Goal: Task Accomplishment & Management: Complete application form

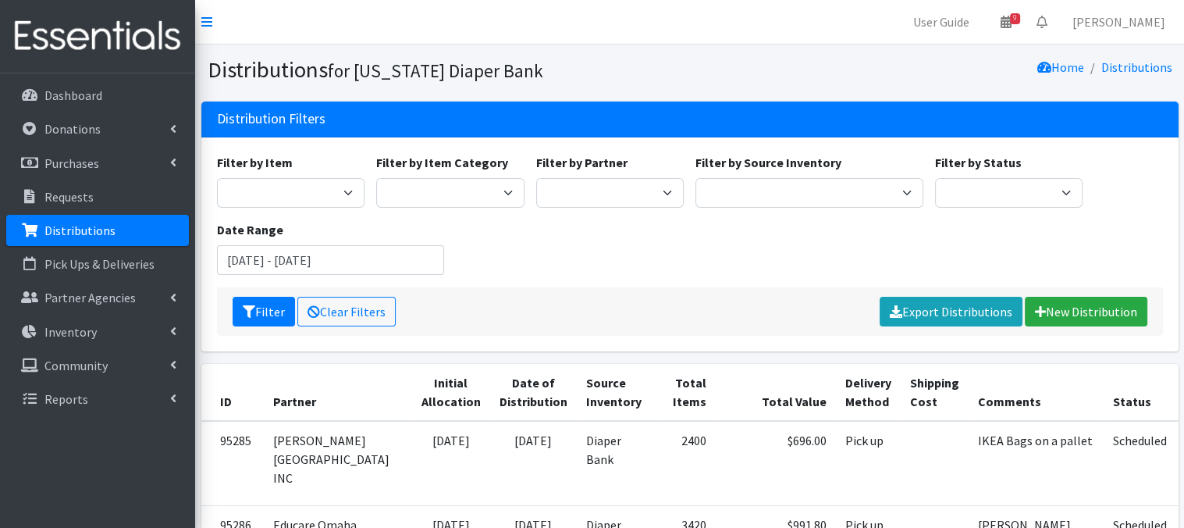
drag, startPoint x: 151, startPoint y: 236, endPoint x: 208, endPoint y: 234, distance: 57.0
click at [151, 236] on link "Distributions" at bounding box center [97, 230] width 183 height 31
click at [1092, 316] on link "New Distribution" at bounding box center [1086, 312] width 123 height 30
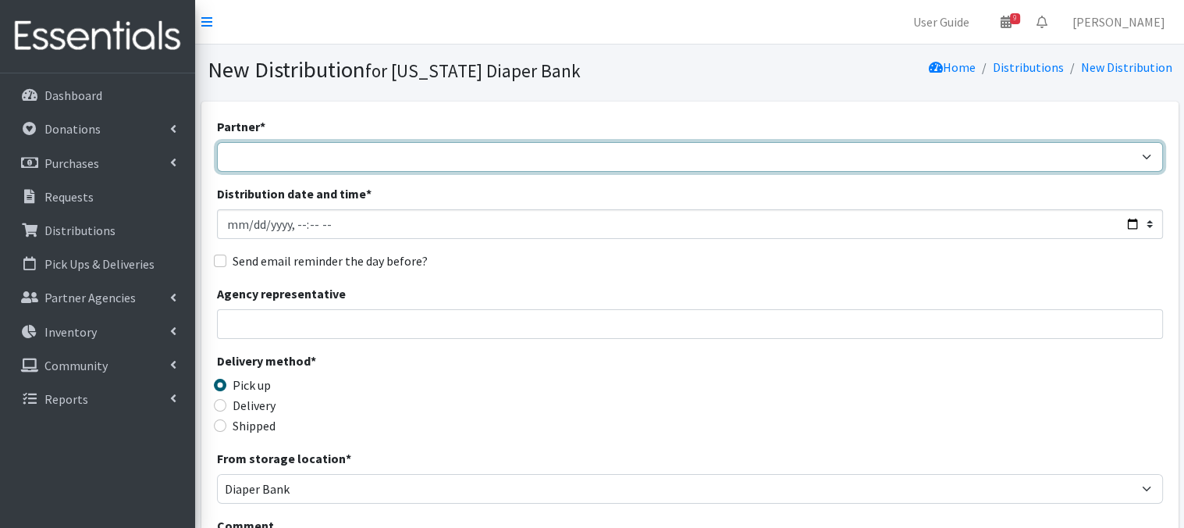
click at [286, 158] on select "Abide A Mother's Love [PERSON_NAME] Area Refugee Taskforce Big Brothers Big Sis…" at bounding box center [690, 157] width 946 height 30
select select "4632"
click at [217, 142] on select "Abide A Mother's Love [PERSON_NAME] Area Refugee Taskforce Big Brothers Big Sis…" at bounding box center [690, 157] width 946 height 30
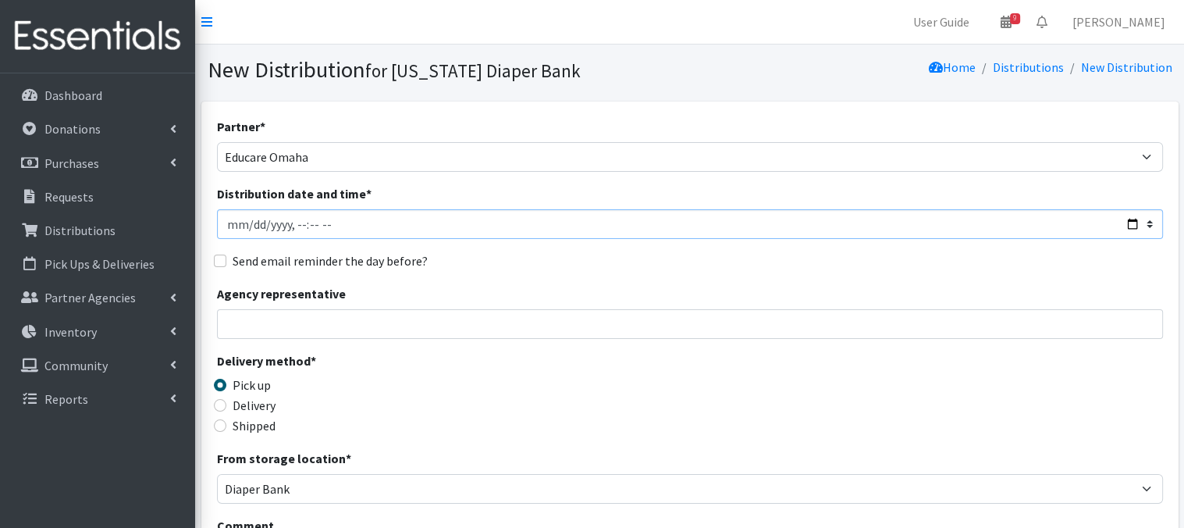
click at [246, 226] on input "Distribution date and time *" at bounding box center [690, 224] width 946 height 30
click at [293, 223] on input "Distribution date and time *" at bounding box center [690, 224] width 946 height 30
type input "[DATE]T10:45"
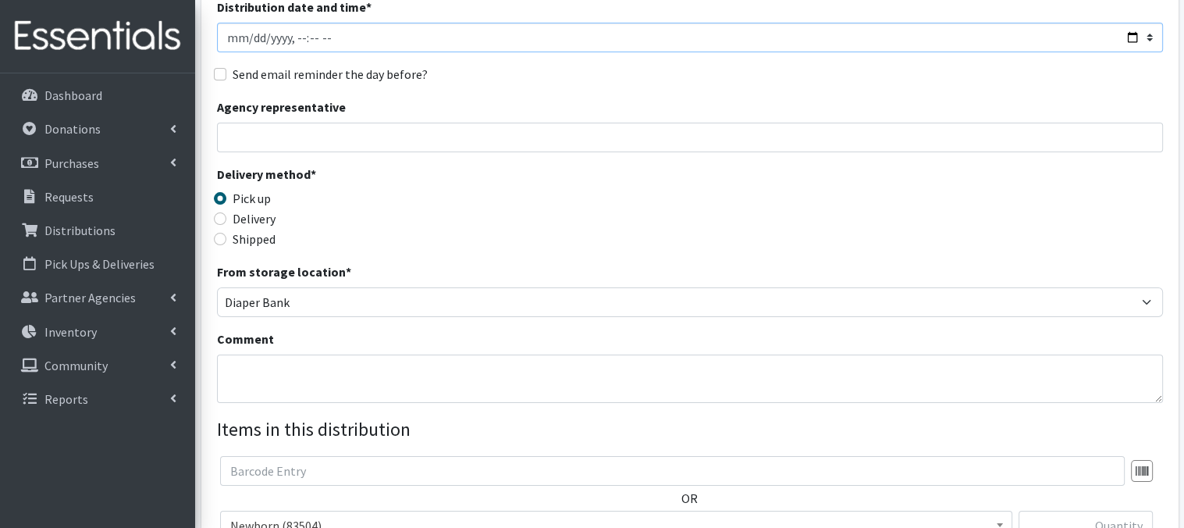
scroll to position [187, 0]
click at [251, 364] on textarea "Comment" at bounding box center [690, 378] width 946 height 48
paste textarea "Laundry Bags - color-coded by school, on pallet(s) by school"
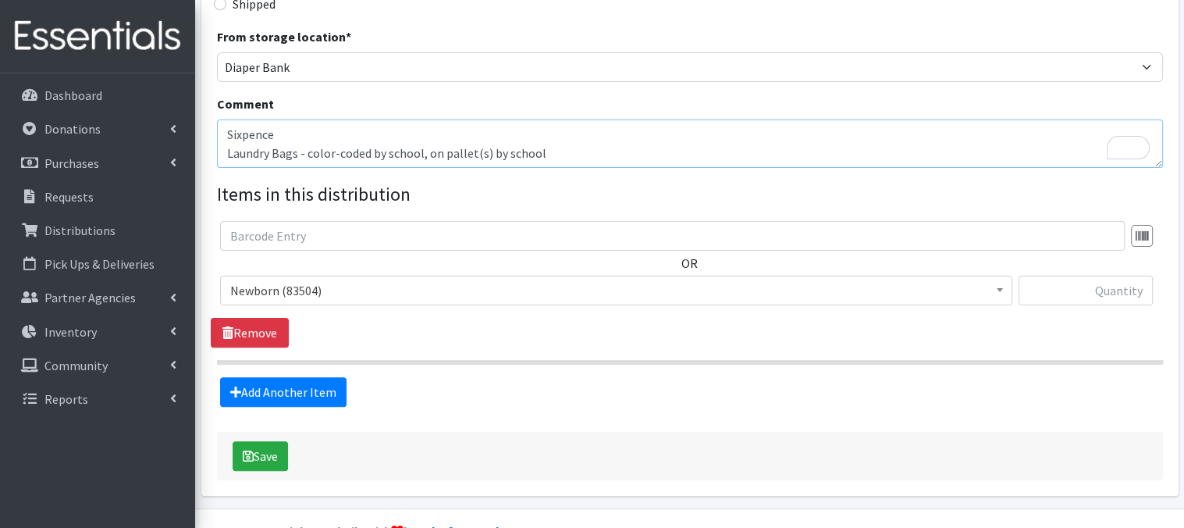
scroll to position [428, 0]
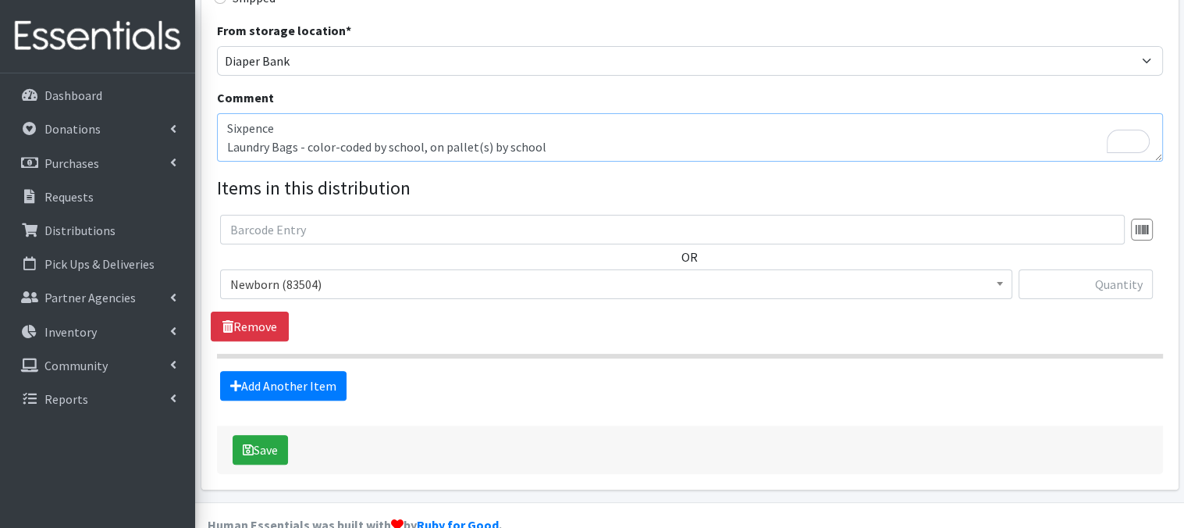
type textarea "Sixpence Laundry Bags - color-coded by school, on pallet(s) by school"
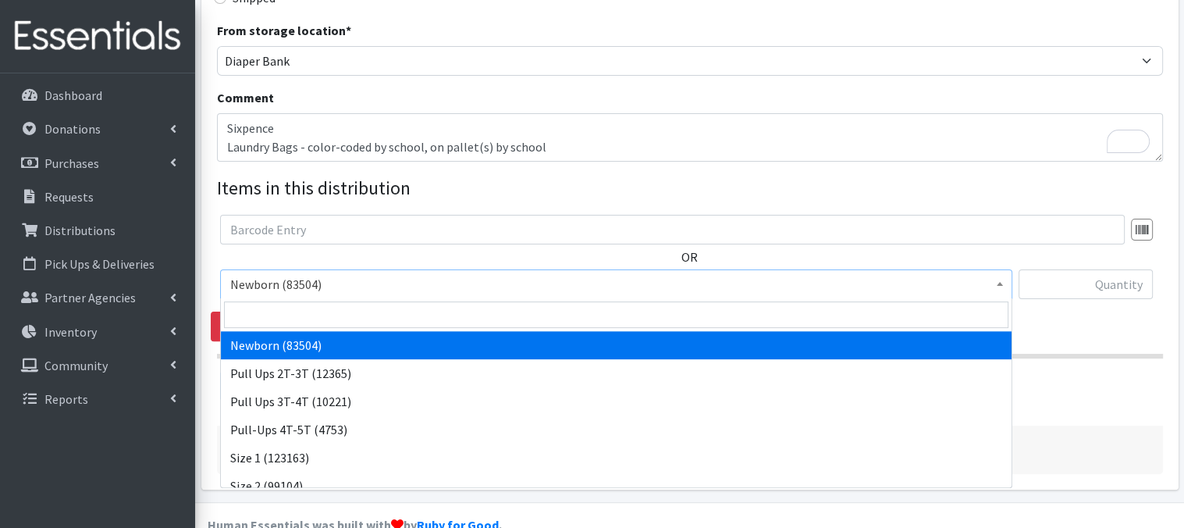
click at [1001, 283] on b at bounding box center [1000, 284] width 6 height 4
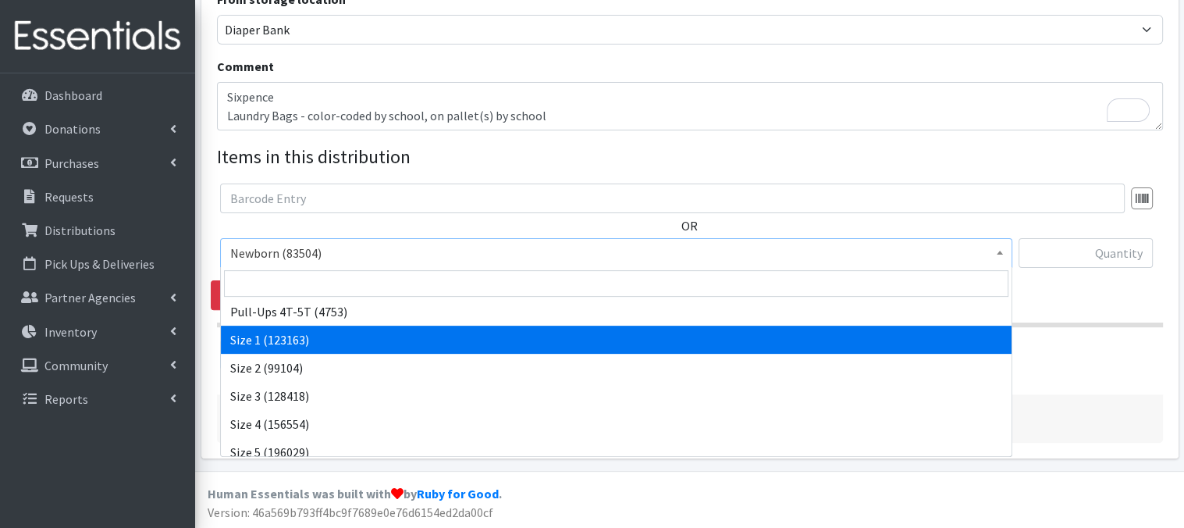
scroll to position [94, 0]
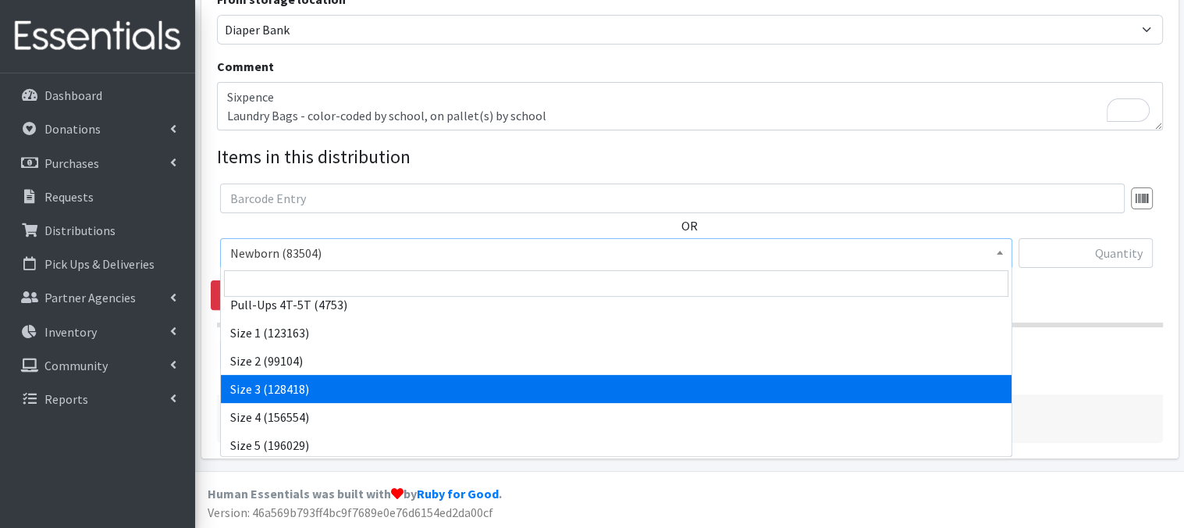
select select "3684"
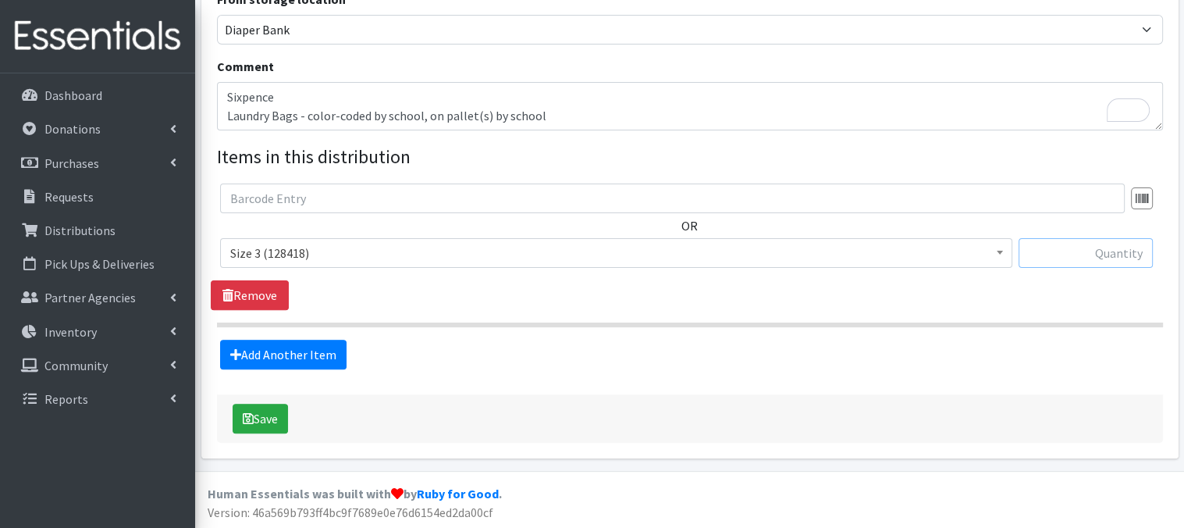
click at [1040, 254] on input "text" at bounding box center [1086, 253] width 134 height 30
type input "120"
click at [296, 361] on link "Add Another Item" at bounding box center [283, 355] width 126 height 30
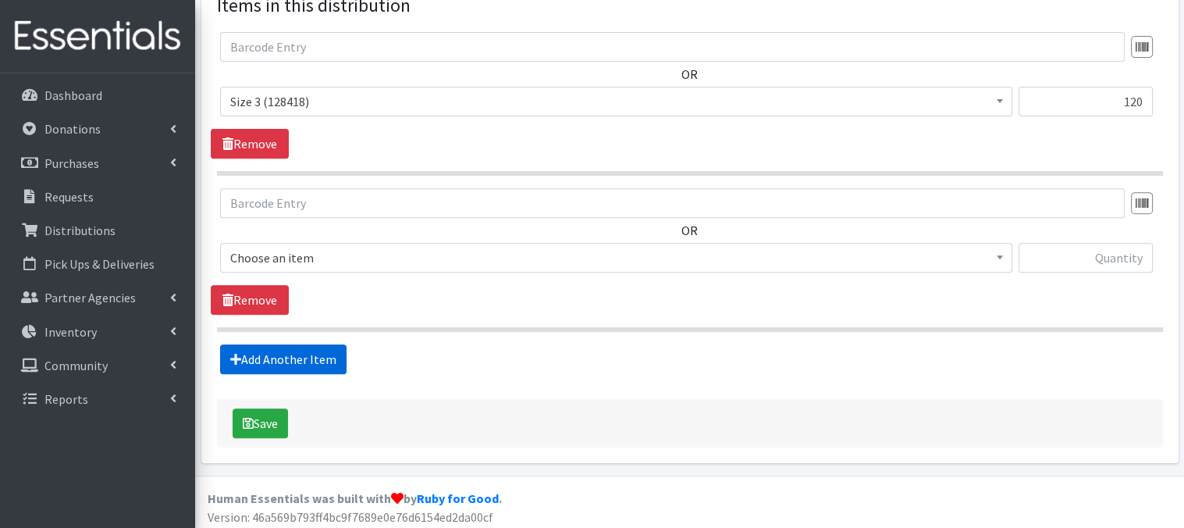
scroll to position [614, 0]
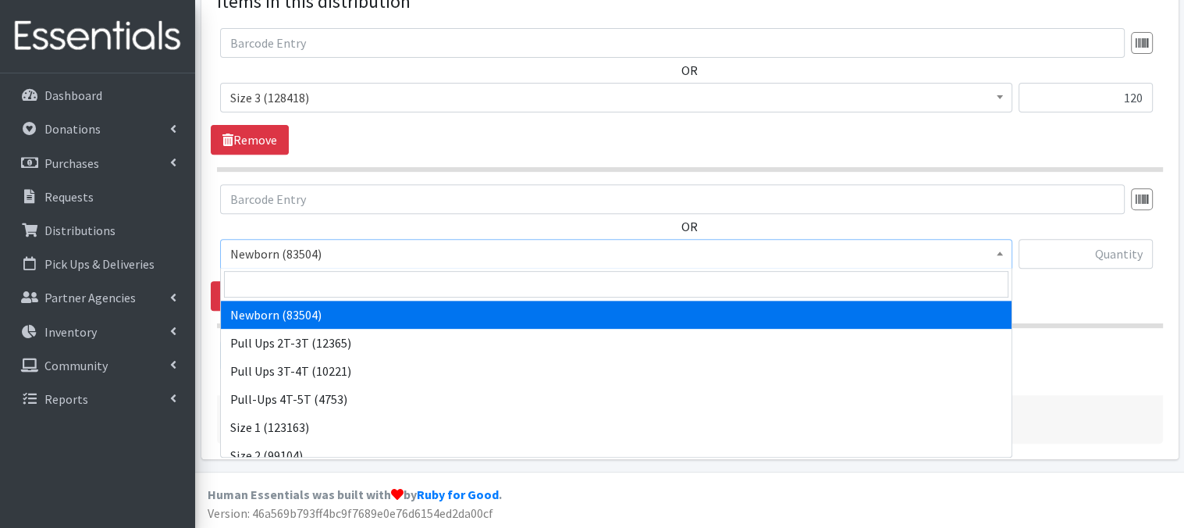
click at [1008, 256] on span "Newborn (83504)" at bounding box center [616, 254] width 792 height 30
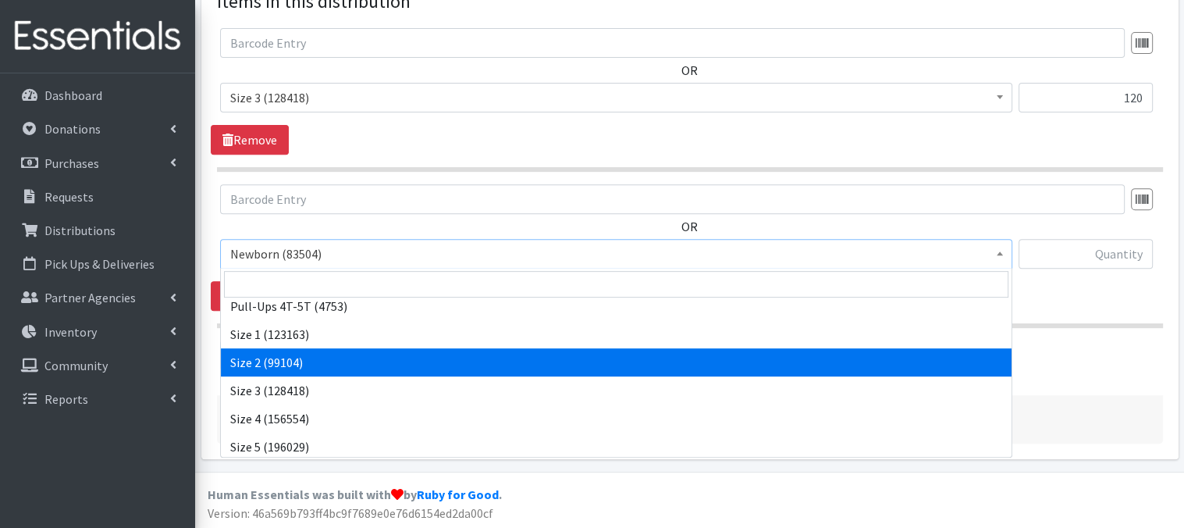
scroll to position [94, 0]
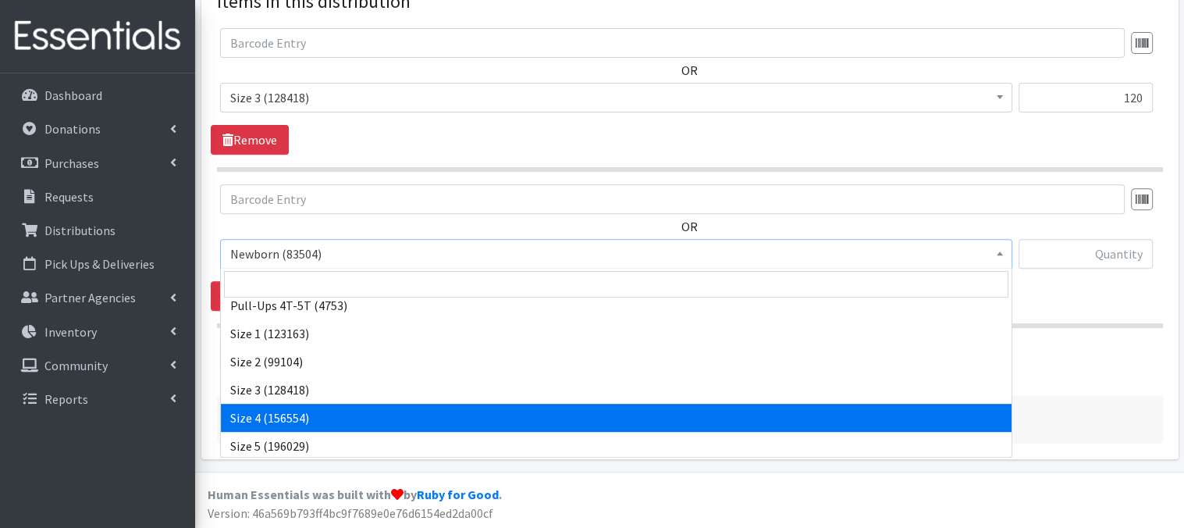
select select "3685"
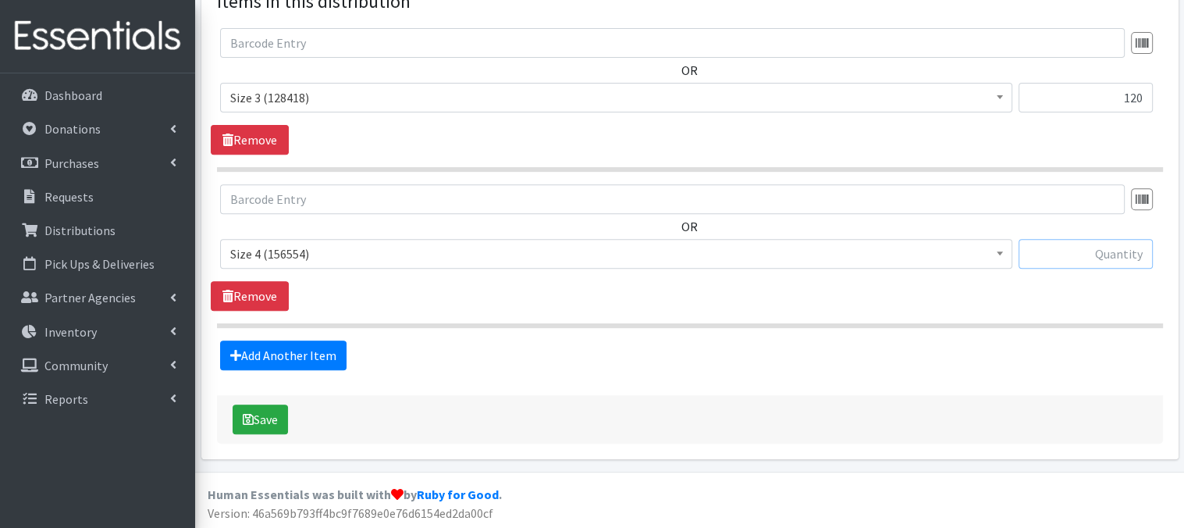
click at [1077, 255] on input "text" at bounding box center [1086, 254] width 134 height 30
type input "60"
click at [293, 358] on link "Add Another Item" at bounding box center [283, 355] width 126 height 30
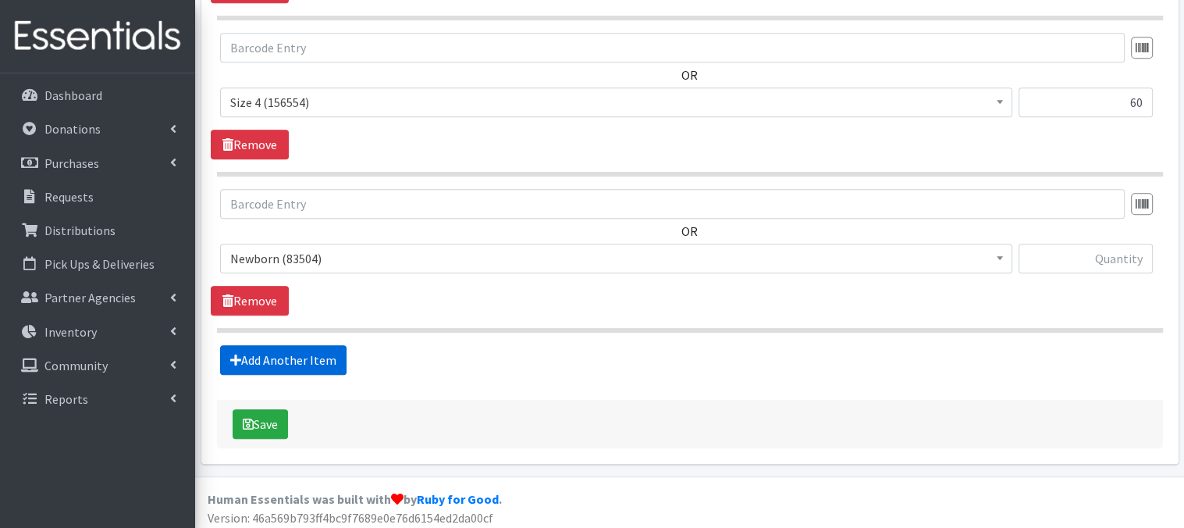
scroll to position [770, 0]
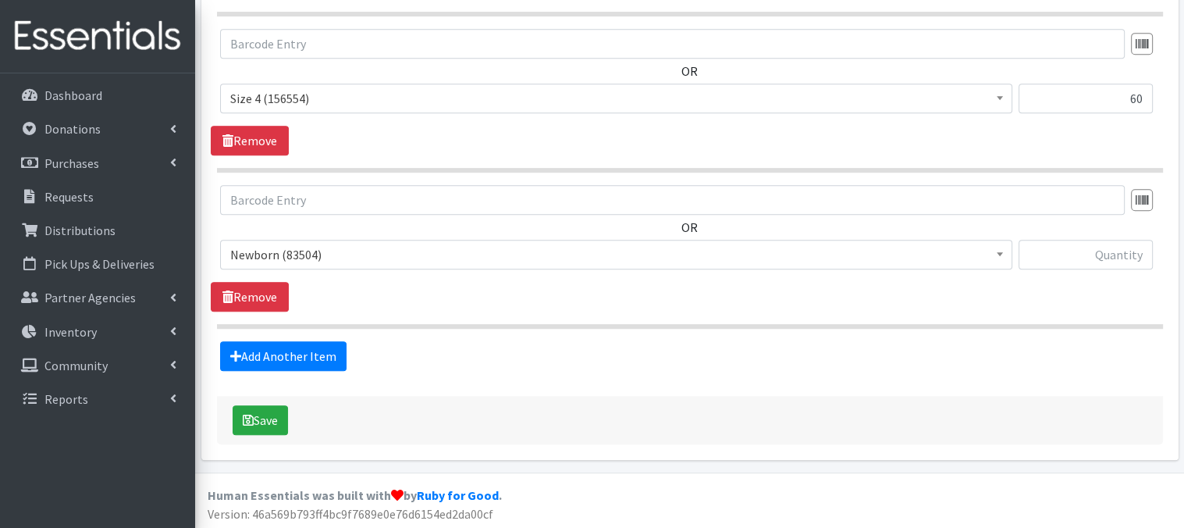
click at [994, 254] on span at bounding box center [1000, 252] width 16 height 24
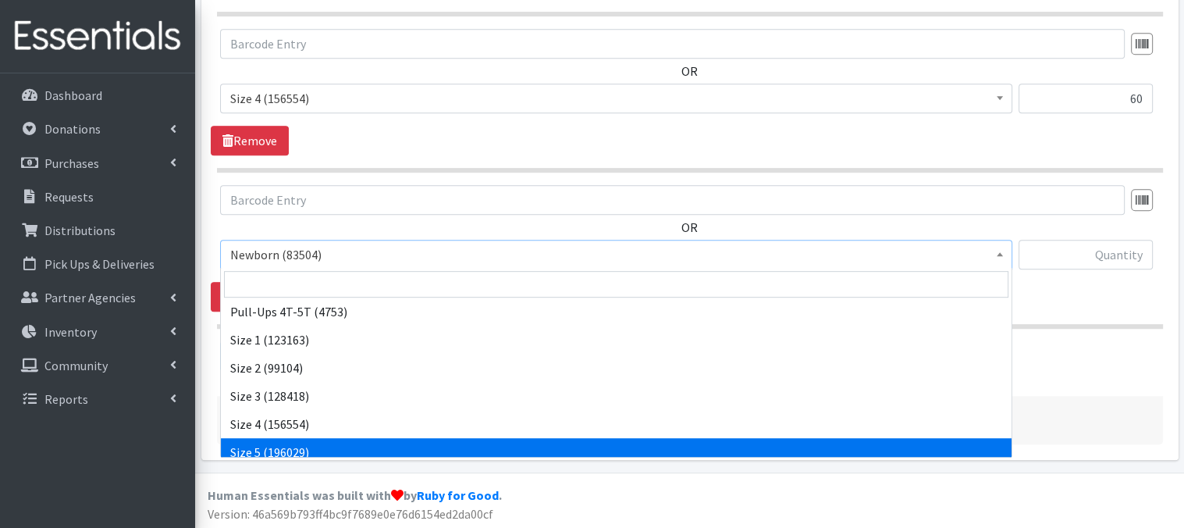
scroll to position [94, 0]
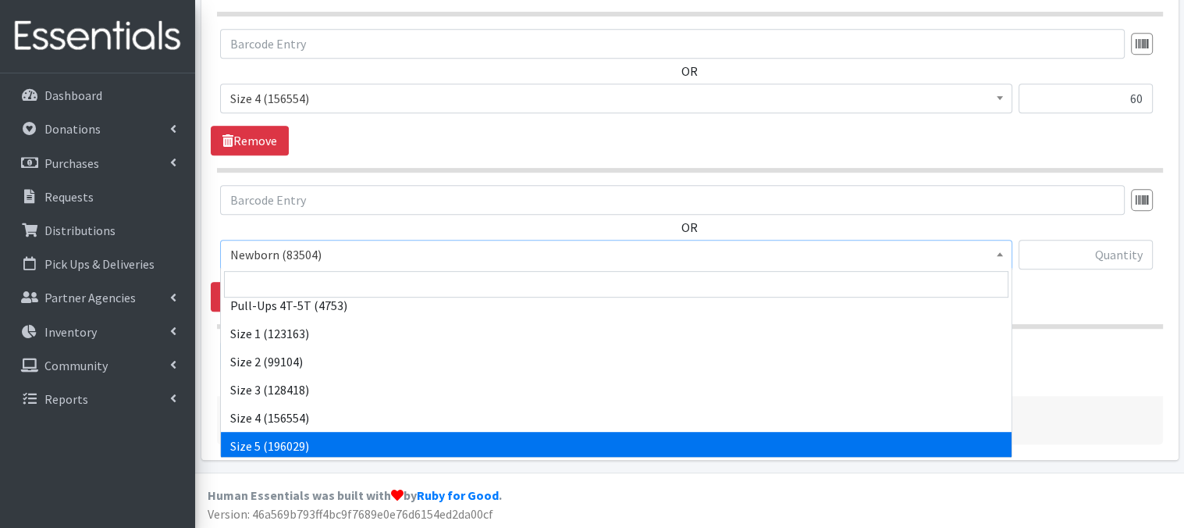
select select "3686"
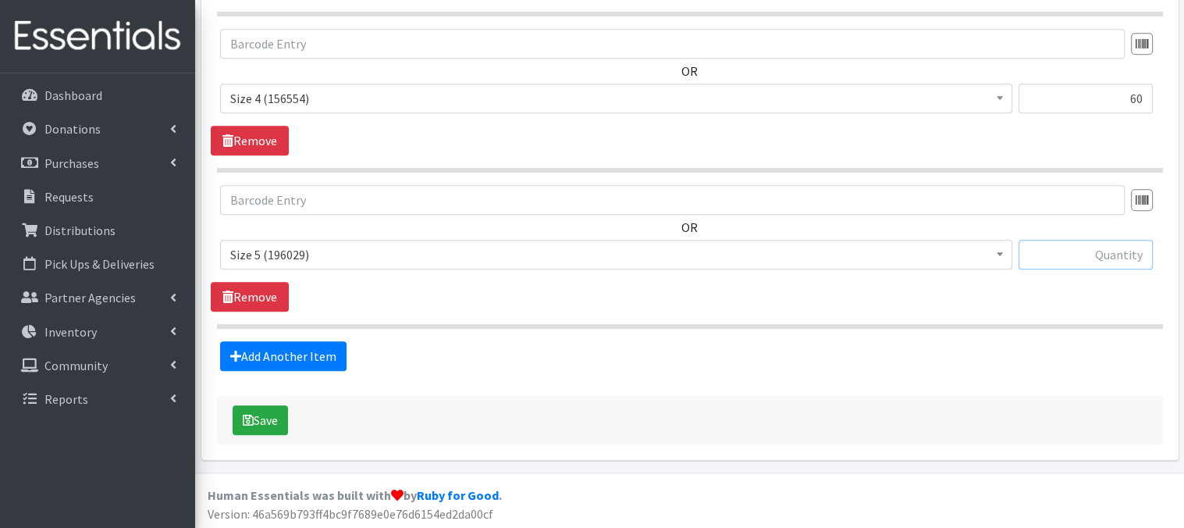
click at [1078, 258] on input "text" at bounding box center [1086, 255] width 134 height 30
type input "180"
click at [265, 356] on link "Add Another Item" at bounding box center [283, 356] width 126 height 30
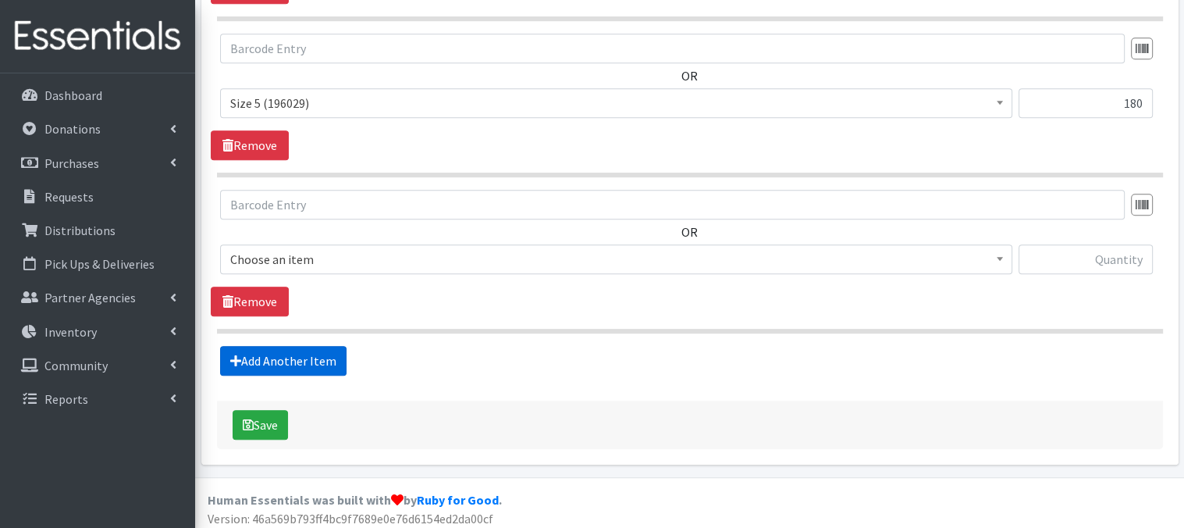
scroll to position [925, 0]
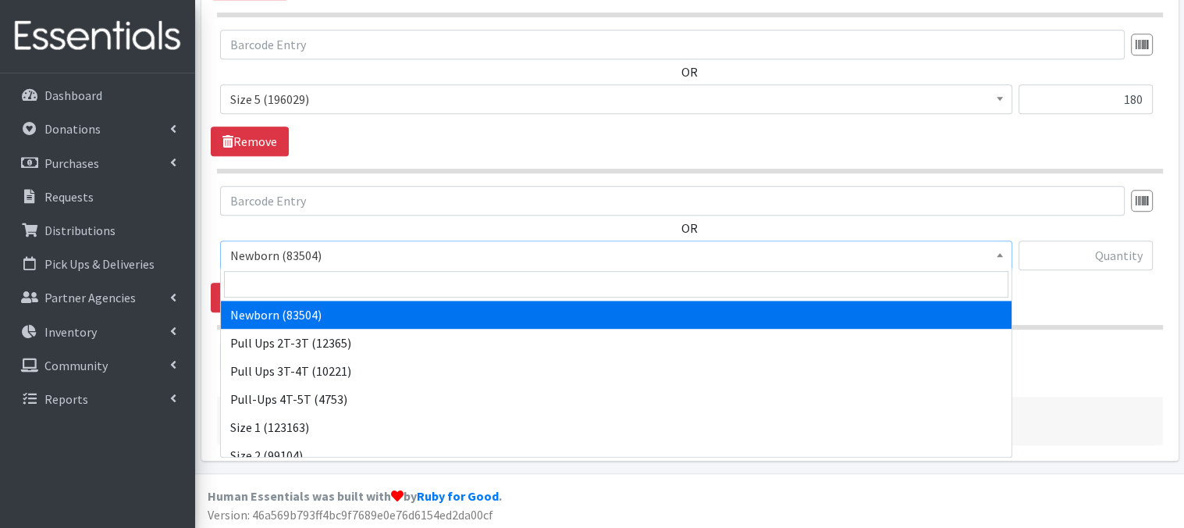
click at [1008, 260] on span "Newborn (83504)" at bounding box center [616, 255] width 792 height 30
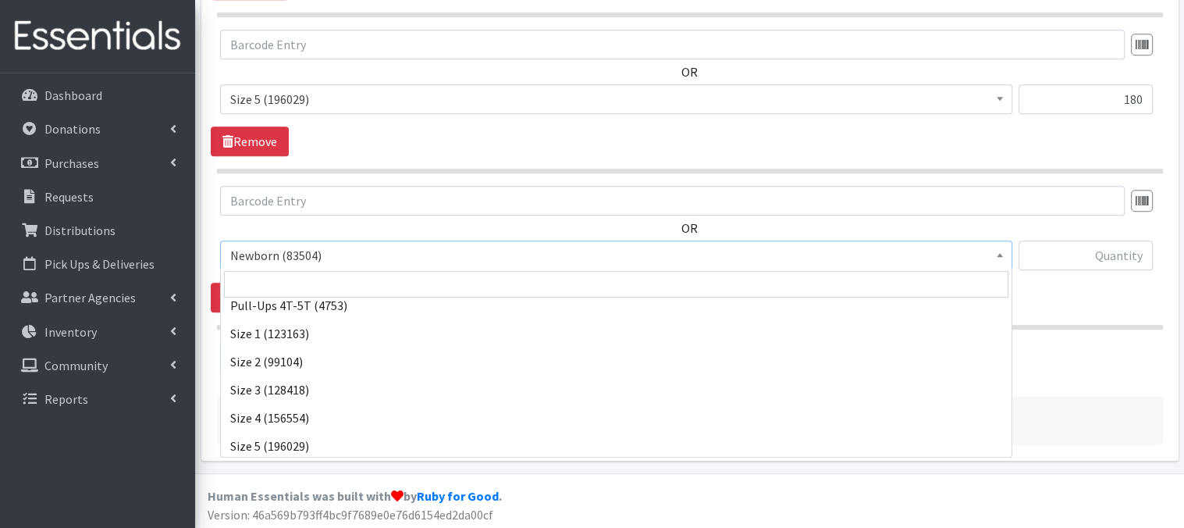
scroll to position [135, 0]
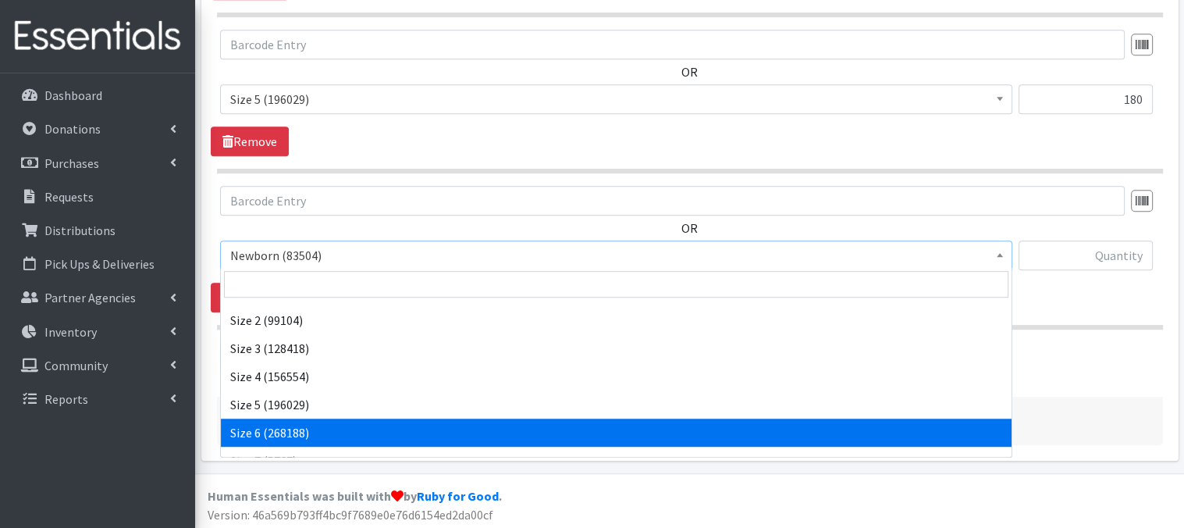
drag, startPoint x: 407, startPoint y: 436, endPoint x: 491, endPoint y: 387, distance: 97.2
select select "3687"
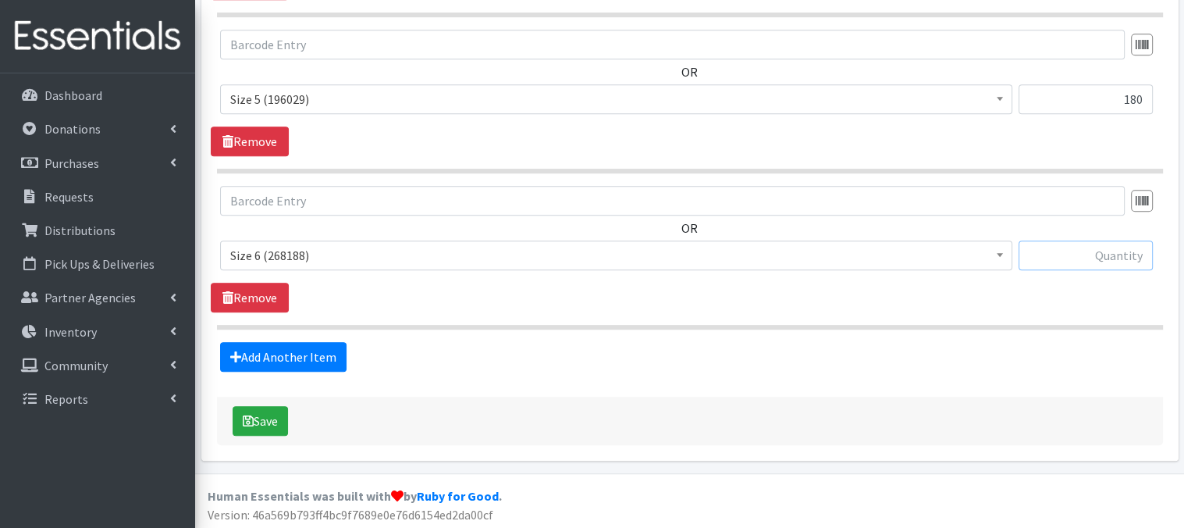
click at [1107, 252] on input "text" at bounding box center [1086, 255] width 134 height 30
type input "300"
click at [275, 426] on button "Save" at bounding box center [260, 421] width 55 height 30
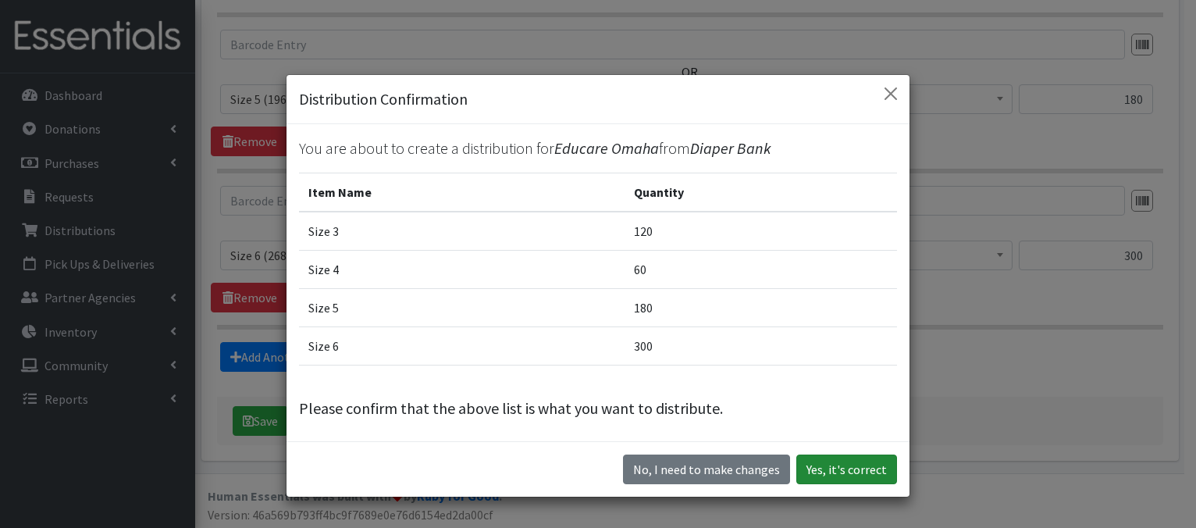
click at [823, 473] on button "Yes, it's correct" at bounding box center [846, 469] width 101 height 30
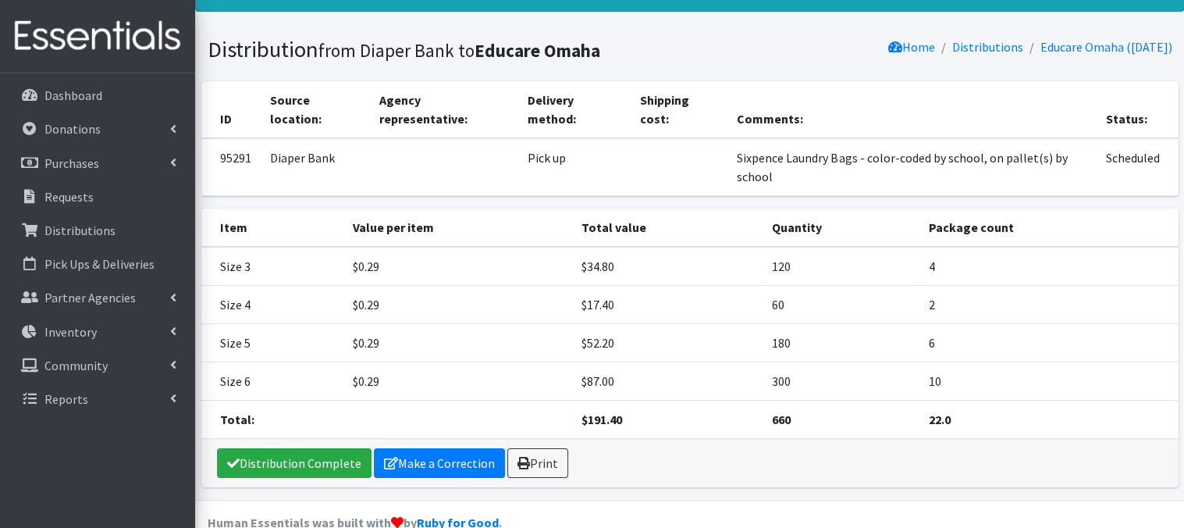
scroll to position [100, 0]
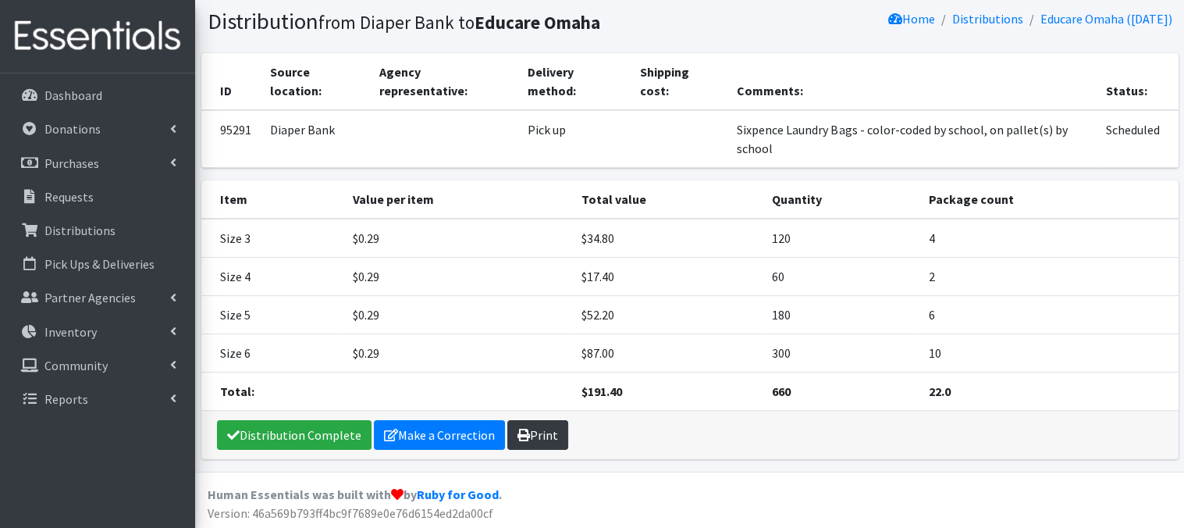
click at [542, 435] on link "Print" at bounding box center [537, 435] width 61 height 30
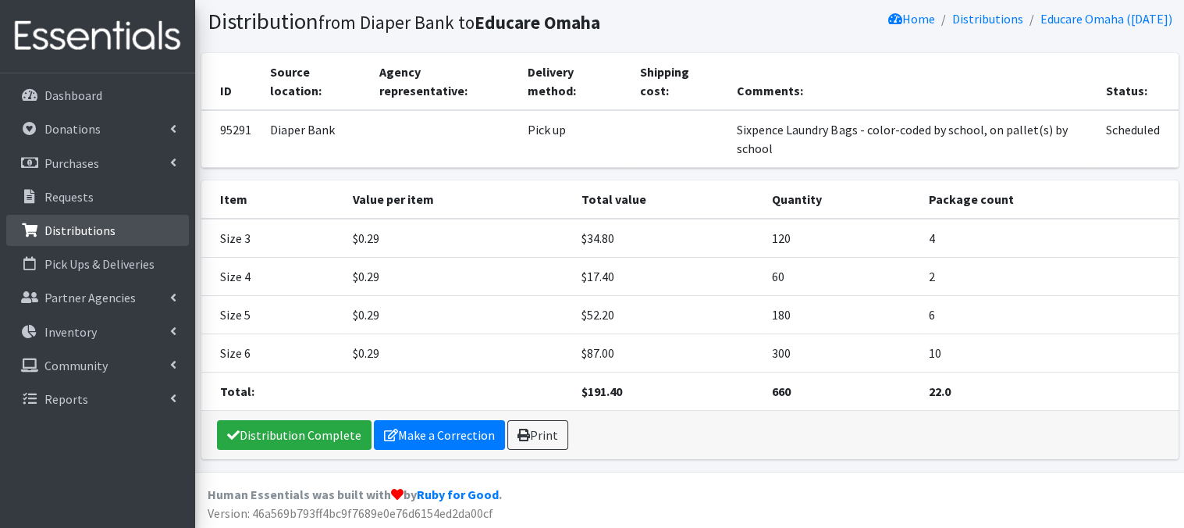
click at [76, 233] on p "Distributions" at bounding box center [79, 230] width 71 height 16
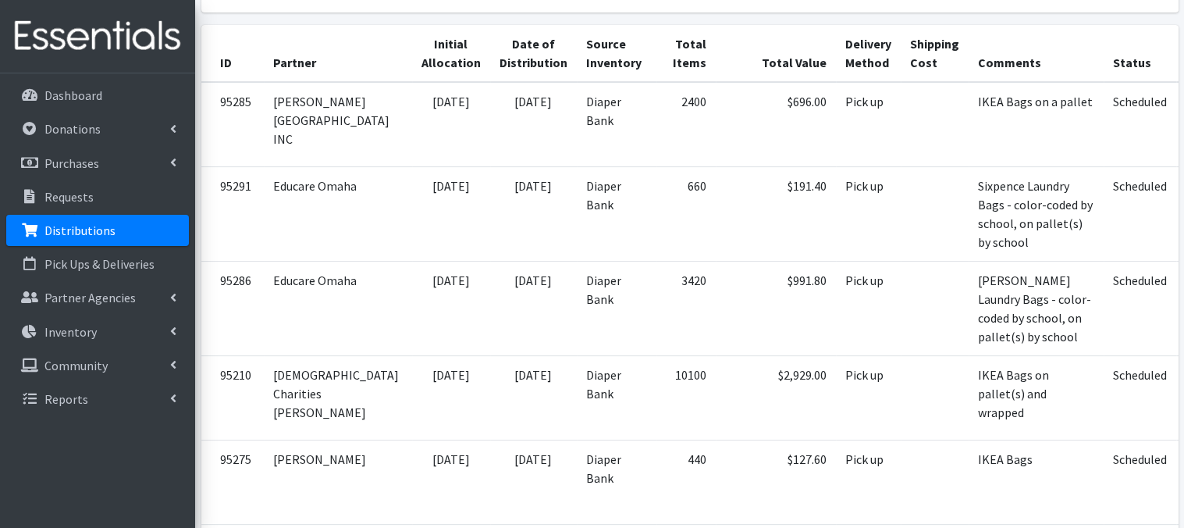
scroll to position [332, 0]
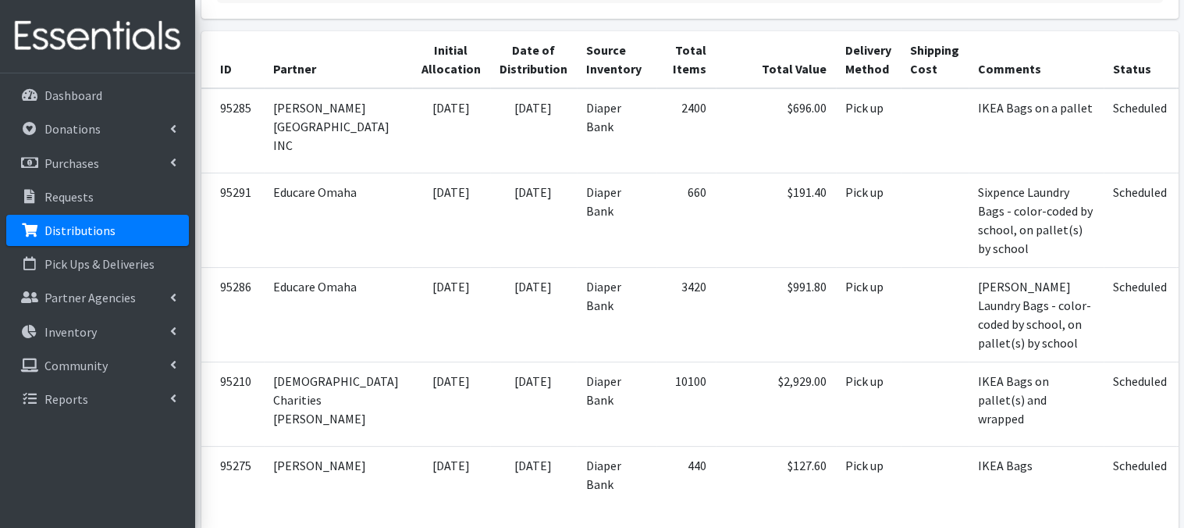
click at [122, 236] on link "Distributions" at bounding box center [97, 230] width 183 height 31
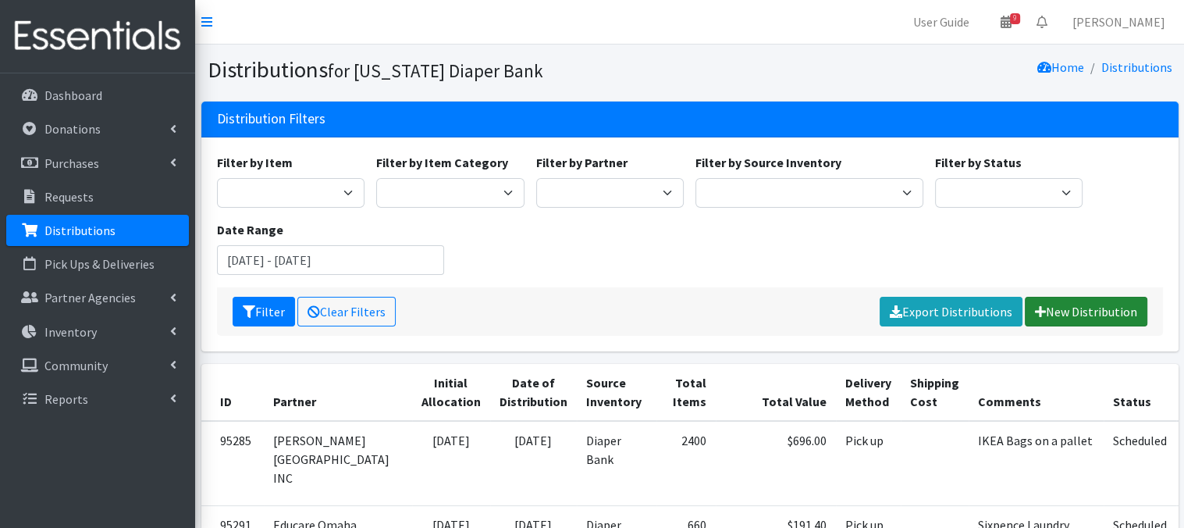
click at [1068, 315] on link "New Distribution" at bounding box center [1086, 312] width 123 height 30
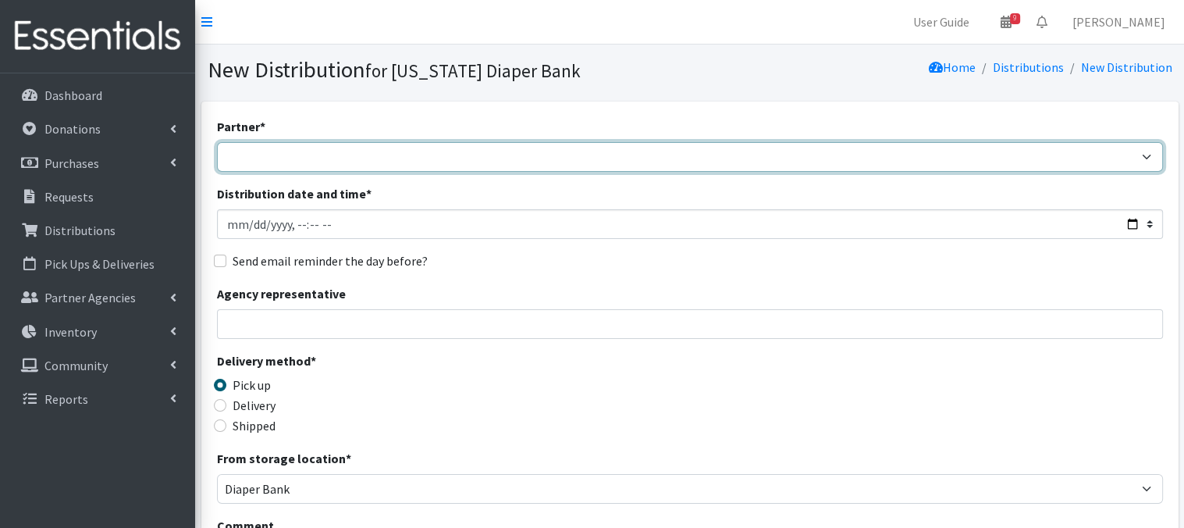
click at [365, 158] on select "Abide A Mother's Love [PERSON_NAME] Area Refugee Taskforce Big Brothers Big Sis…" at bounding box center [690, 157] width 946 height 30
select select "4632"
click at [217, 142] on select "Abide A Mother's Love [PERSON_NAME] Area Refugee Taskforce Big Brothers Big Sis…" at bounding box center [690, 157] width 946 height 30
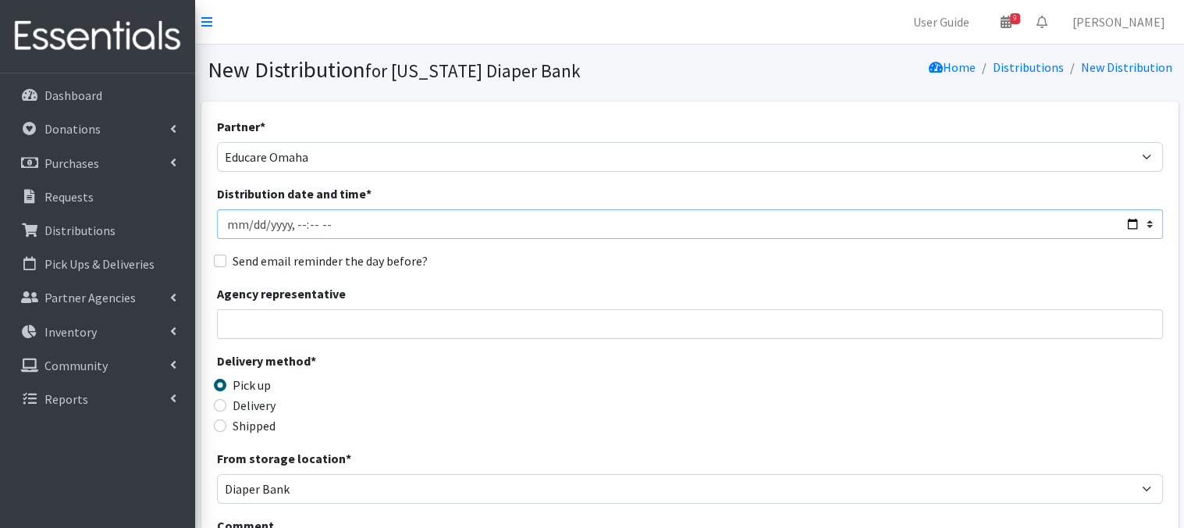
click at [248, 219] on input "Distribution date and time *" at bounding box center [690, 224] width 946 height 30
click at [290, 222] on input "Distribution date and time *" at bounding box center [690, 224] width 946 height 30
type input "[DATE]T10:45"
click at [473, 241] on div "Partner * Abide A Mother's Love [PERSON_NAME] Area Refugee Taskforce Big Brothe…" at bounding box center [690, 472] width 946 height 711
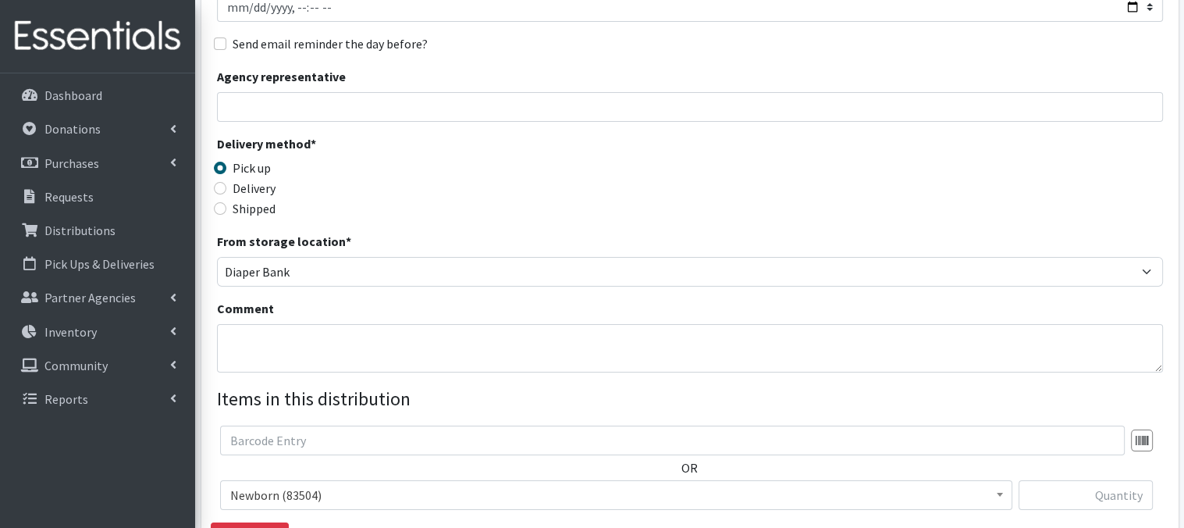
scroll to position [250, 0]
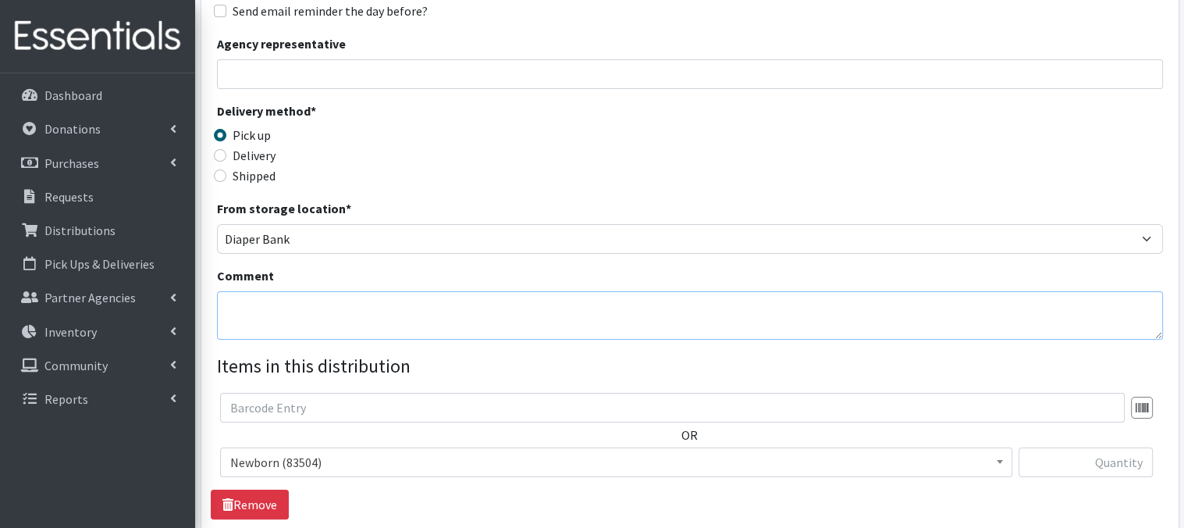
click at [269, 311] on textarea "Comment" at bounding box center [690, 315] width 946 height 48
click at [240, 327] on textarea "Indian Hill" at bounding box center [690, 315] width 946 height 48
click at [287, 306] on textarea "Indian Hill" at bounding box center [690, 315] width 946 height 48
paste textarea "Laundry Bags - color-coded by school, on pallet(s) by school"
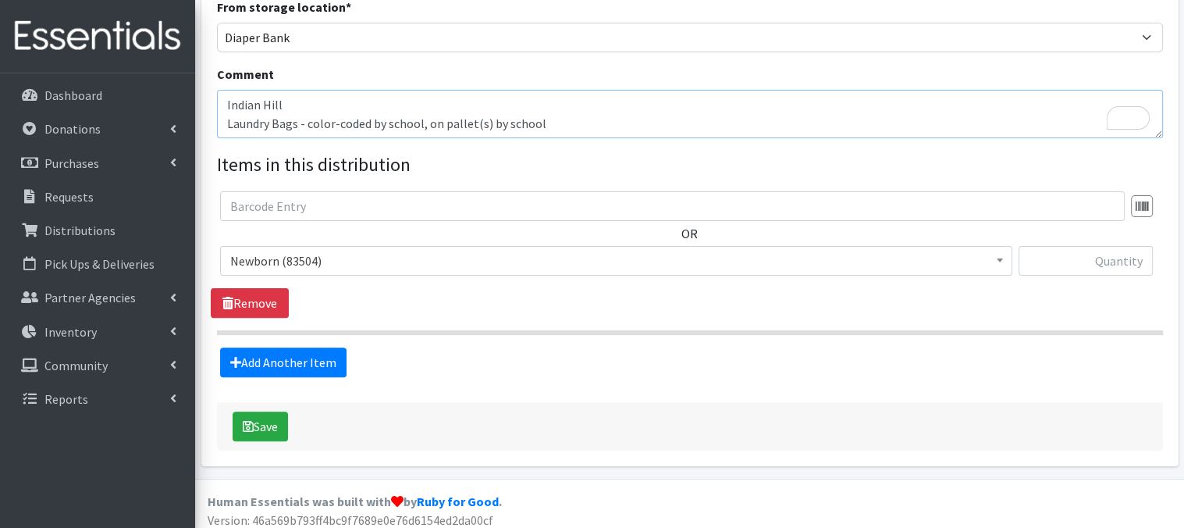
scroll to position [458, 0]
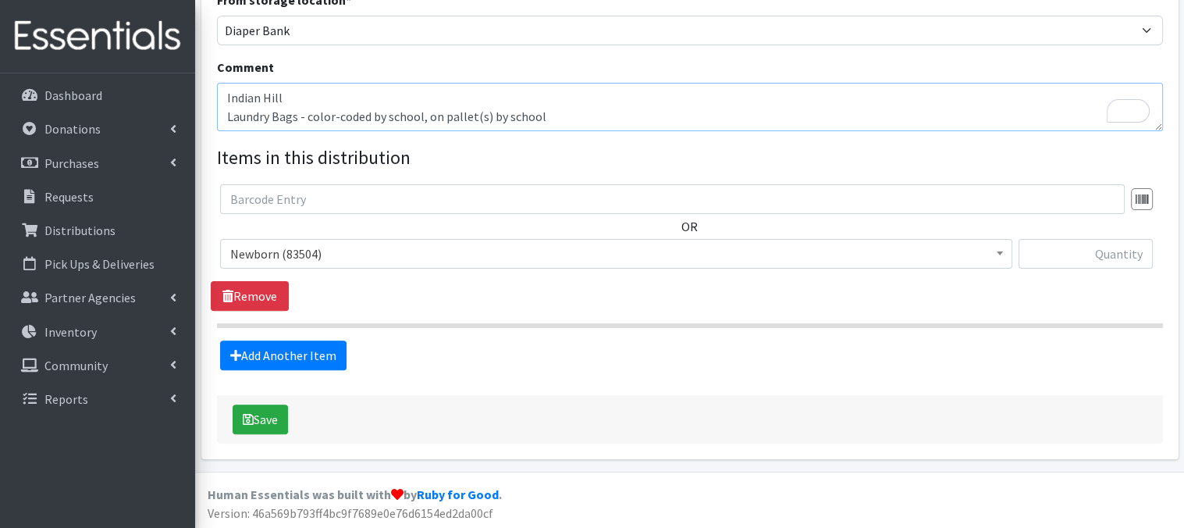
type textarea "Indian Hill Laundry Bags - color-coded by school, on pallet(s) by school"
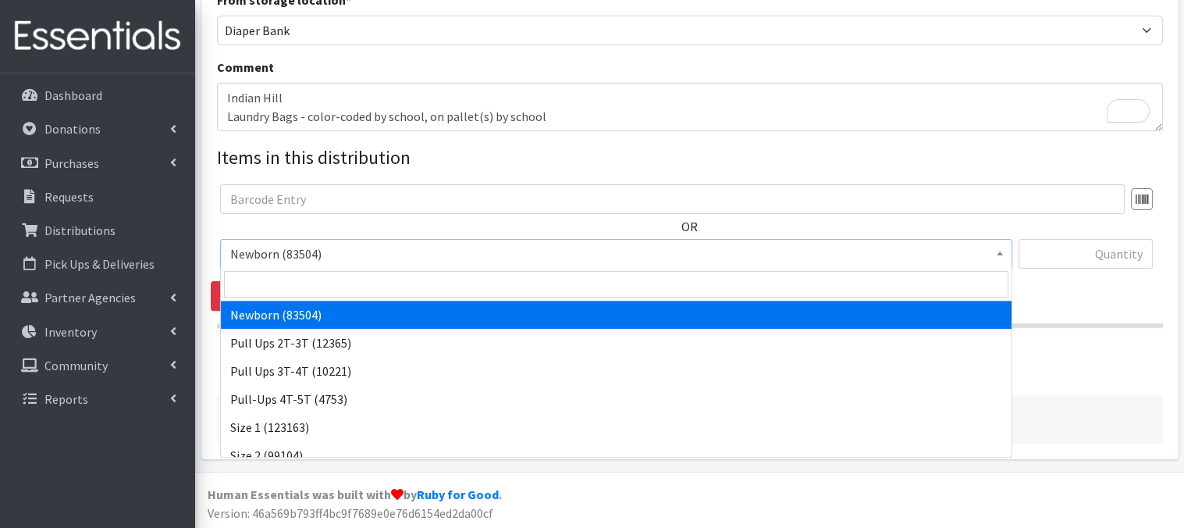
click at [994, 253] on span at bounding box center [1000, 252] width 16 height 24
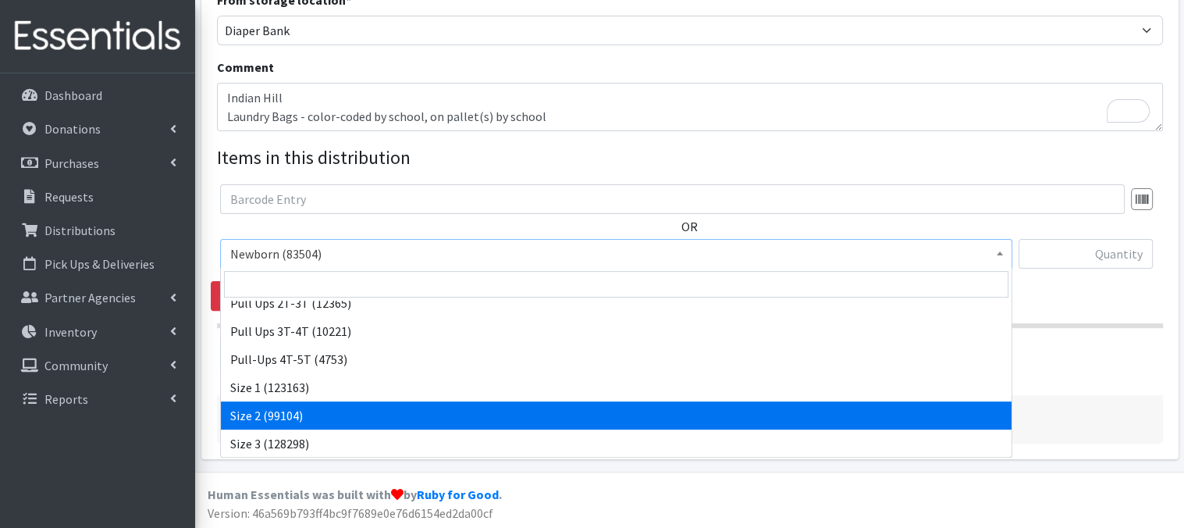
scroll to position [27, 0]
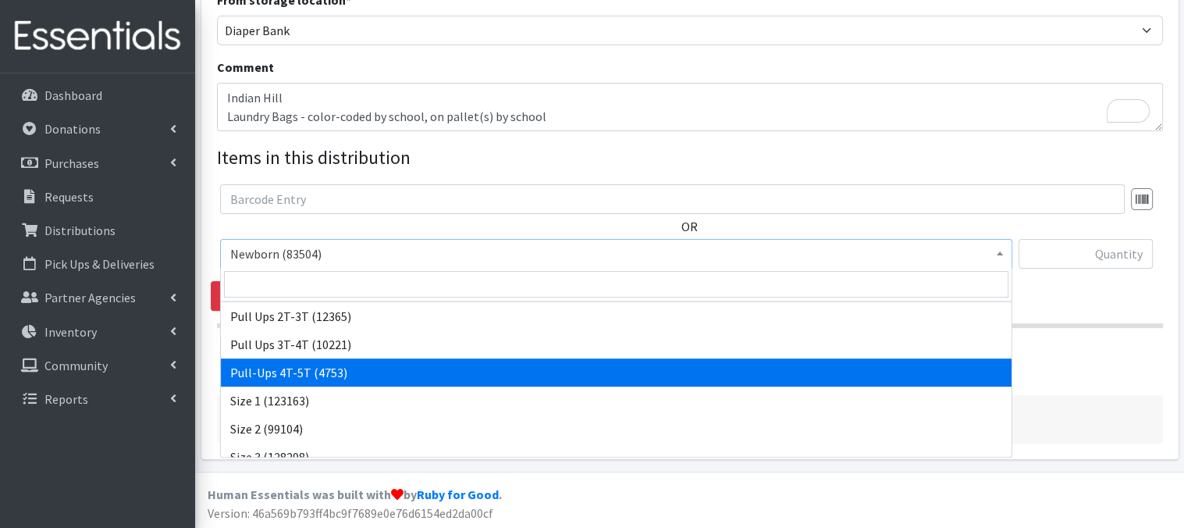
select select "14766"
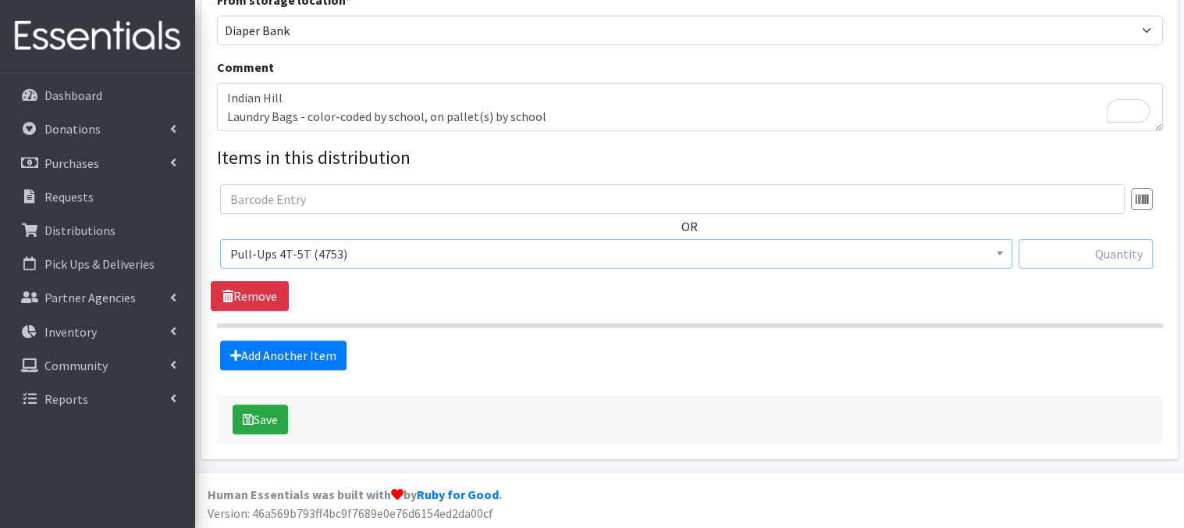
click at [1062, 255] on input "text" at bounding box center [1086, 254] width 134 height 30
type input "180"
click at [708, 365] on div "Add Another Item" at bounding box center [690, 355] width 958 height 30
click at [271, 424] on button "Save" at bounding box center [260, 419] width 55 height 30
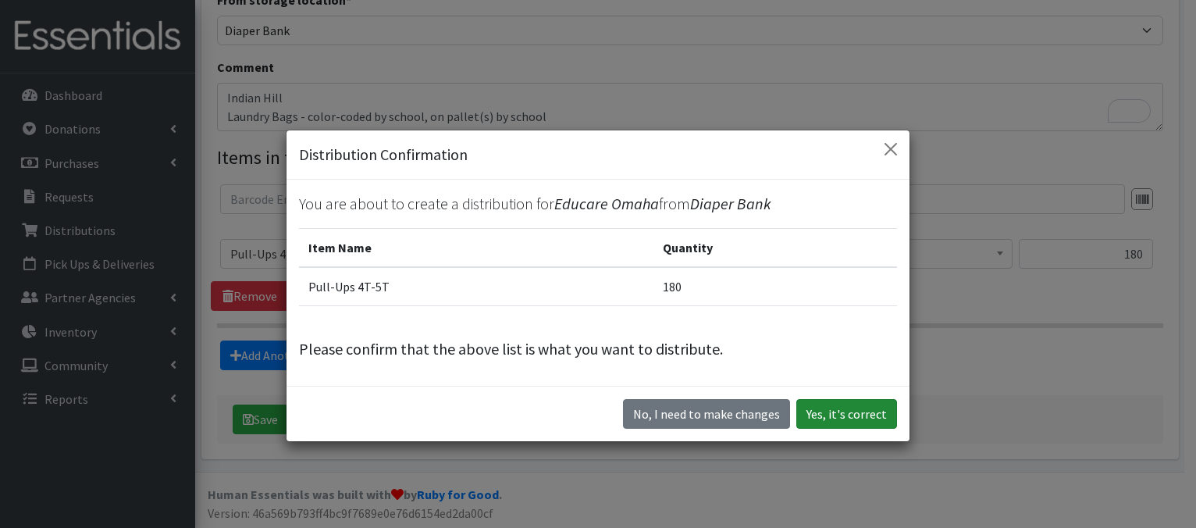
click at [827, 418] on button "Yes, it's correct" at bounding box center [846, 414] width 101 height 30
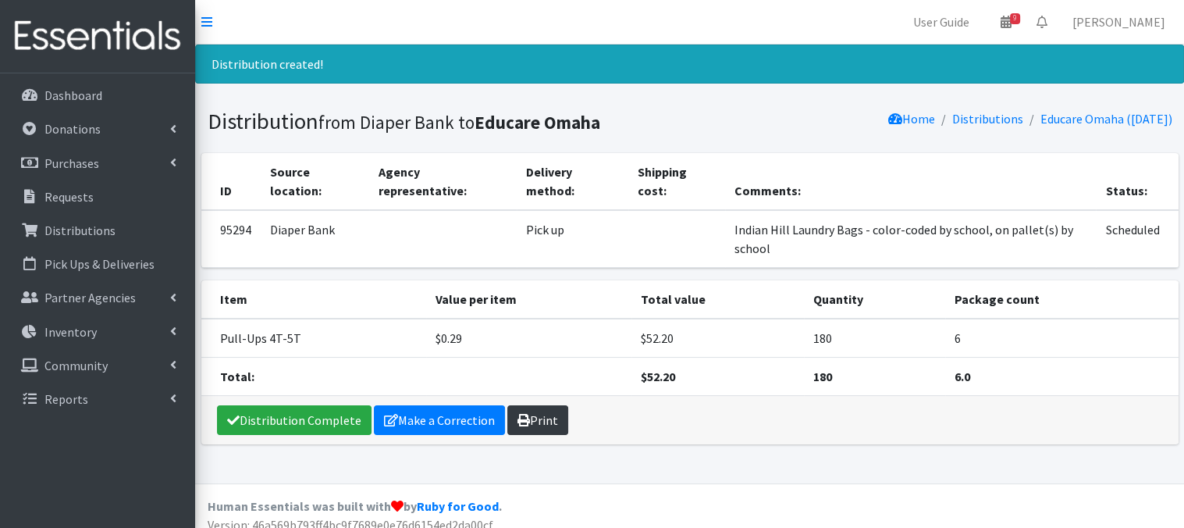
click at [535, 418] on link "Print" at bounding box center [537, 420] width 61 height 30
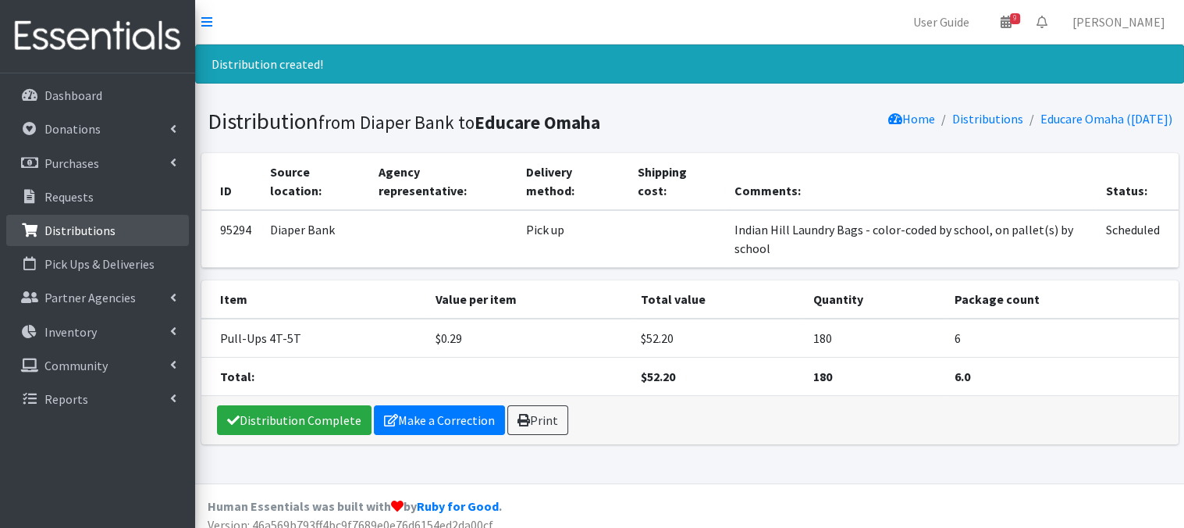
click at [84, 229] on p "Distributions" at bounding box center [79, 230] width 71 height 16
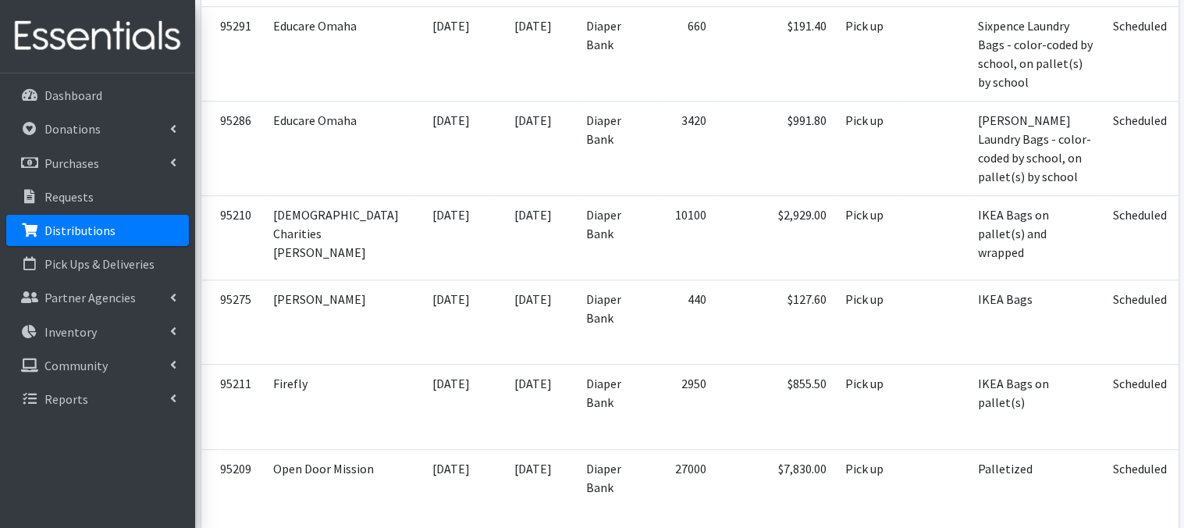
scroll to position [656, 0]
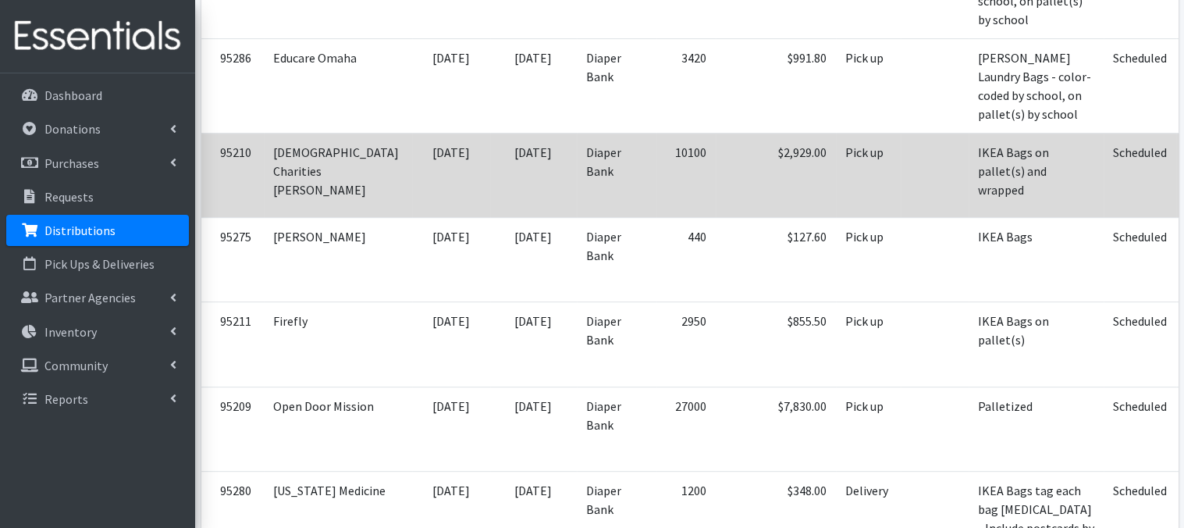
click at [1183, 159] on icon at bounding box center [1200, 153] width 11 height 11
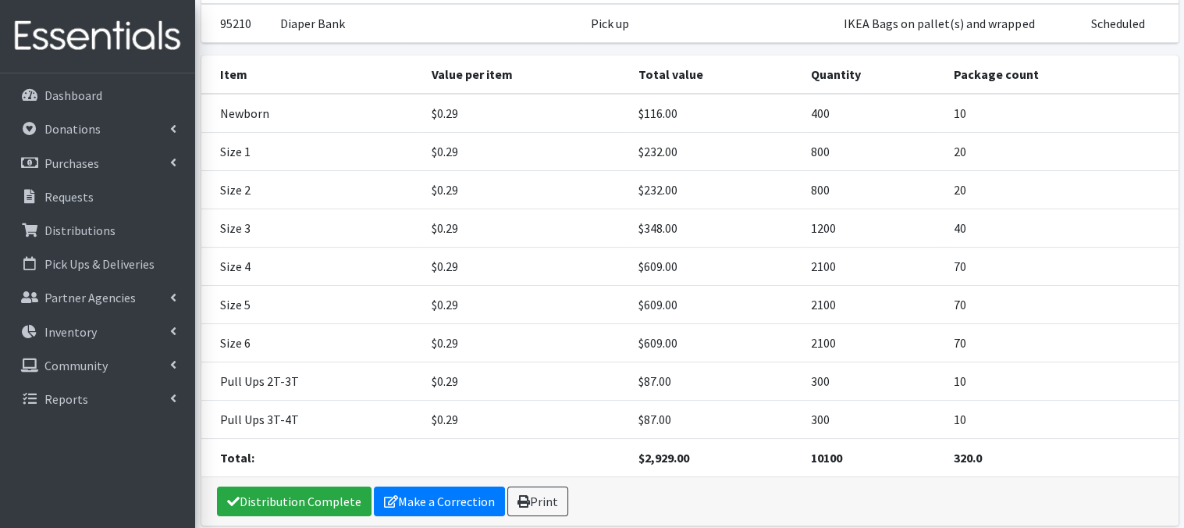
scroll to position [228, 0]
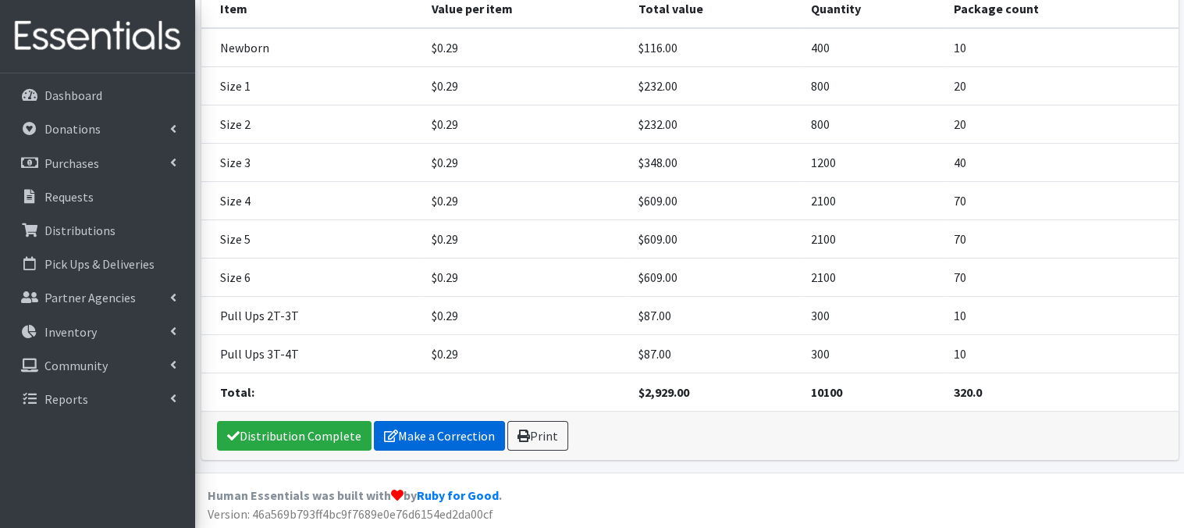
click at [413, 433] on link "Make a Correction" at bounding box center [439, 436] width 131 height 30
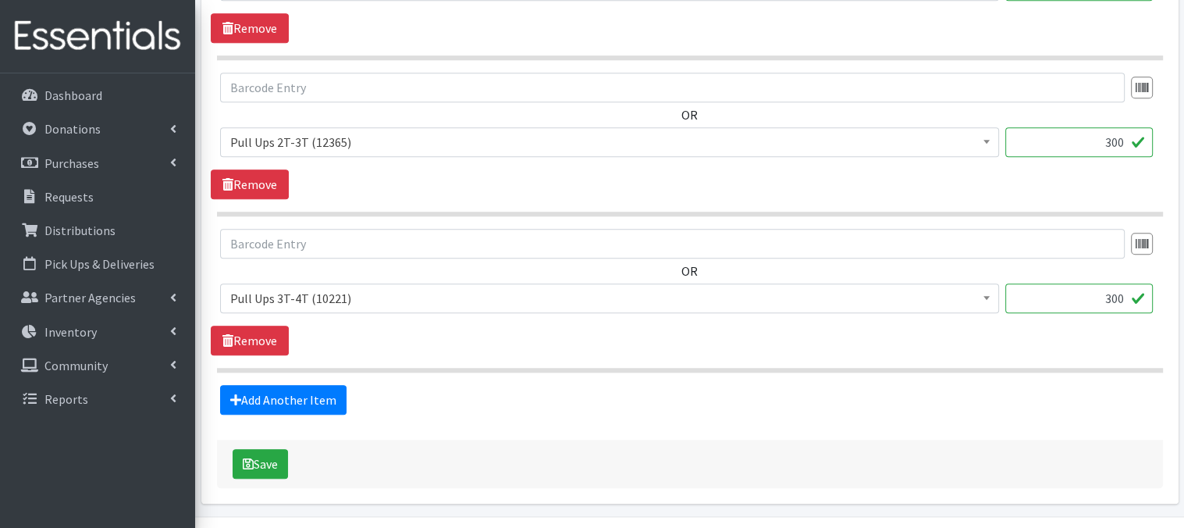
scroll to position [1704, 0]
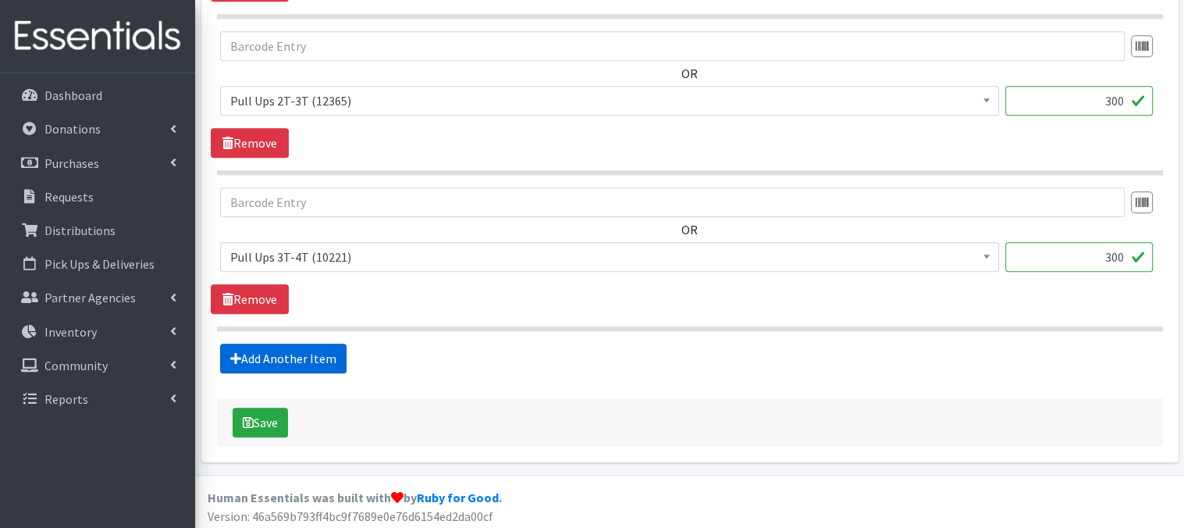
click at [317, 356] on link "Add Another Item" at bounding box center [283, 358] width 126 height 30
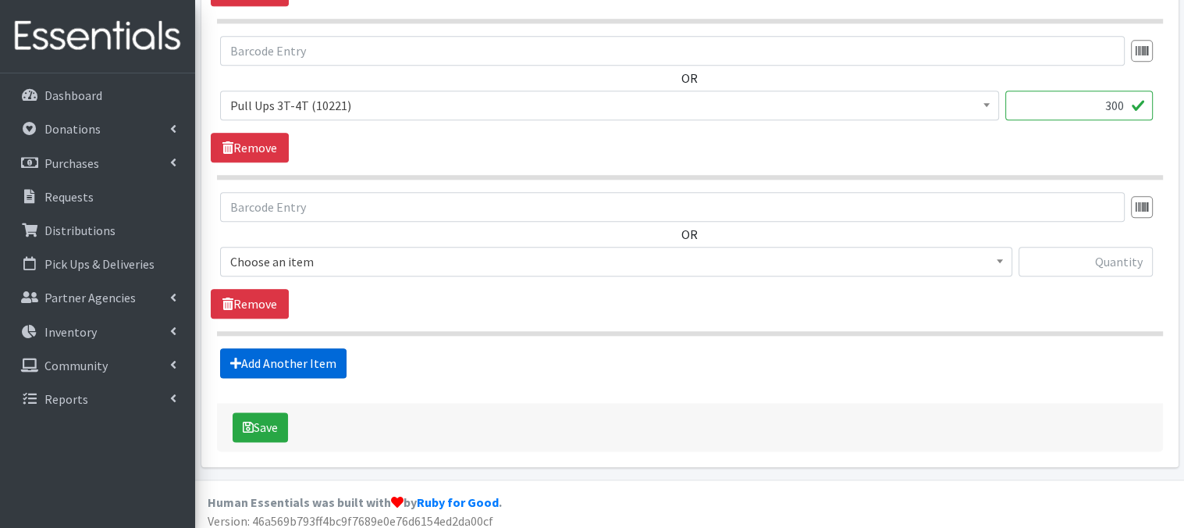
scroll to position [1859, 0]
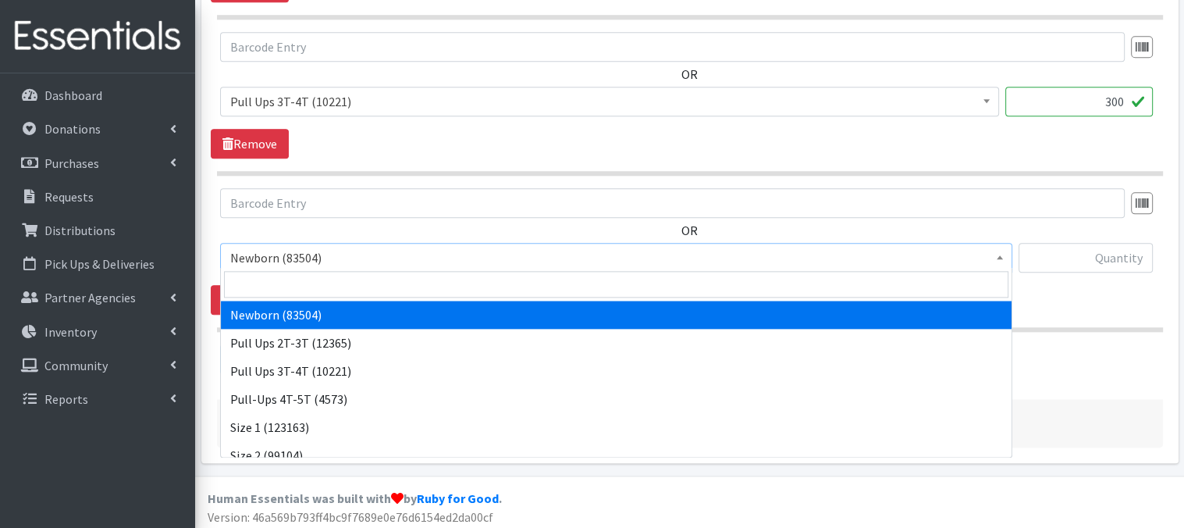
click at [1001, 247] on span at bounding box center [1000, 256] width 16 height 24
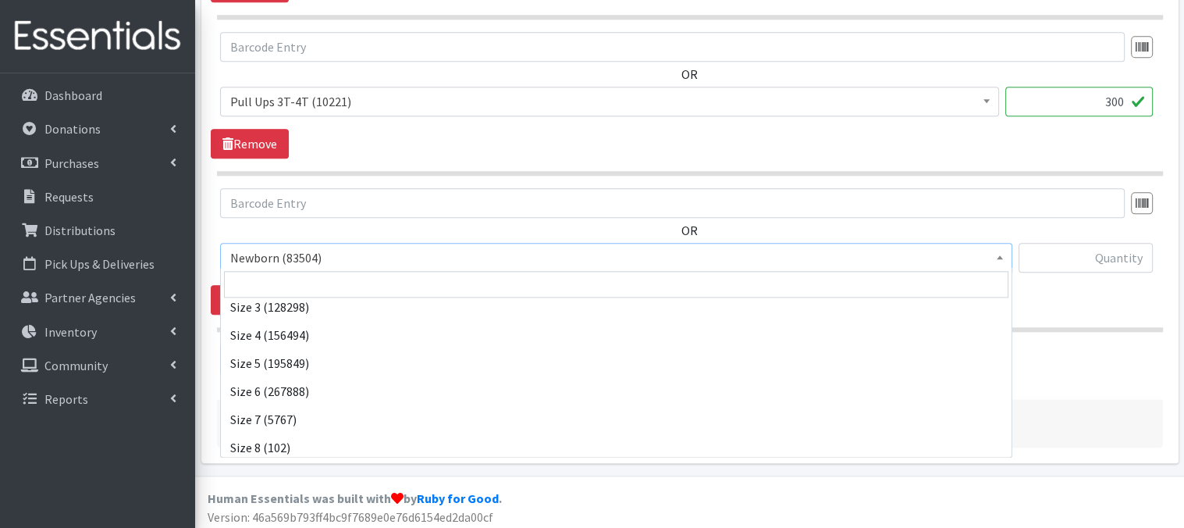
scroll to position [181, 0]
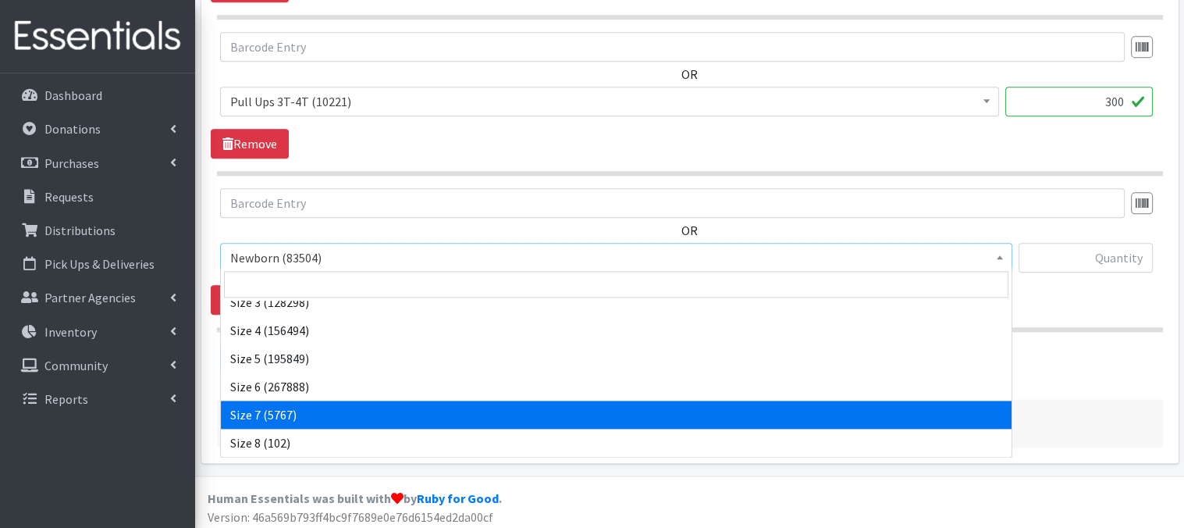
select select "3820"
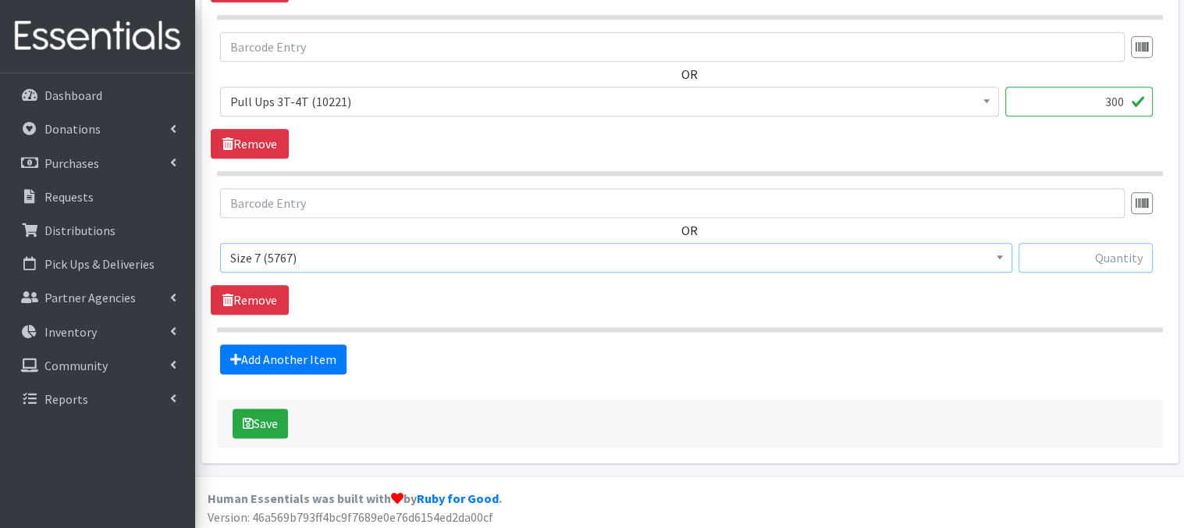
click at [1051, 254] on input "text" at bounding box center [1086, 258] width 134 height 30
type input "600"
click at [946, 302] on div "OR Newborn (83504) Pull Ups 2T-3T (12365) Pull Ups 3T-4T (10221) Pull-Ups 4T-5T…" at bounding box center [690, 251] width 958 height 126
click at [261, 424] on button "Save" at bounding box center [260, 423] width 55 height 30
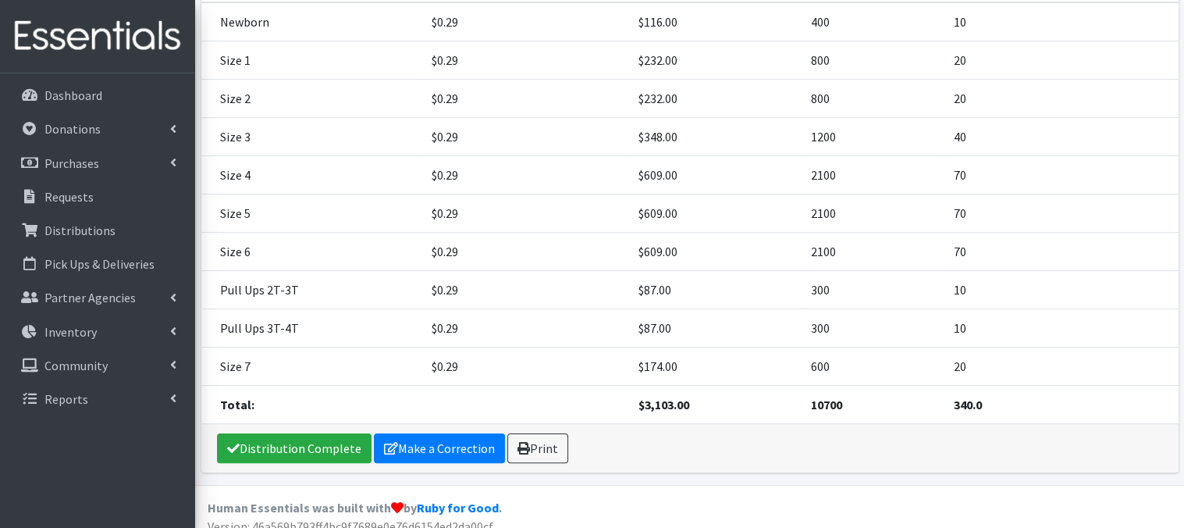
scroll to position [318, 0]
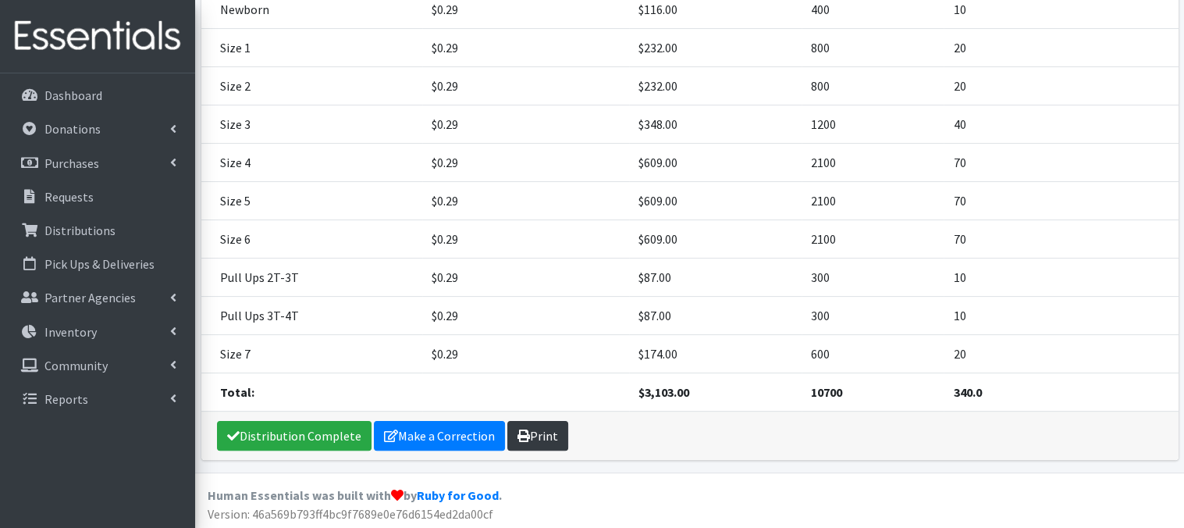
click at [544, 436] on link "Print" at bounding box center [537, 436] width 61 height 30
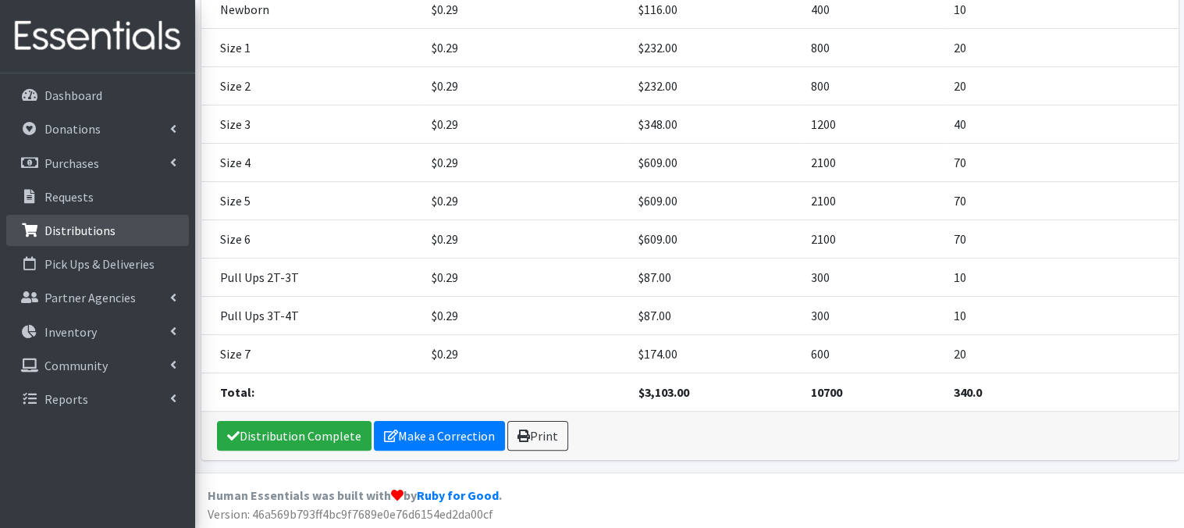
drag, startPoint x: 106, startPoint y: 239, endPoint x: 112, endPoint y: 229, distance: 11.9
click at [108, 236] on link "Distributions" at bounding box center [97, 230] width 183 height 31
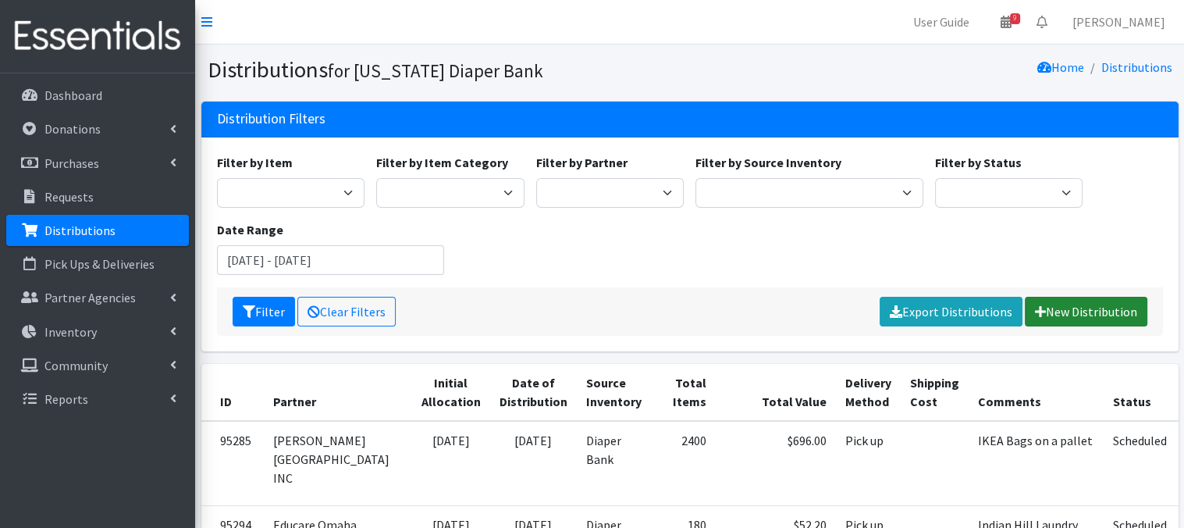
click at [1061, 318] on link "New Distribution" at bounding box center [1086, 312] width 123 height 30
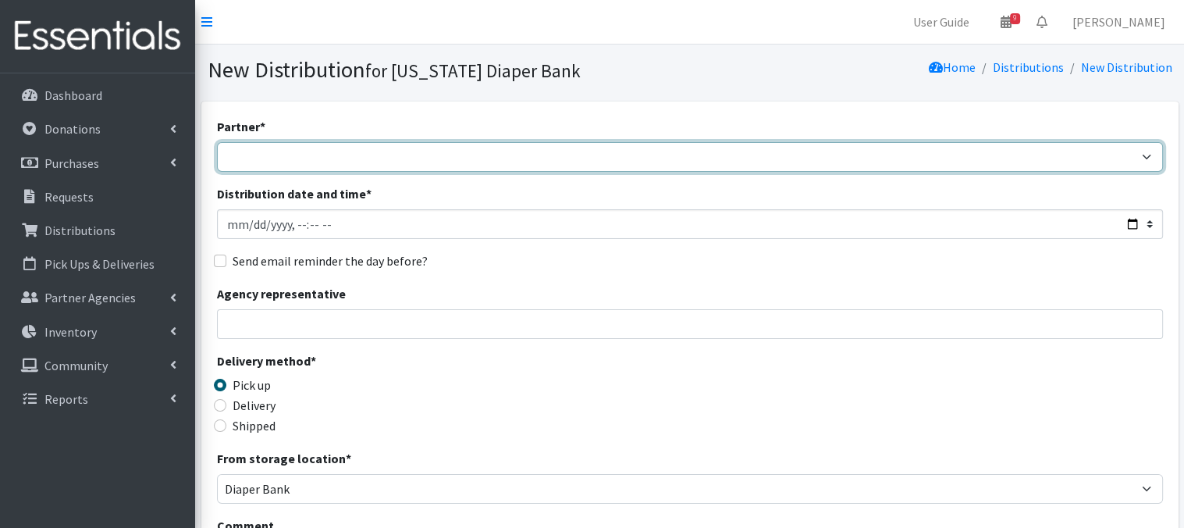
click at [322, 158] on select "Abide A Mother's Love [PERSON_NAME] Area Refugee Taskforce Big Brothers Big Sis…" at bounding box center [690, 157] width 946 height 30
select select "4909"
click at [217, 142] on select "Abide A Mother's Love [PERSON_NAME] Area Refugee Taskforce Big Brothers Big Sis…" at bounding box center [690, 157] width 946 height 30
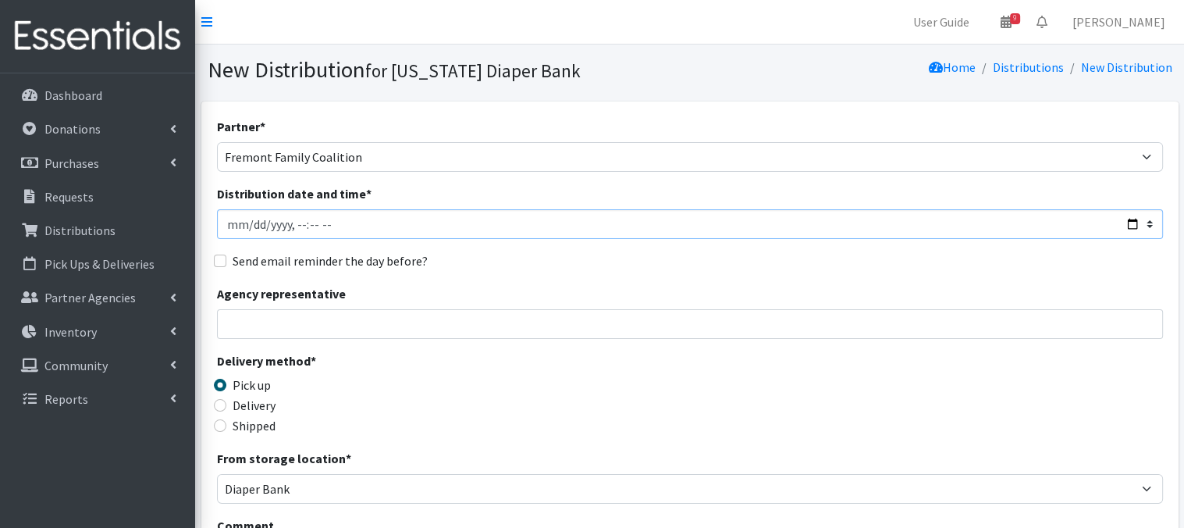
click at [247, 221] on input "Distribution date and time *" at bounding box center [690, 224] width 946 height 30
click at [293, 220] on input "Distribution date and time *" at bounding box center [690, 224] width 946 height 30
type input "2025-08-28T10:00"
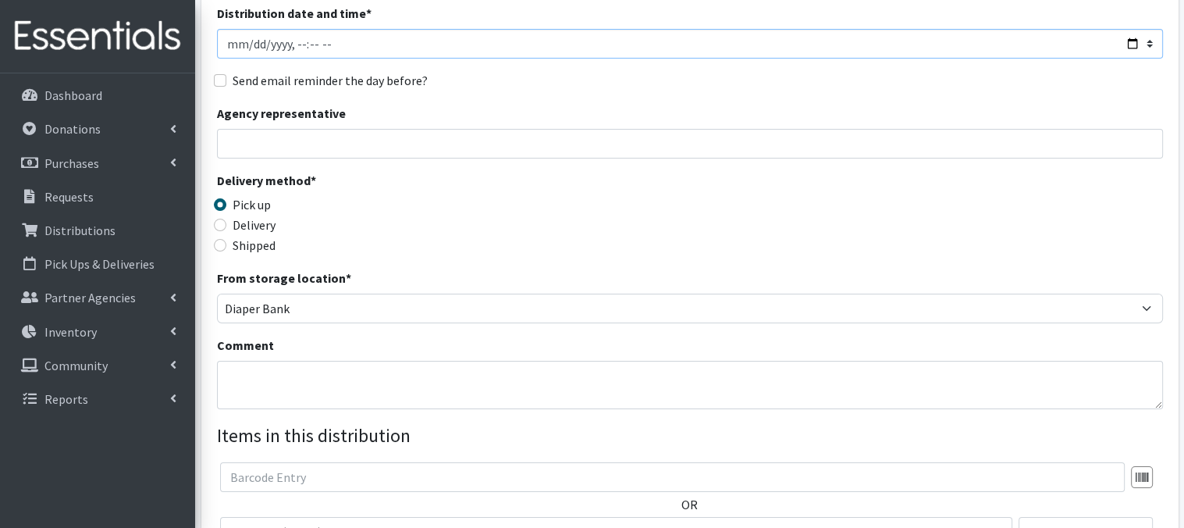
scroll to position [187, 0]
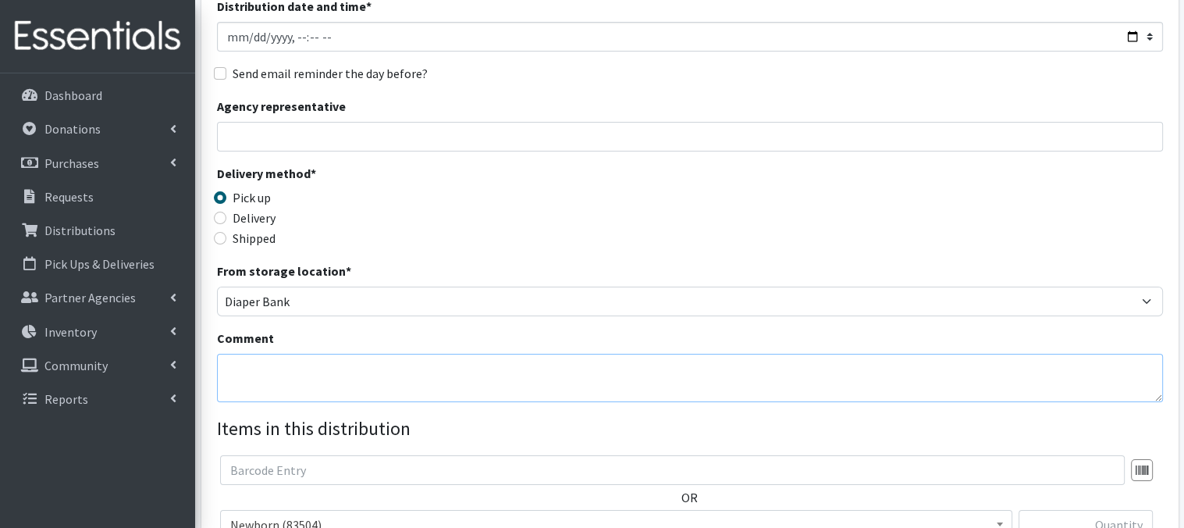
click at [265, 372] on textarea "Comment" at bounding box center [690, 378] width 946 height 48
paste textarea "IKEA Bags"
type textarea "IKEA Bags"
click at [737, 222] on div "Delivery method * Pick up Delivery Shipped Shipping cost" at bounding box center [690, 213] width 946 height 98
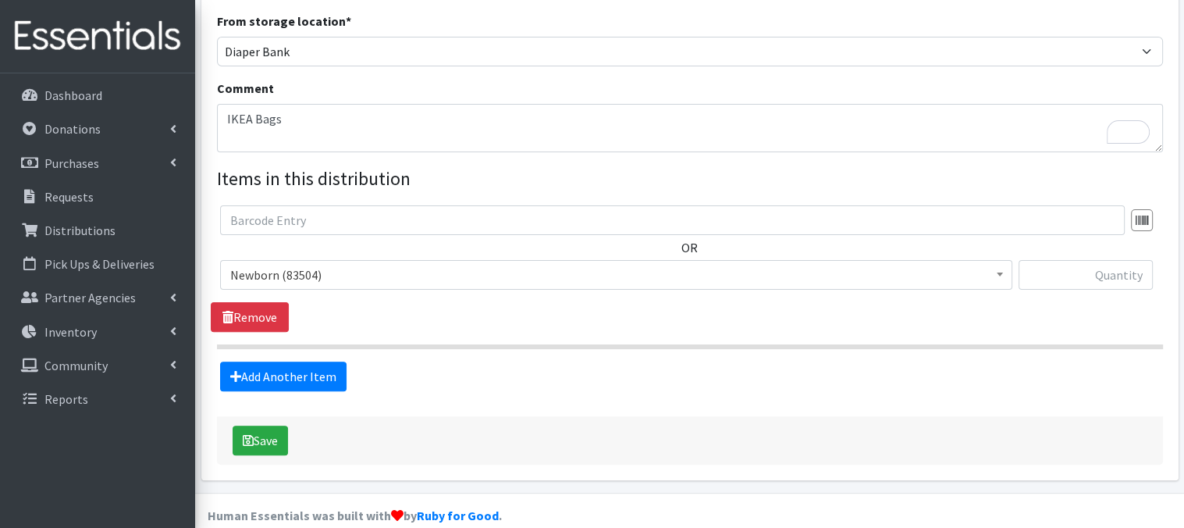
scroll to position [459, 0]
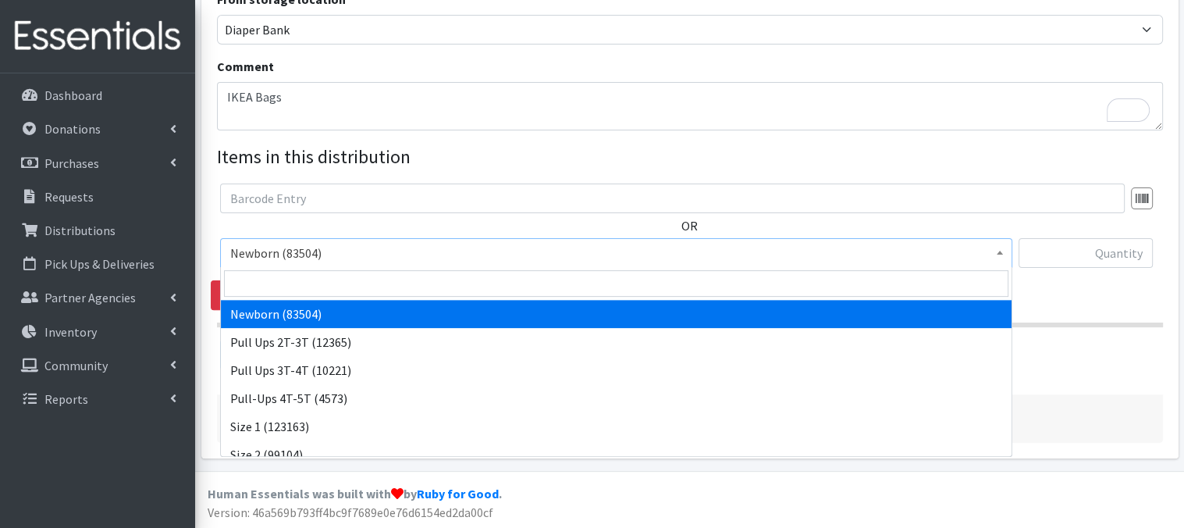
click at [997, 254] on b at bounding box center [1000, 253] width 6 height 4
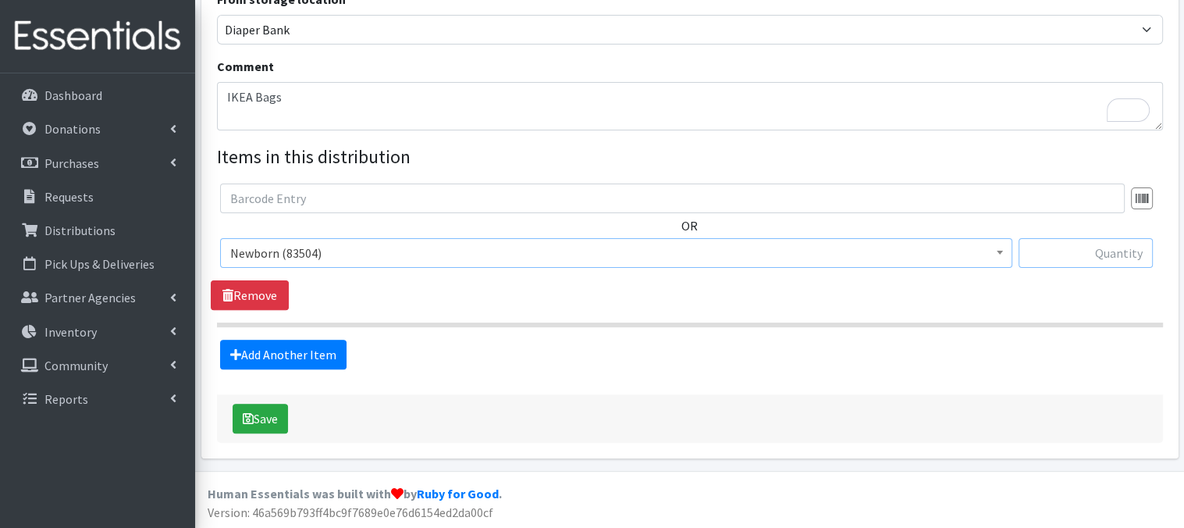
click at [1106, 258] on input "text" at bounding box center [1086, 253] width 134 height 30
type input "240"
click at [279, 358] on link "Add Another Item" at bounding box center [283, 355] width 126 height 30
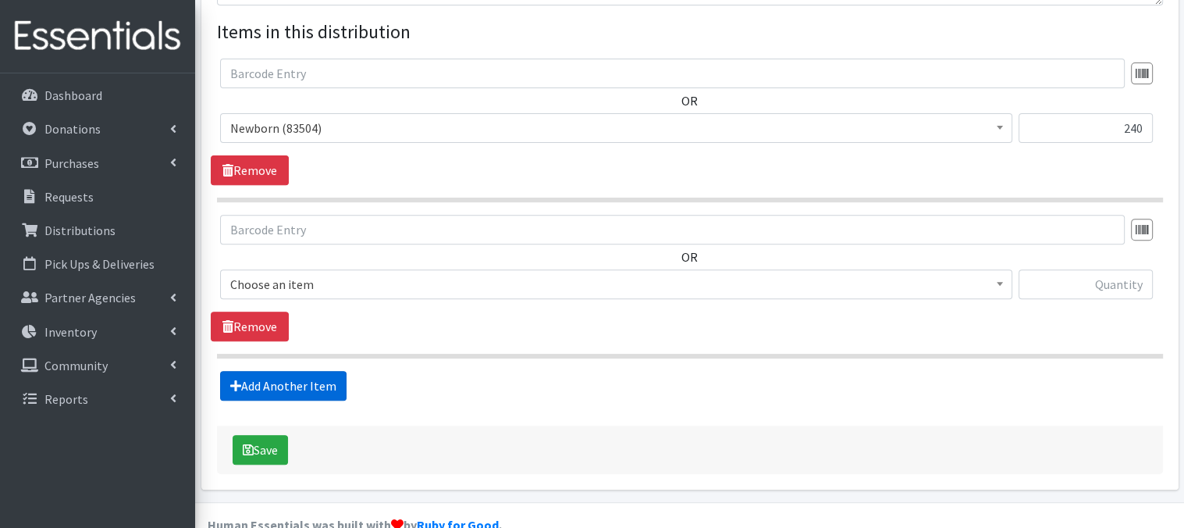
scroll to position [614, 0]
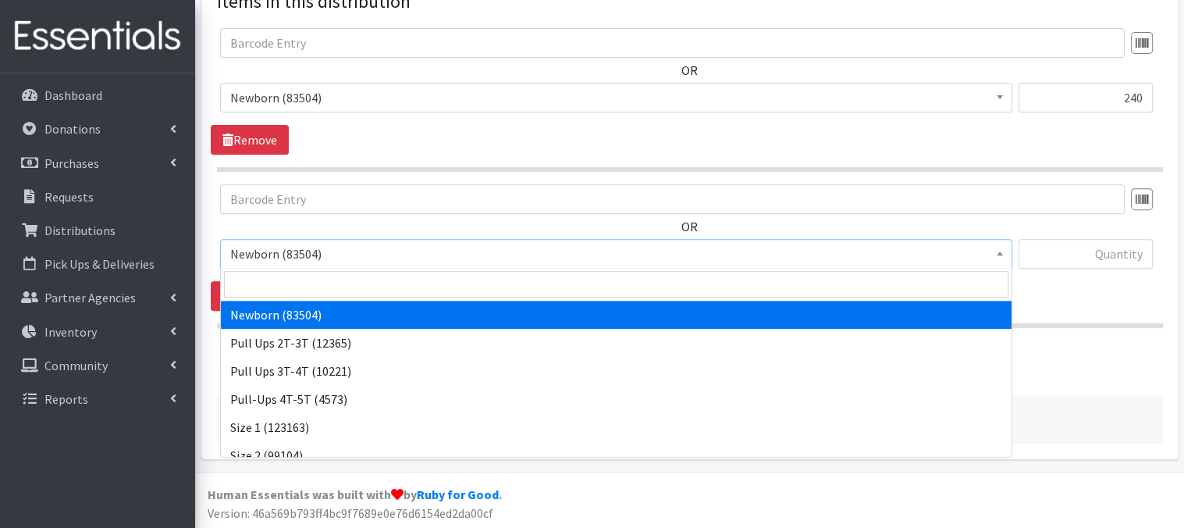
click at [997, 252] on b at bounding box center [1000, 253] width 6 height 4
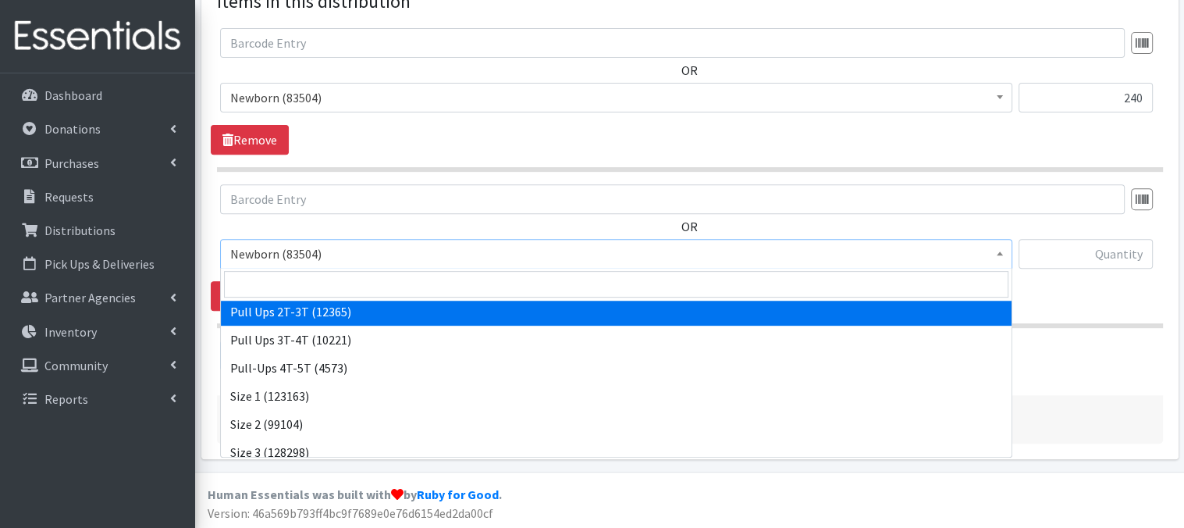
scroll to position [94, 0]
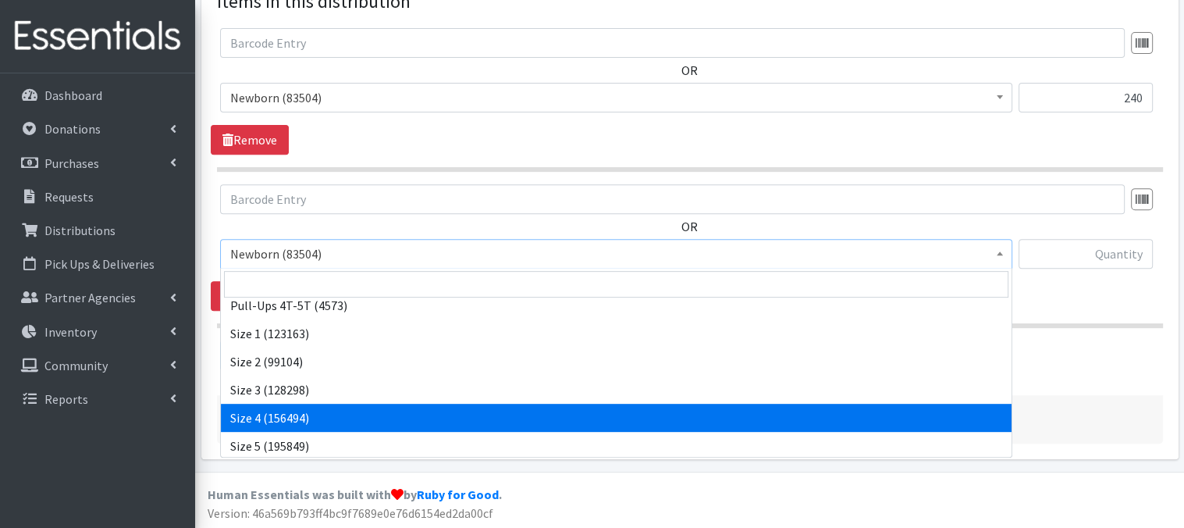
select select "3685"
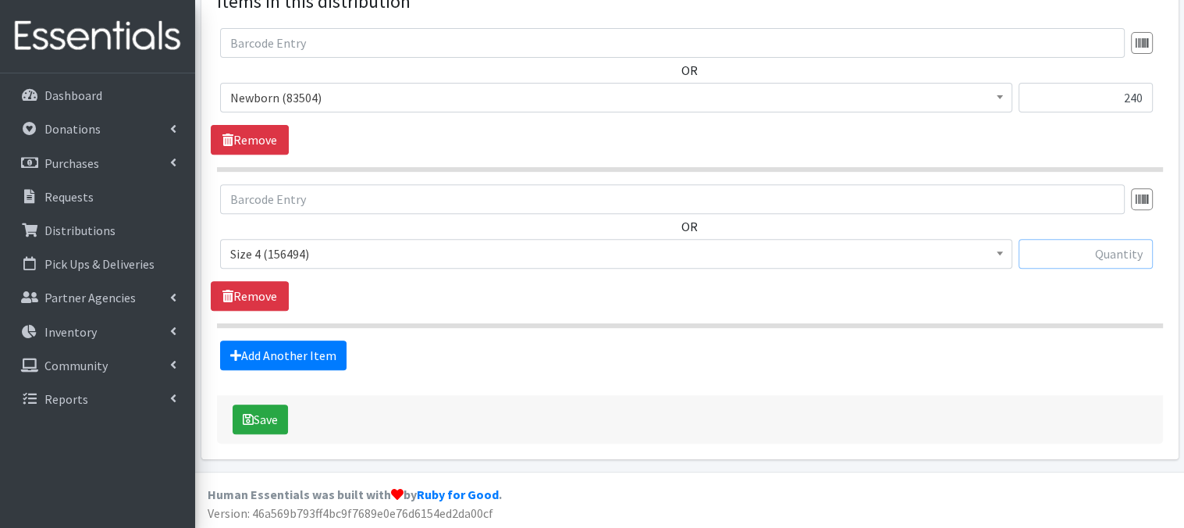
click at [1076, 255] on input "text" at bounding box center [1086, 254] width 134 height 30
type input "780"
click at [304, 360] on link "Add Another Item" at bounding box center [283, 355] width 126 height 30
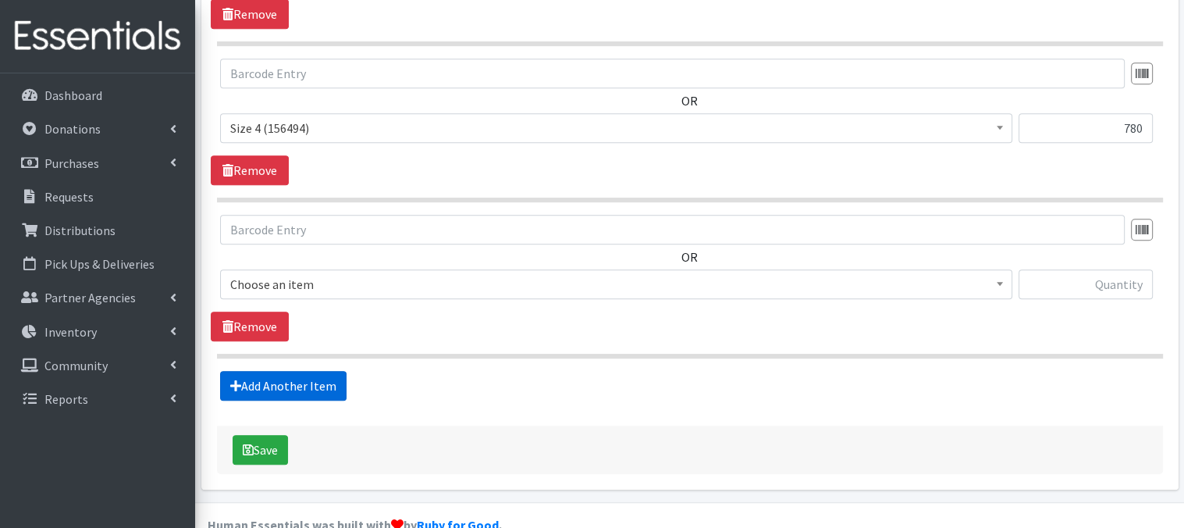
scroll to position [770, 0]
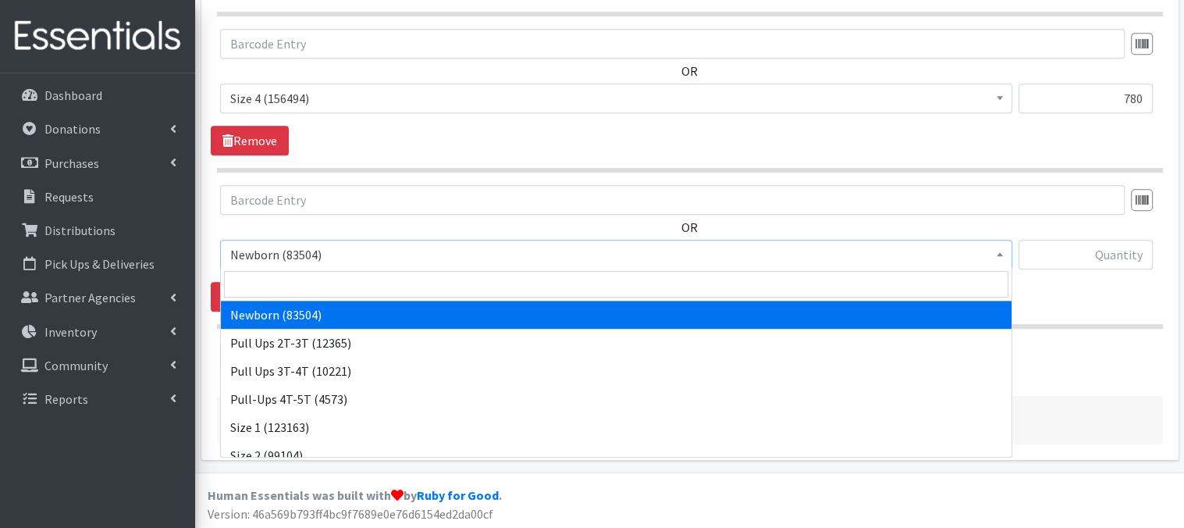
click at [1000, 254] on b at bounding box center [1000, 254] width 6 height 4
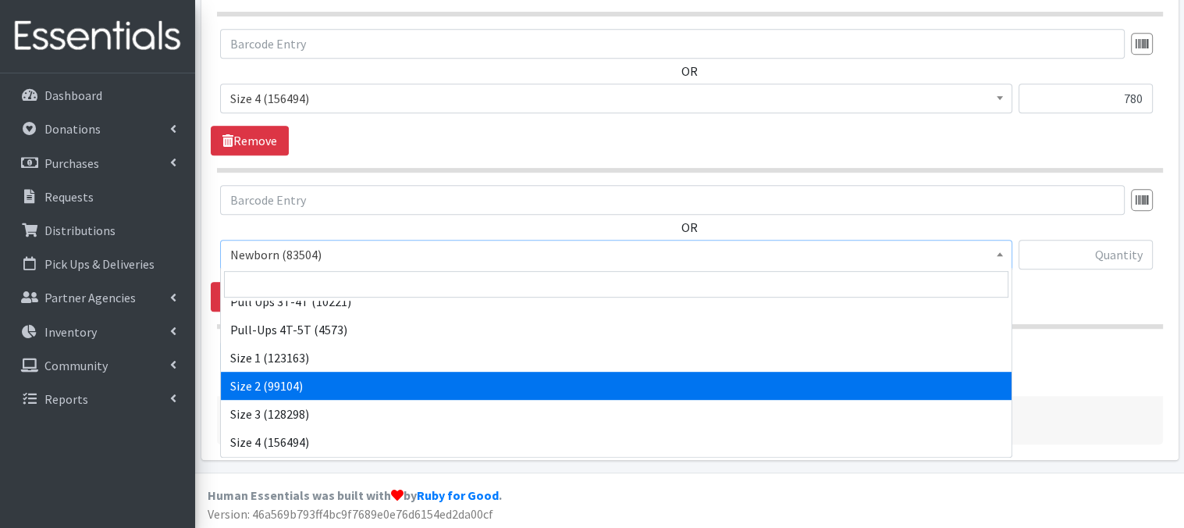
scroll to position [94, 0]
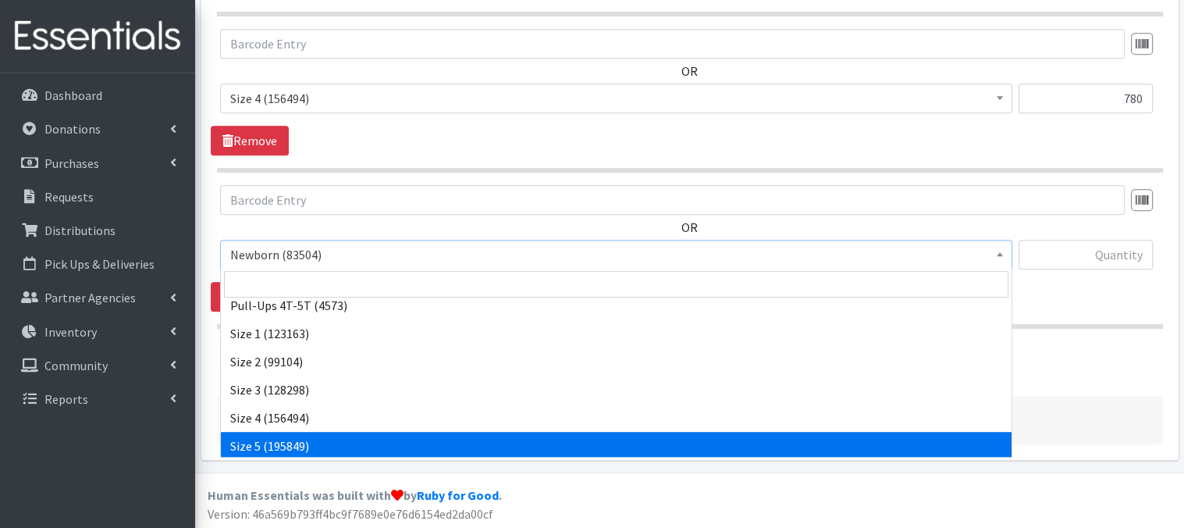
select select "3686"
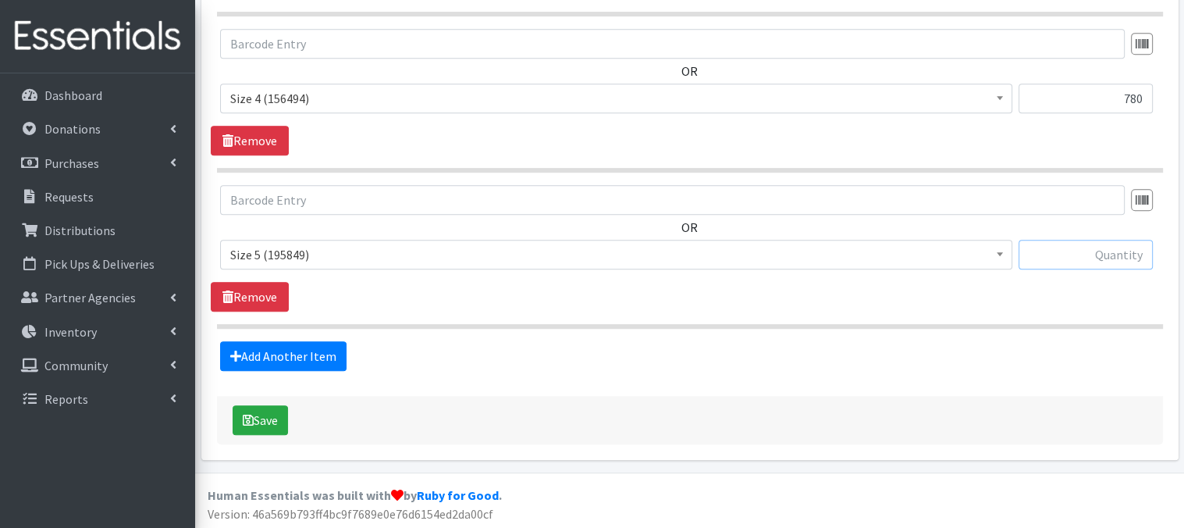
click at [1121, 251] on input "text" at bounding box center [1086, 255] width 134 height 30
type input "780"
click at [284, 356] on link "Add Another Item" at bounding box center [283, 356] width 126 height 30
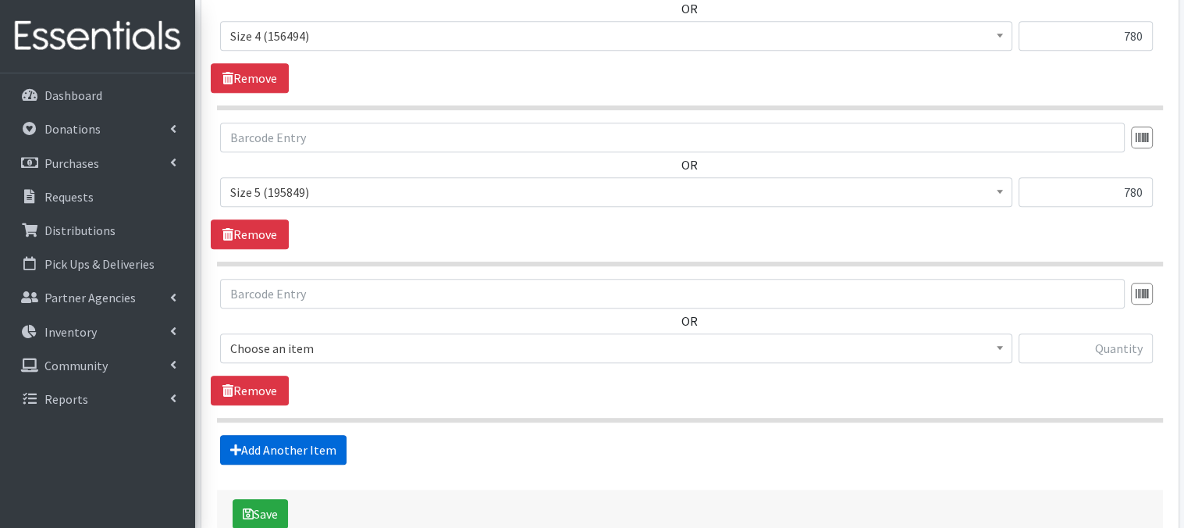
scroll to position [925, 0]
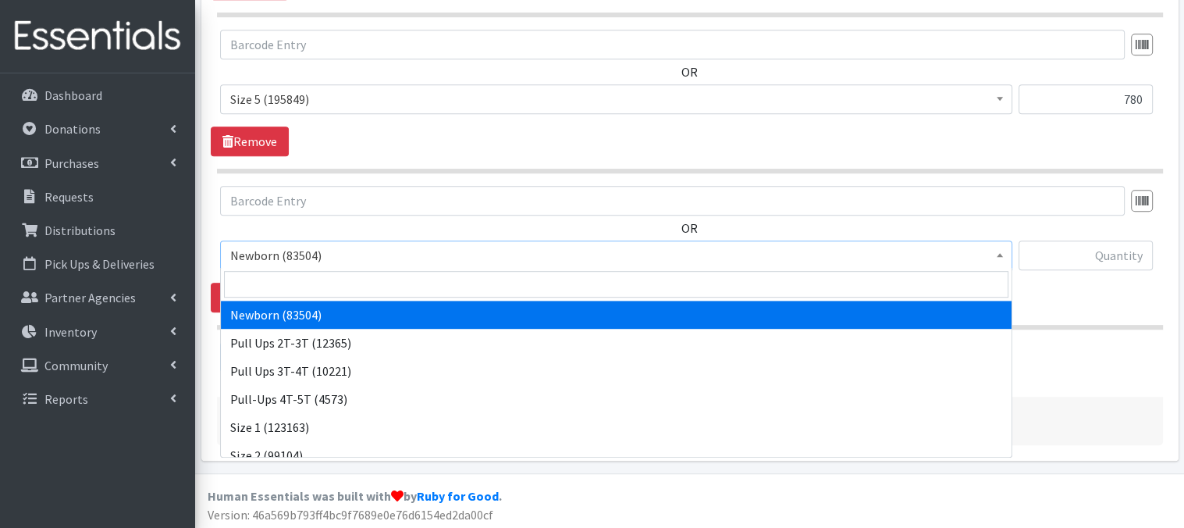
click at [988, 254] on span "Newborn (83504)" at bounding box center [616, 255] width 772 height 22
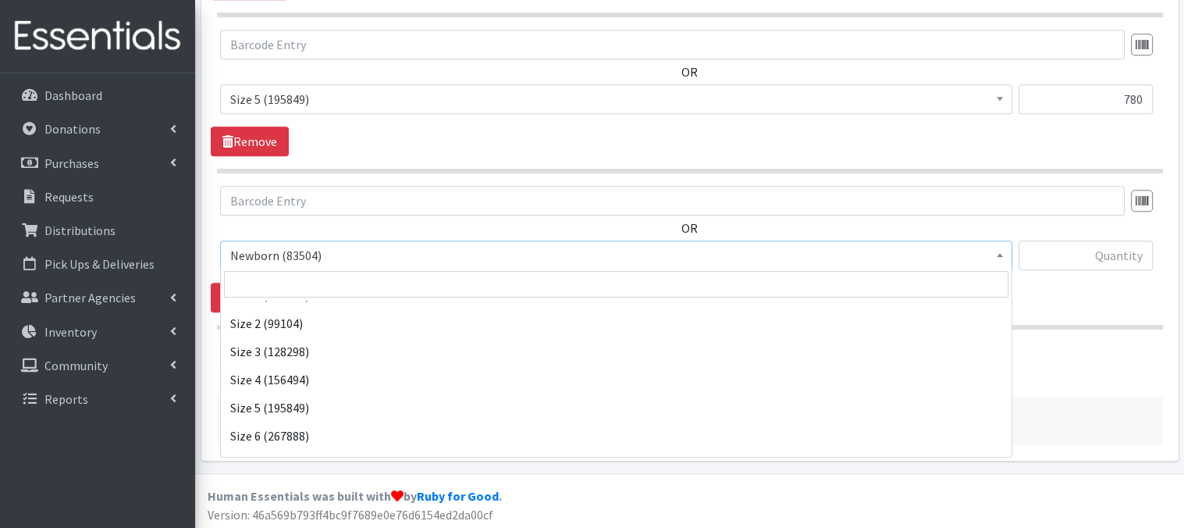
scroll to position [156, 0]
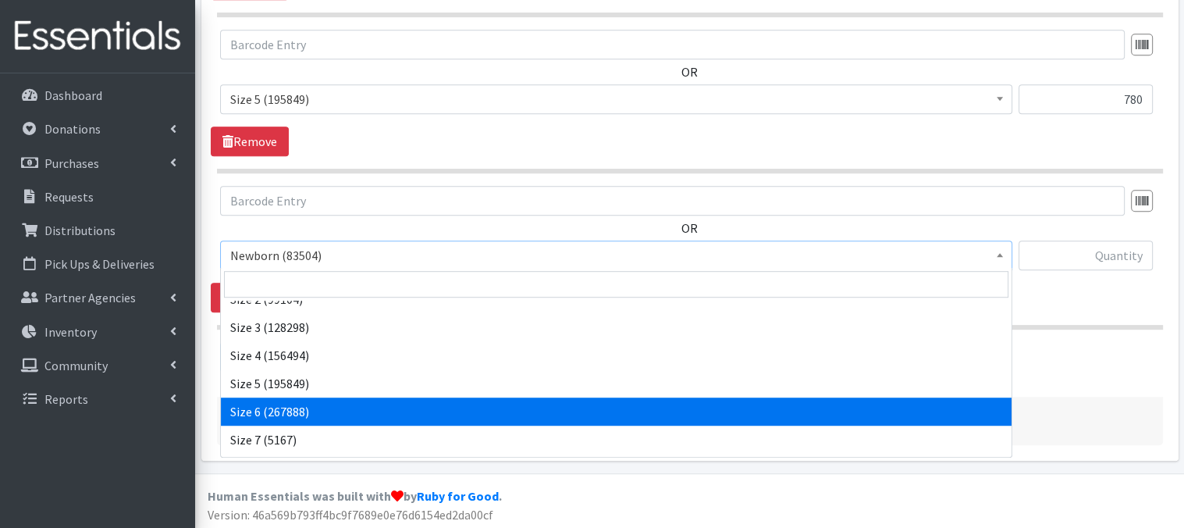
select select "3687"
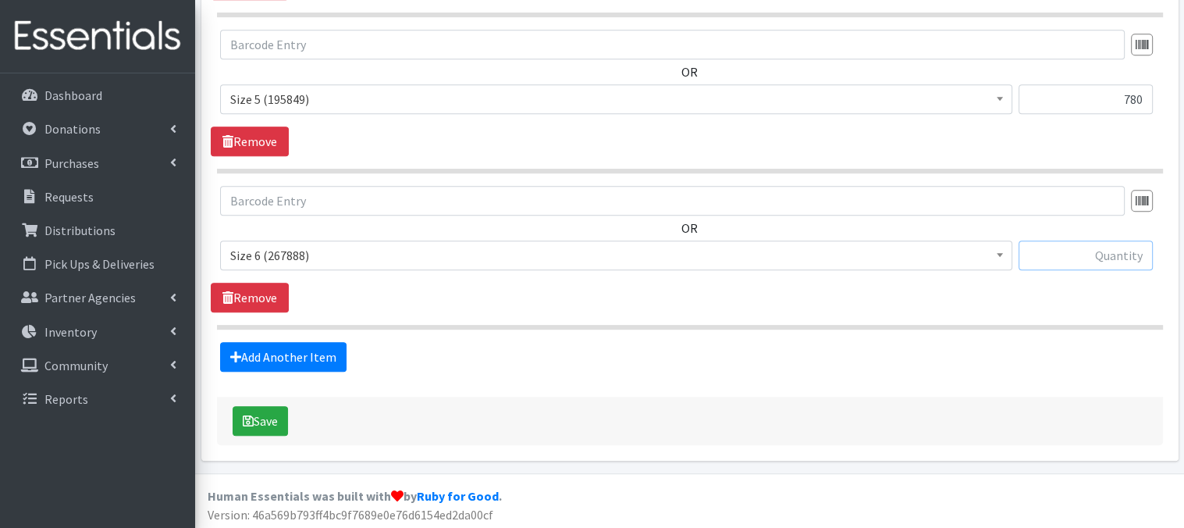
click at [1097, 258] on input "text" at bounding box center [1086, 255] width 134 height 30
type input "780"
click at [301, 359] on link "Add Another Item" at bounding box center [283, 357] width 126 height 30
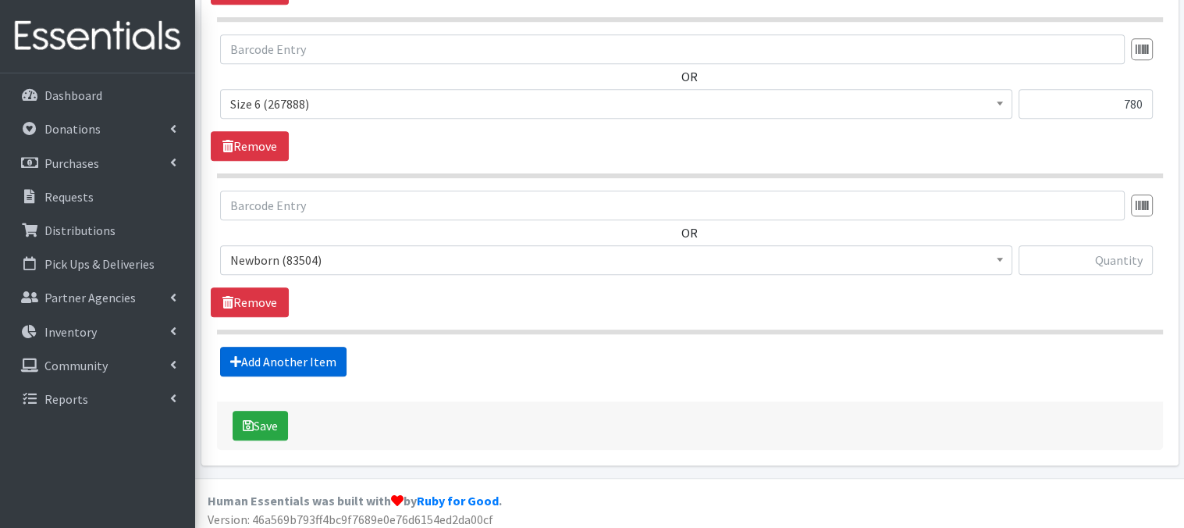
scroll to position [1081, 0]
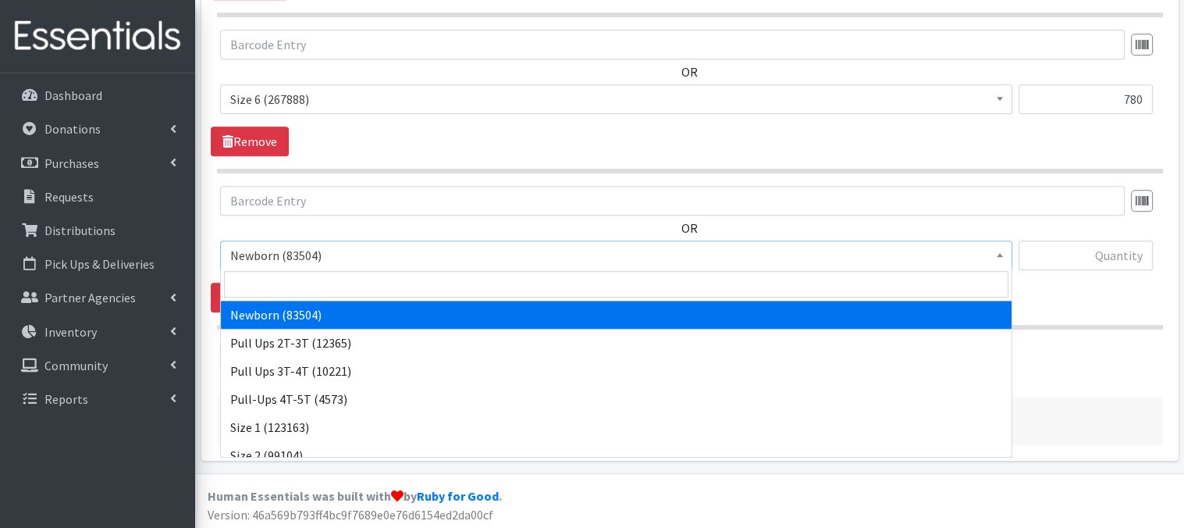
click at [1007, 259] on span at bounding box center [1000, 253] width 16 height 24
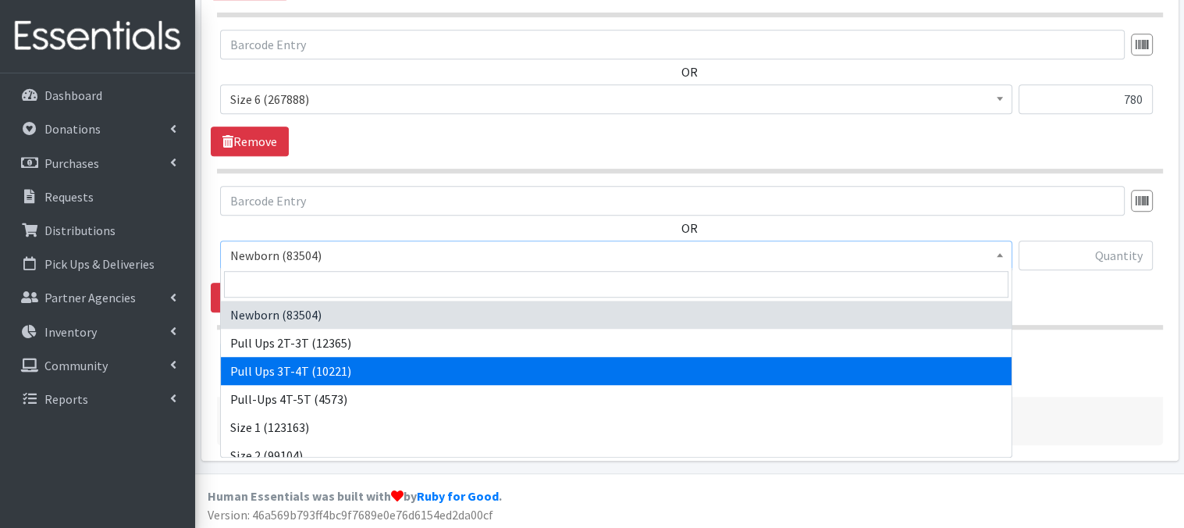
select select "3697"
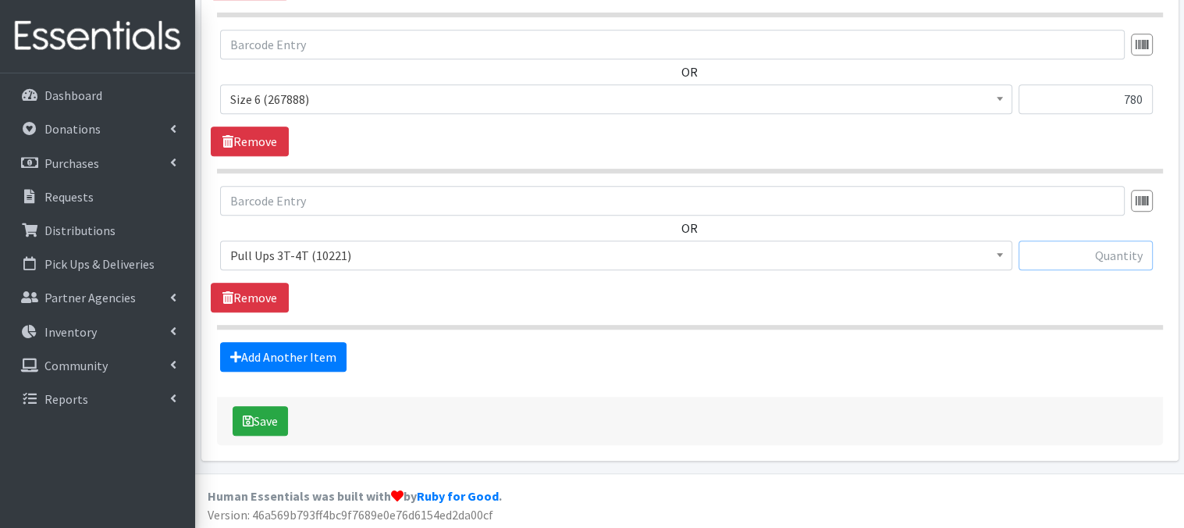
click at [1054, 251] on input "text" at bounding box center [1086, 255] width 134 height 30
type input "120"
click at [259, 421] on button "Save" at bounding box center [260, 421] width 55 height 30
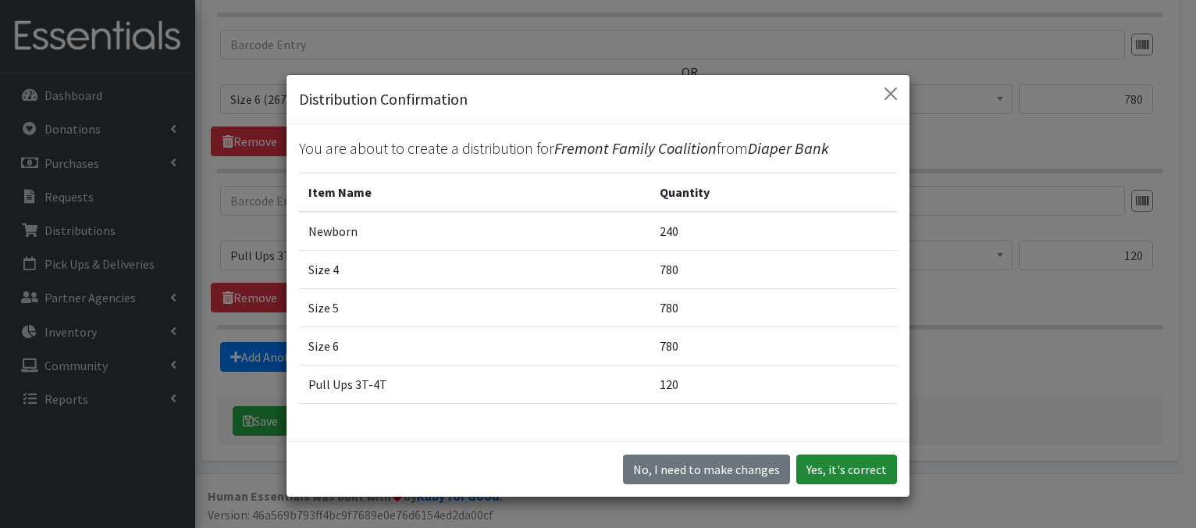
click at [812, 468] on button "Yes, it's correct" at bounding box center [846, 469] width 101 height 30
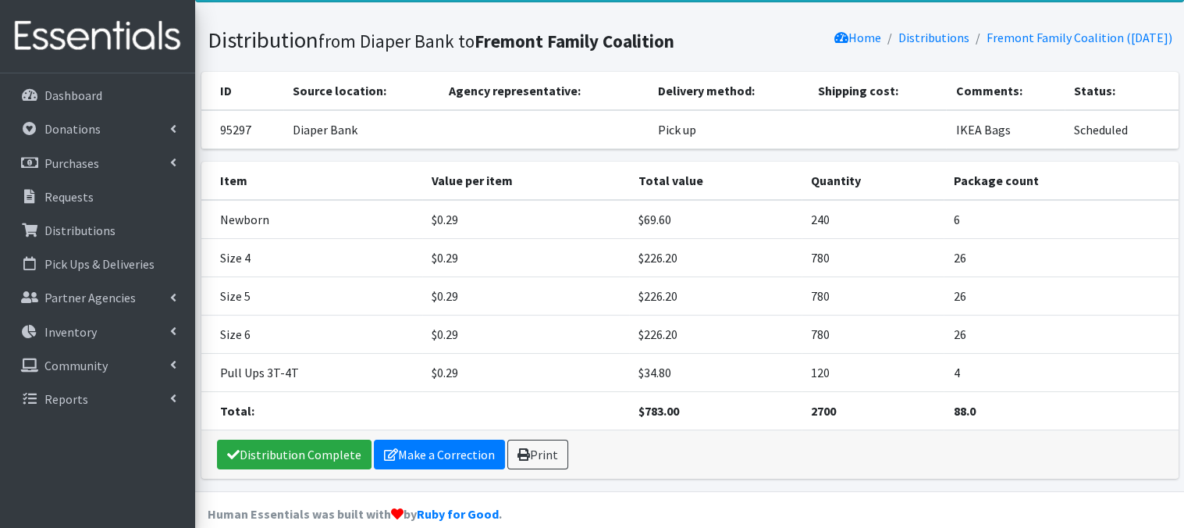
scroll to position [81, 0]
click at [524, 450] on link "Print" at bounding box center [537, 454] width 61 height 30
click at [92, 227] on p "Distributions" at bounding box center [79, 230] width 71 height 16
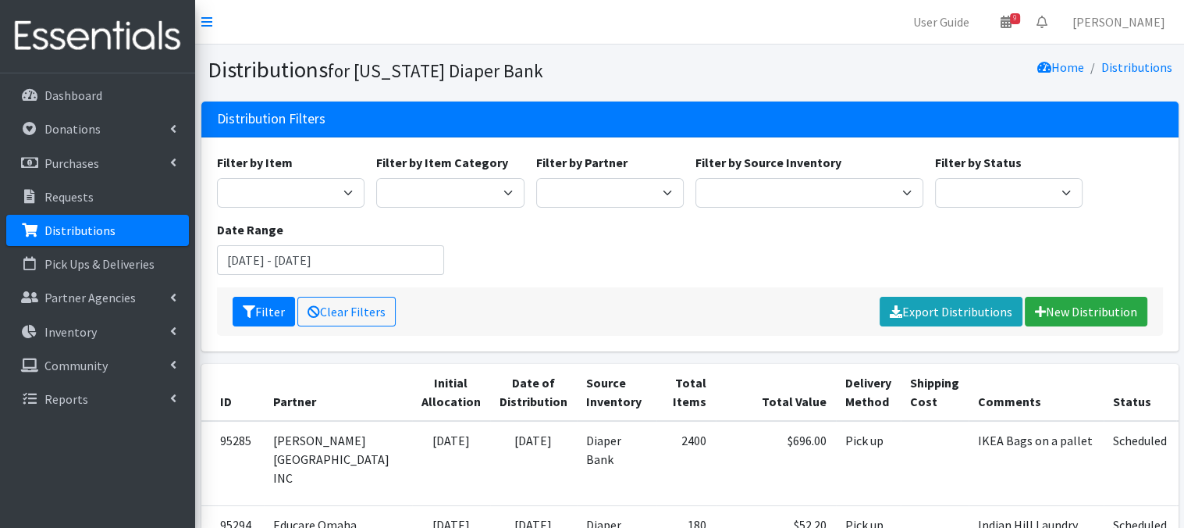
click at [78, 232] on p "Distributions" at bounding box center [79, 230] width 71 height 16
click at [1065, 311] on link "New Distribution" at bounding box center [1086, 312] width 123 height 30
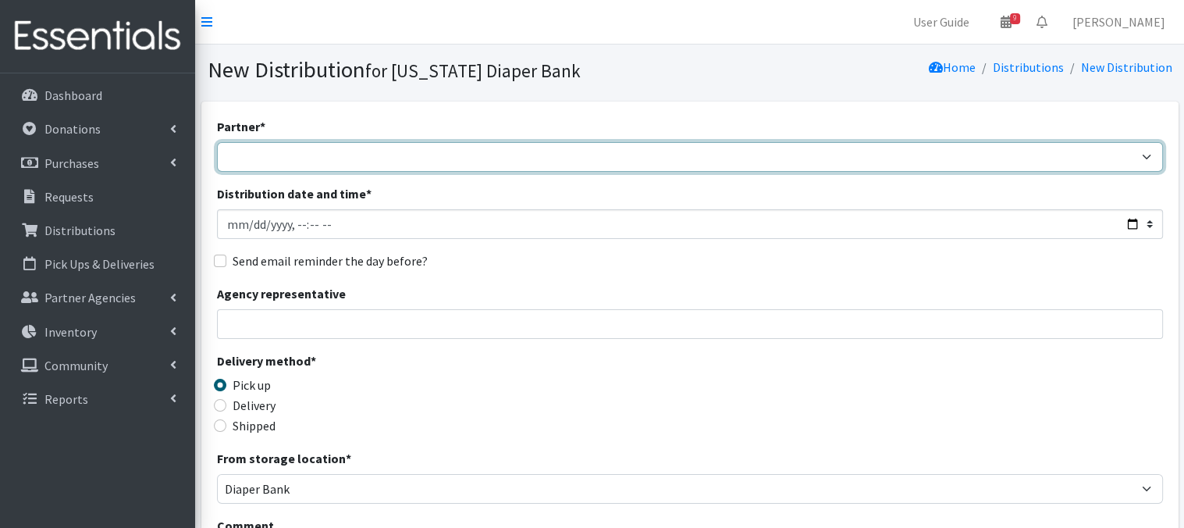
click at [253, 158] on select "Abide A Mother's Love BART - Benson Area Refugee Taskforce Big Brothers Big Sis…" at bounding box center [690, 157] width 946 height 30
select select "4821"
click at [217, 142] on select "Abide A Mother's Love BART - Benson Area Refugee Taskforce Big Brothers Big Sis…" at bounding box center [690, 157] width 946 height 30
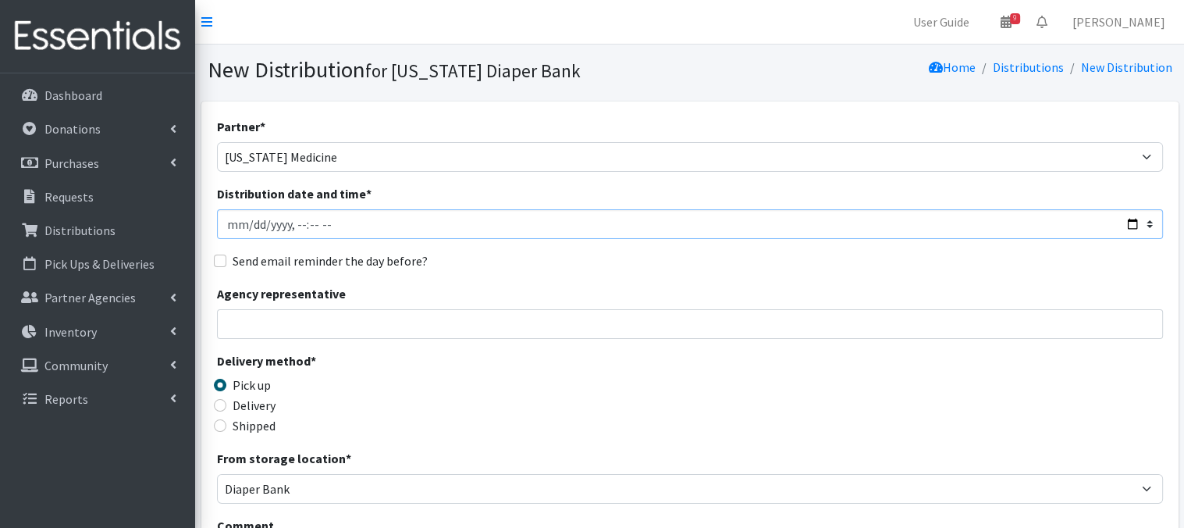
click at [249, 221] on input "Distribution date and time *" at bounding box center [690, 224] width 946 height 30
click at [293, 221] on input "Distribution date and time *" at bounding box center [690, 224] width 946 height 30
click at [307, 224] on input "Distribution date and time *" at bounding box center [690, 224] width 946 height 30
type input "2025-08-25T13:00"
click at [384, 228] on input "Distribution date and time *" at bounding box center [690, 224] width 946 height 30
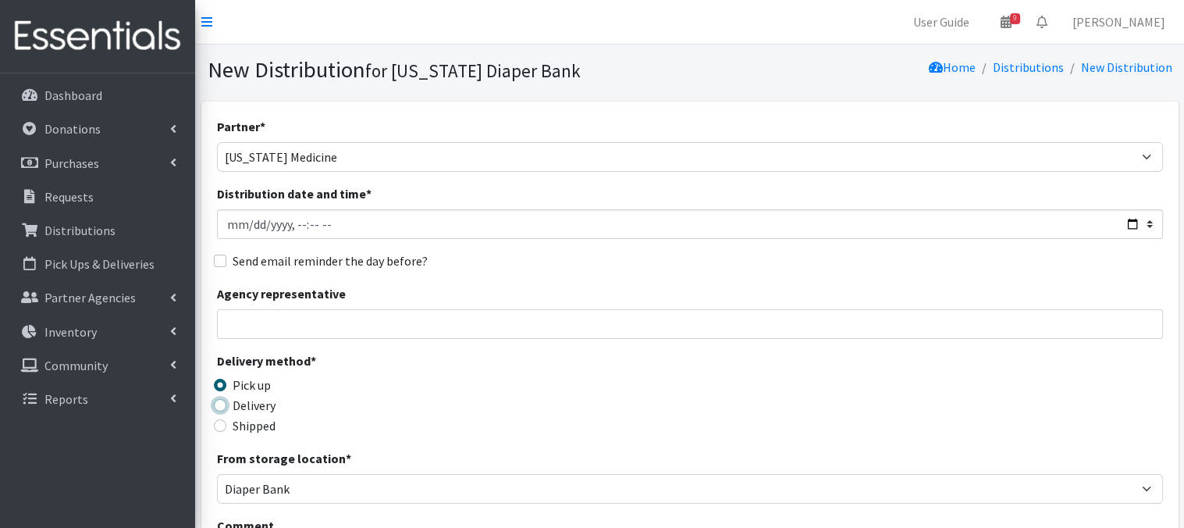
click at [223, 402] on input "Delivery" at bounding box center [220, 405] width 12 height 12
radio input "true"
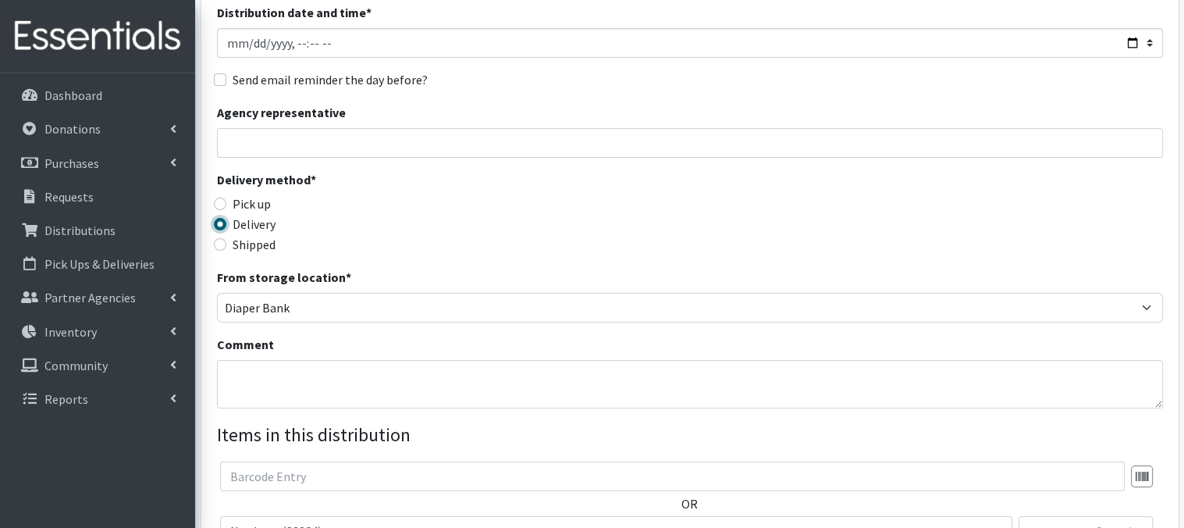
scroll to position [187, 0]
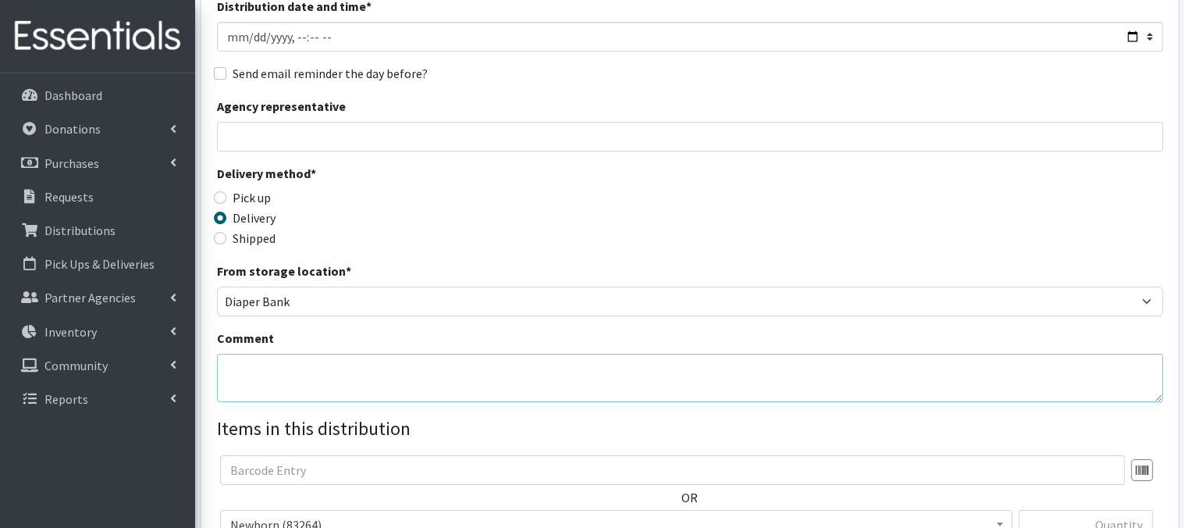
click at [240, 366] on textarea "Comment" at bounding box center [690, 378] width 946 height 48
paste textarea "IKEA Bags tag each bag [MEDICAL_DATA] postcards by number of babies (Delivered)"
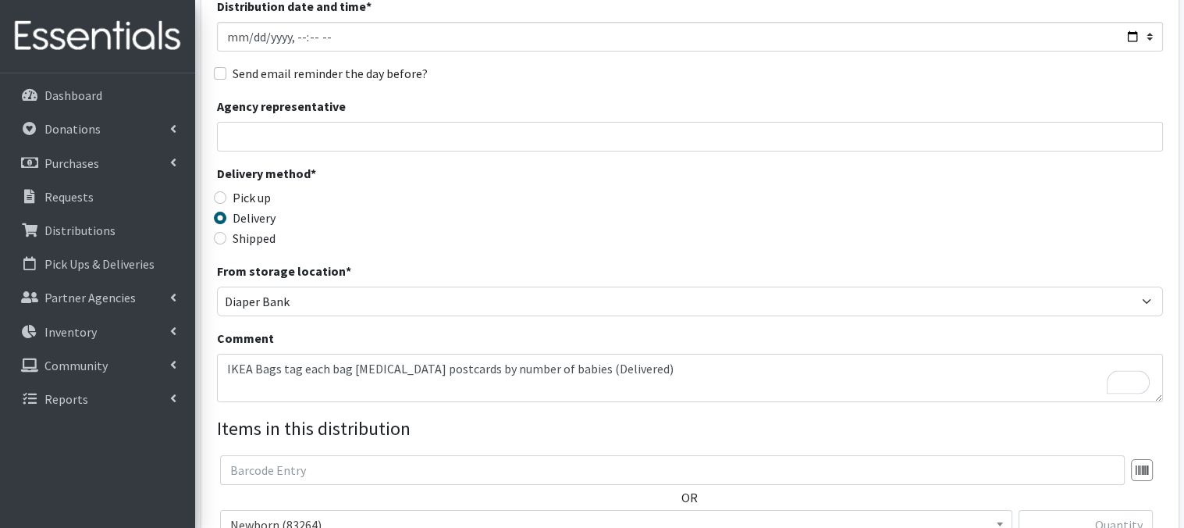
click at [691, 232] on div "Delivery method * Pick up Delivery Shipped Shipping cost" at bounding box center [690, 213] width 946 height 98
click at [413, 372] on textarea "IKEA Bags tag each bag [MEDICAL_DATA] postcards by number of babies (Delivered)" at bounding box center [690, 378] width 946 height 48
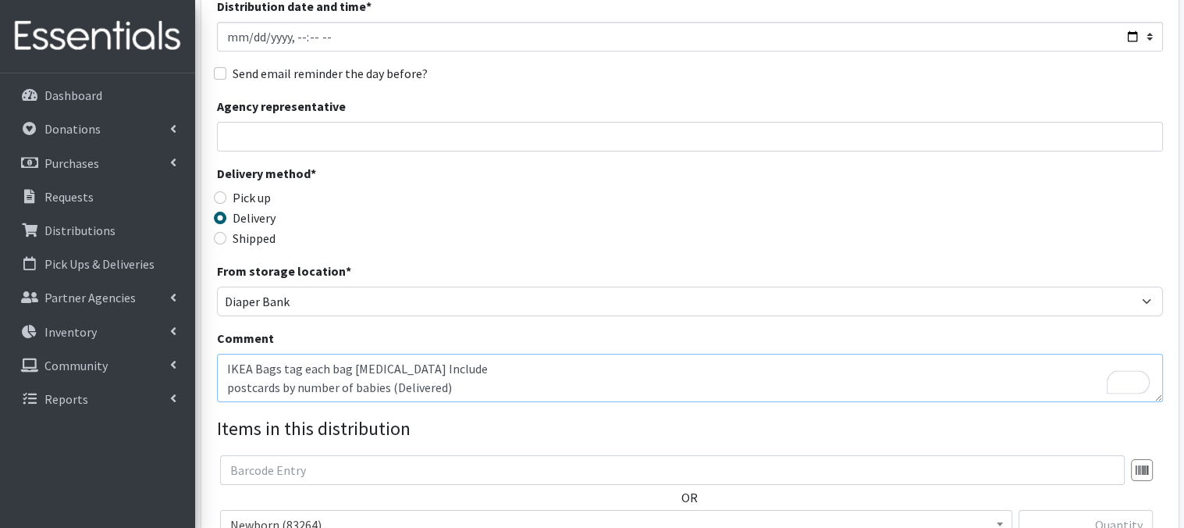
click at [412, 369] on textarea "IKEA Bags tag each bag Postpartum Include postcards by number of babies (Delive…" at bounding box center [690, 378] width 946 height 48
type textarea "IKEA Bags tag each bag Postpartum Include postcards by number of babies (Delive…"
click at [315, 390] on textarea "IKEA Bags tag each bag Postpartum Include postcards by number of babies (Delive…" at bounding box center [690, 378] width 946 height 48
drag, startPoint x: 227, startPoint y: 365, endPoint x: 920, endPoint y: 395, distance: 693.7
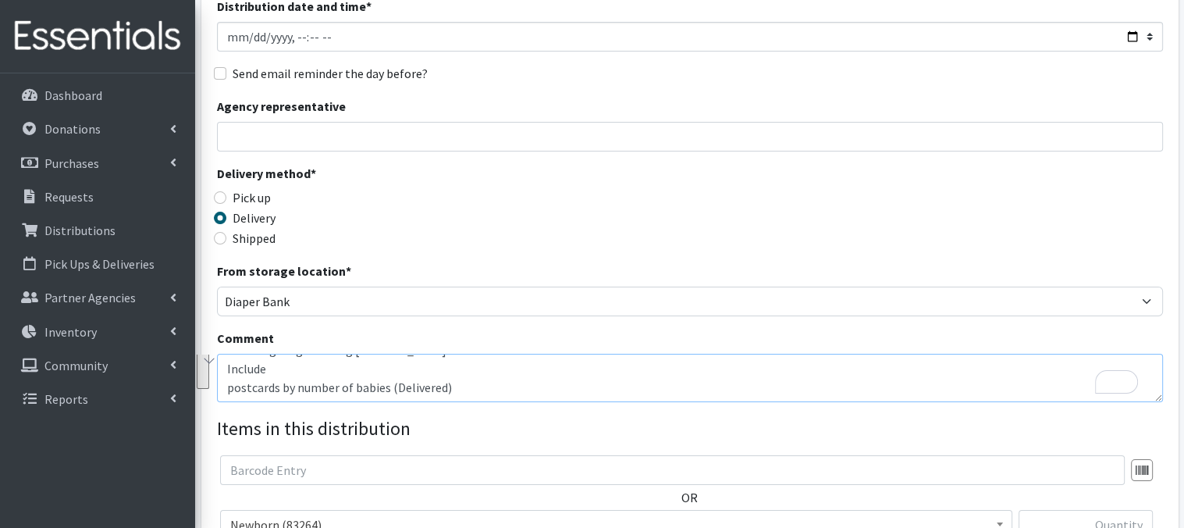
click at [833, 404] on div "Partner * Abide A Mother's Love [PERSON_NAME] Area Refugee Taskforce Big Brothe…" at bounding box center [690, 285] width 946 height 711
click at [307, 381] on textarea "Comment" at bounding box center [690, 378] width 946 height 48
paste textarea "IKEA Bags tag each bag Postpartum postcards by number of babies (Delivered)"
type textarea "IKEA Bags tag each bag Postpartum postcards by number of babies (Delivered)"
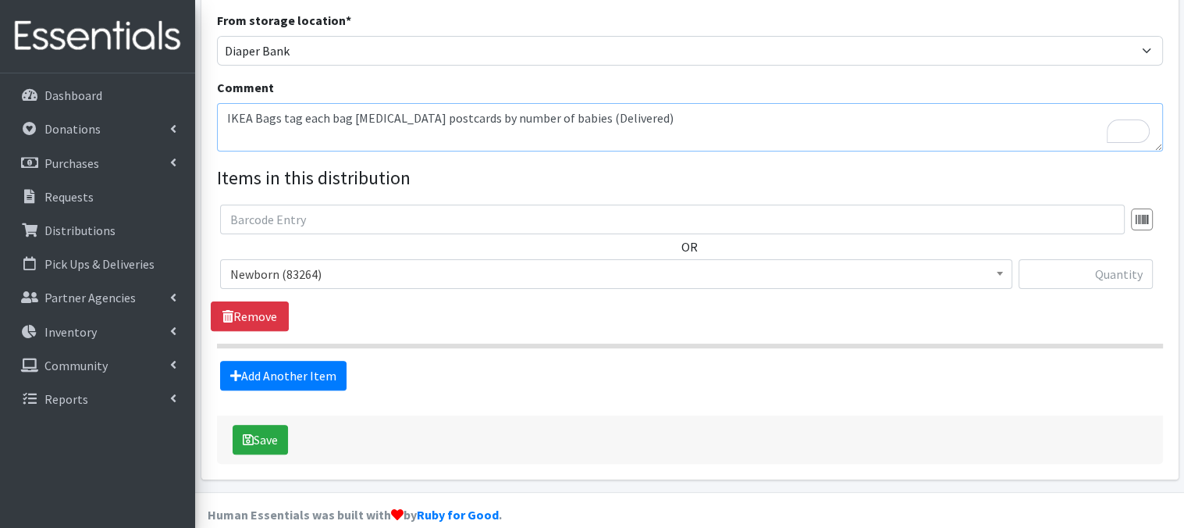
scroll to position [434, 0]
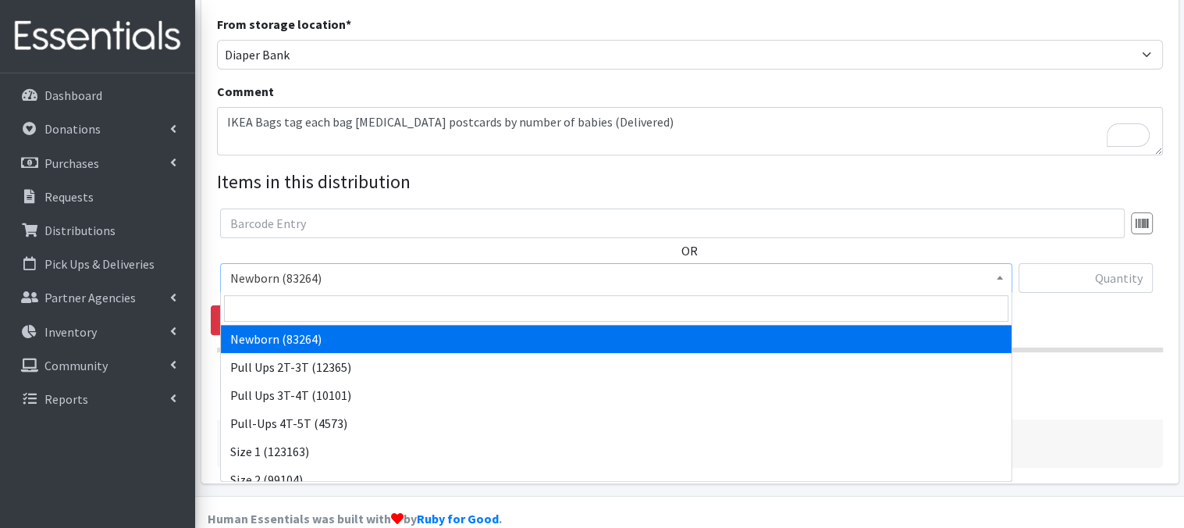
click at [999, 278] on b at bounding box center [1000, 278] width 6 height 4
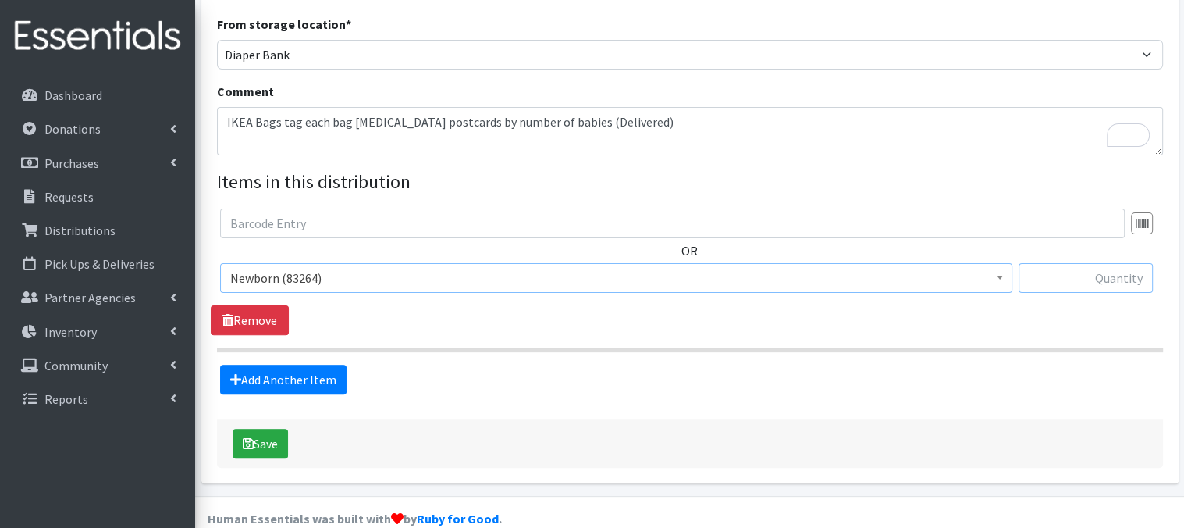
click at [1079, 283] on input "text" at bounding box center [1086, 278] width 134 height 30
type input "800"
click at [859, 387] on div "Add Another Item" at bounding box center [690, 379] width 958 height 30
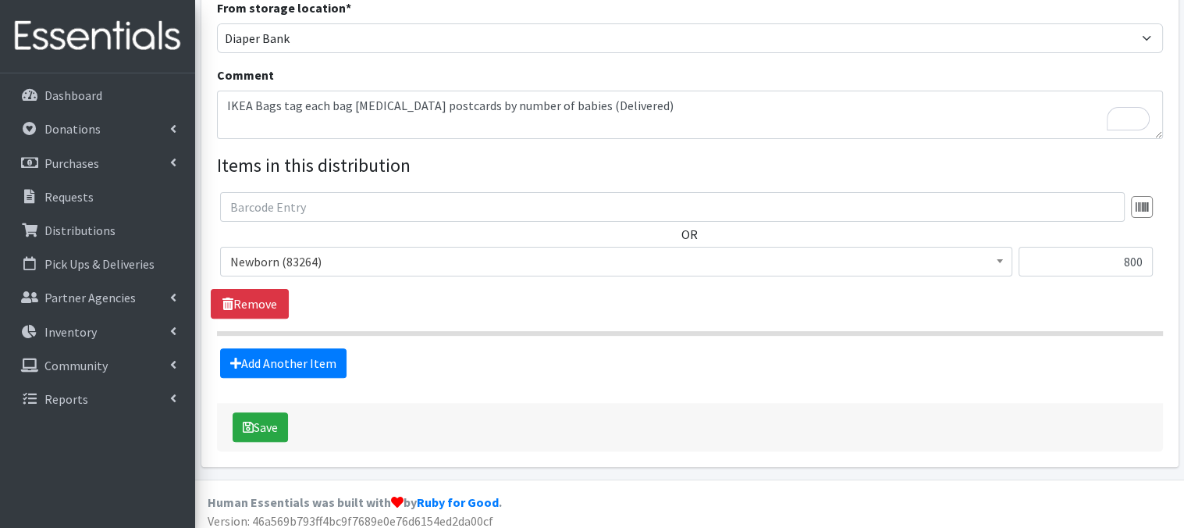
scroll to position [459, 0]
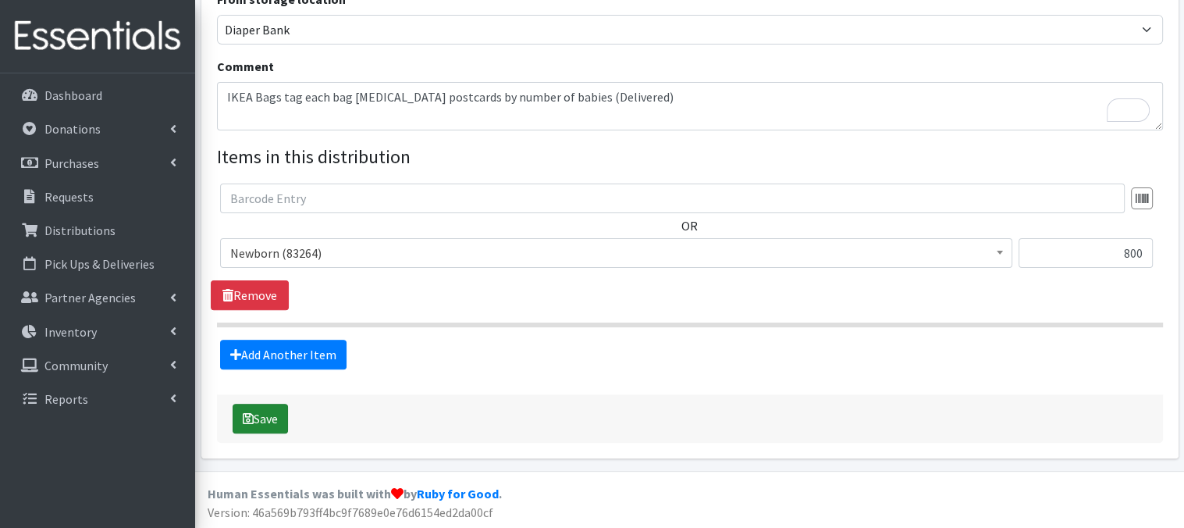
click at [247, 420] on icon "submit" at bounding box center [248, 418] width 11 height 12
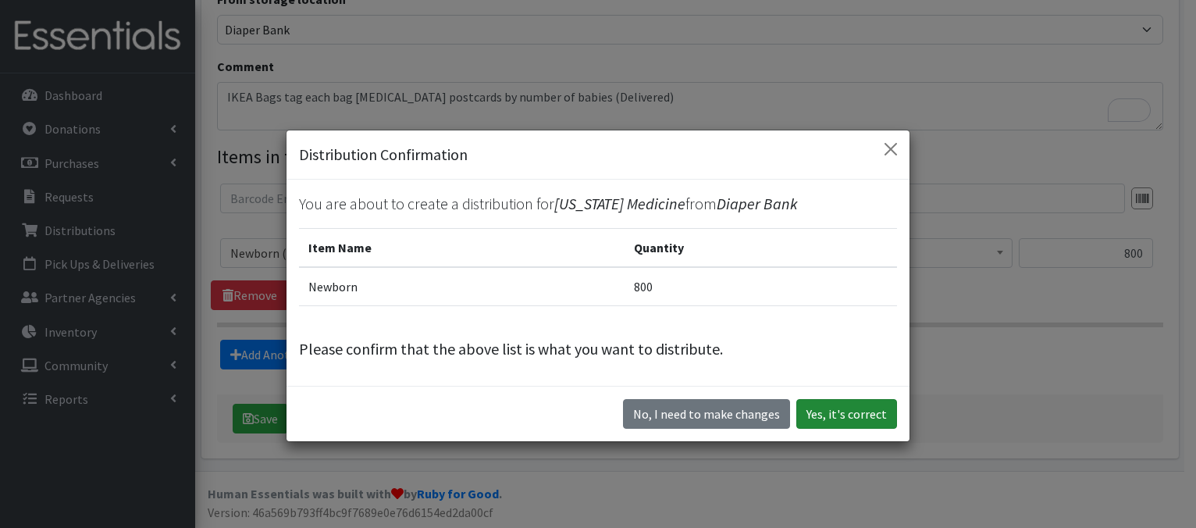
click at [837, 413] on button "Yes, it's correct" at bounding box center [846, 414] width 101 height 30
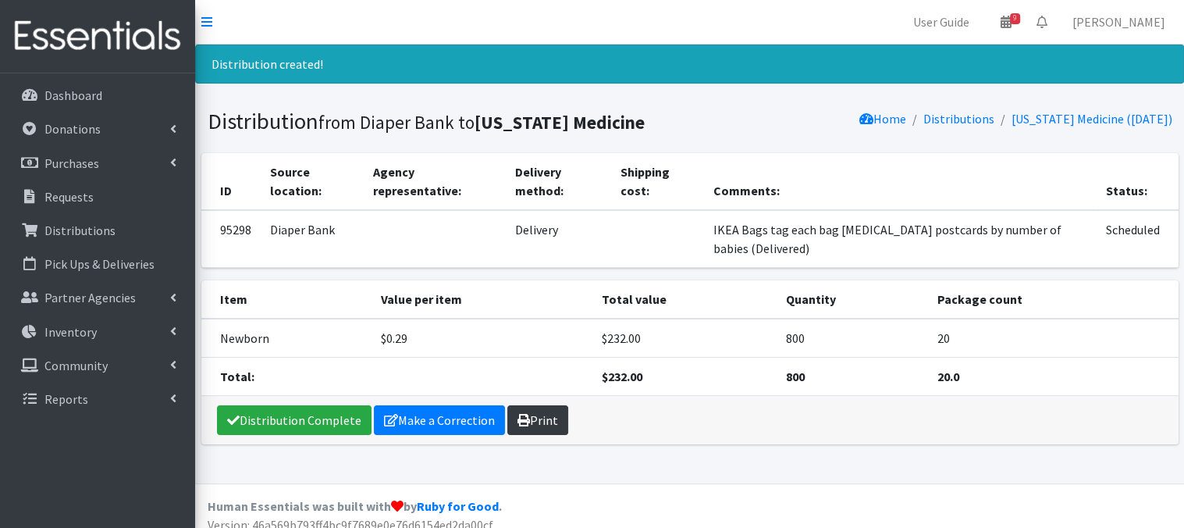
click at [537, 424] on link "Print" at bounding box center [537, 420] width 61 height 30
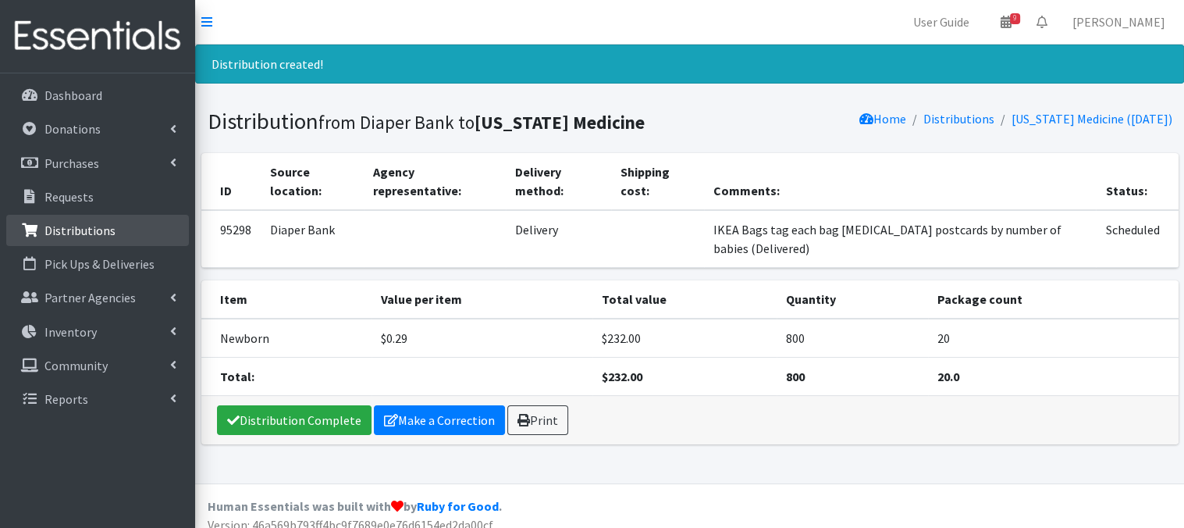
click at [94, 236] on p "Distributions" at bounding box center [79, 230] width 71 height 16
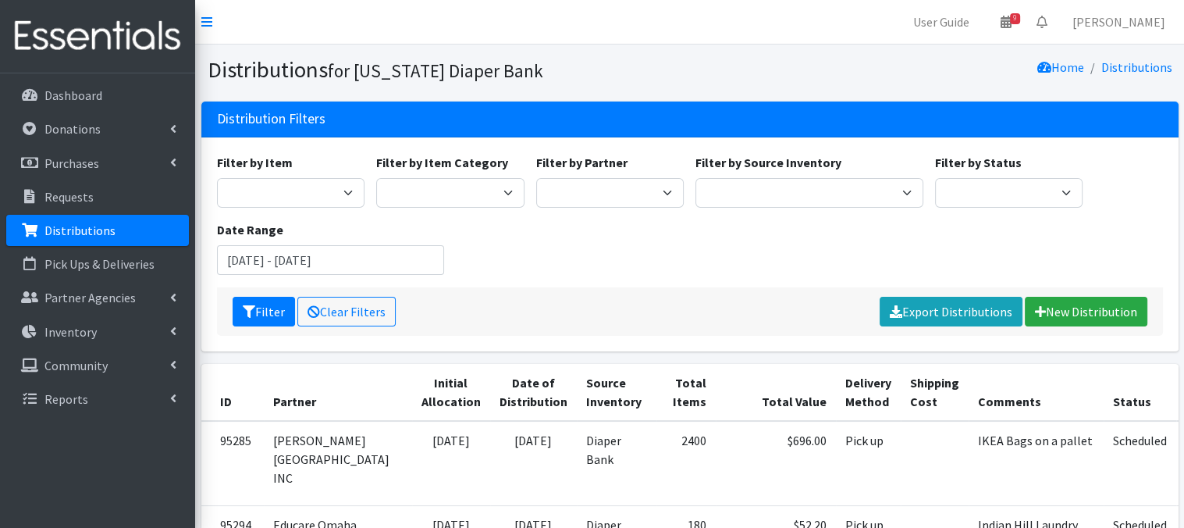
click at [116, 229] on link "Distributions" at bounding box center [97, 230] width 183 height 31
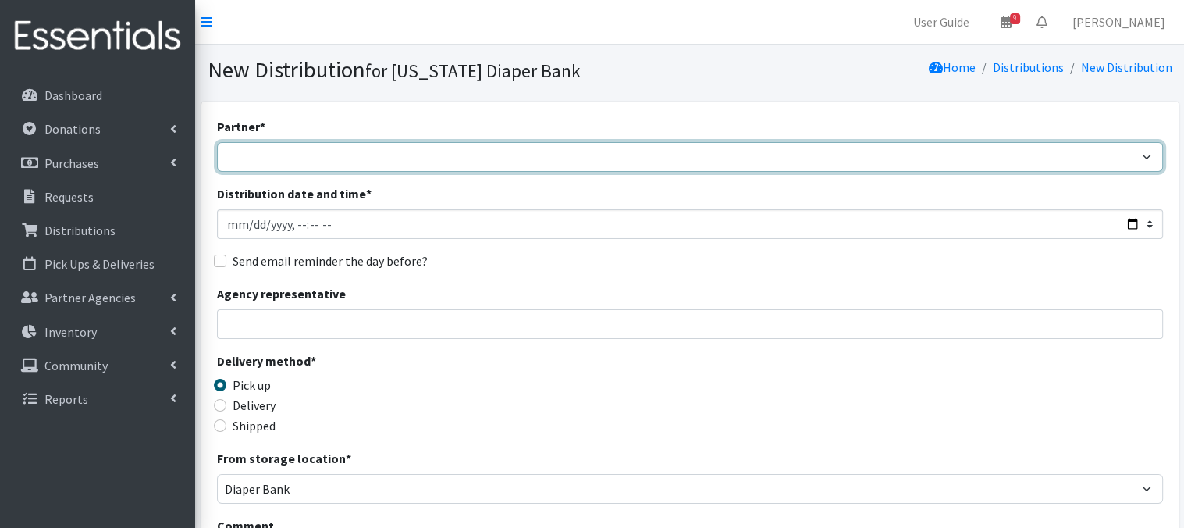
click at [272, 165] on select "Abide A Mother's Love BART - Benson Area Refugee Taskforce Big Brothers Big Sis…" at bounding box center [690, 157] width 946 height 30
select select "5850"
click at [217, 142] on select "Abide A Mother's Love BART - Benson Area Refugee Taskforce Big Brothers Big Sis…" at bounding box center [690, 157] width 946 height 30
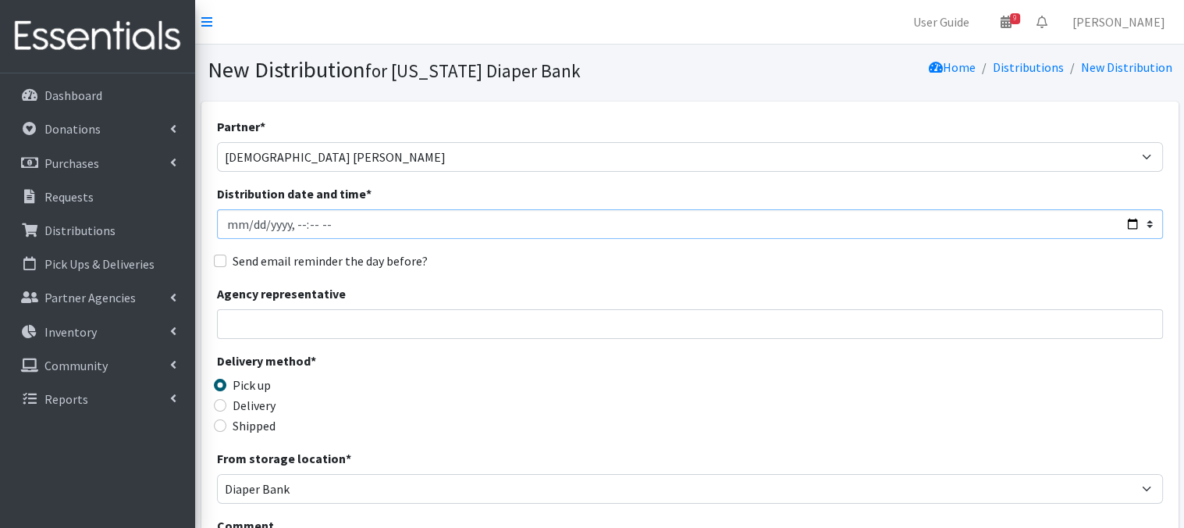
click at [247, 223] on input "Distribution date and time *" at bounding box center [690, 224] width 946 height 30
drag, startPoint x: 481, startPoint y: 251, endPoint x: 462, endPoint y: 255, distance: 19.3
click at [478, 252] on div "Send email reminder the day before?" at bounding box center [690, 260] width 946 height 19
click at [293, 224] on input "Distribution date and time *" at bounding box center [690, 224] width 946 height 30
click at [295, 222] on input "Distribution date and time *" at bounding box center [690, 224] width 946 height 30
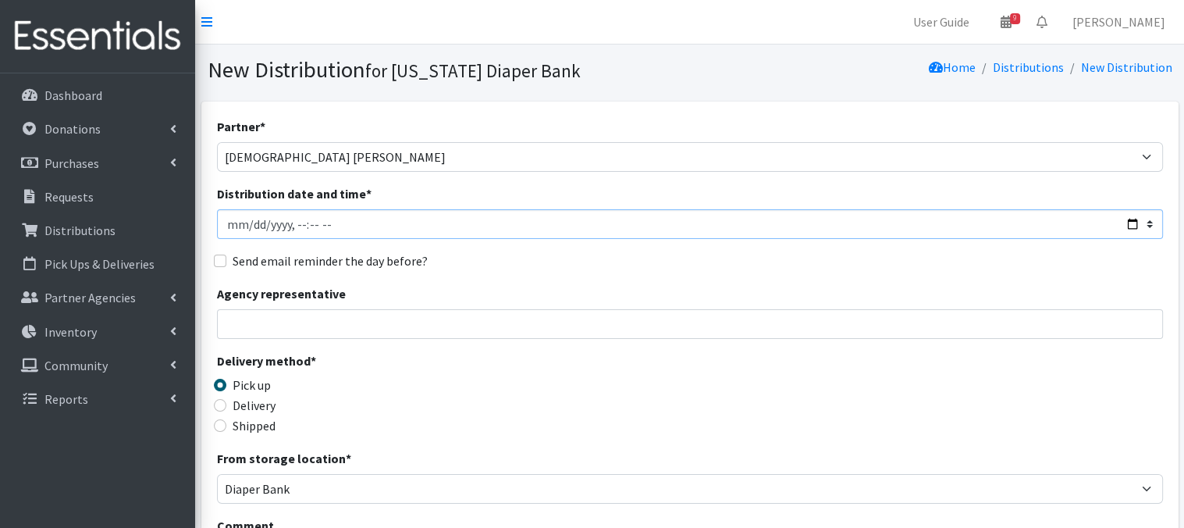
type input "2025-08-25T13:00"
click at [311, 224] on input "Distribution date and time *" at bounding box center [690, 224] width 946 height 30
click at [323, 222] on input "Distribution date and time *" at bounding box center [690, 224] width 946 height 30
click at [463, 260] on div "Send email reminder the day before?" at bounding box center [690, 260] width 946 height 19
click at [221, 404] on input "Delivery" at bounding box center [220, 405] width 12 height 12
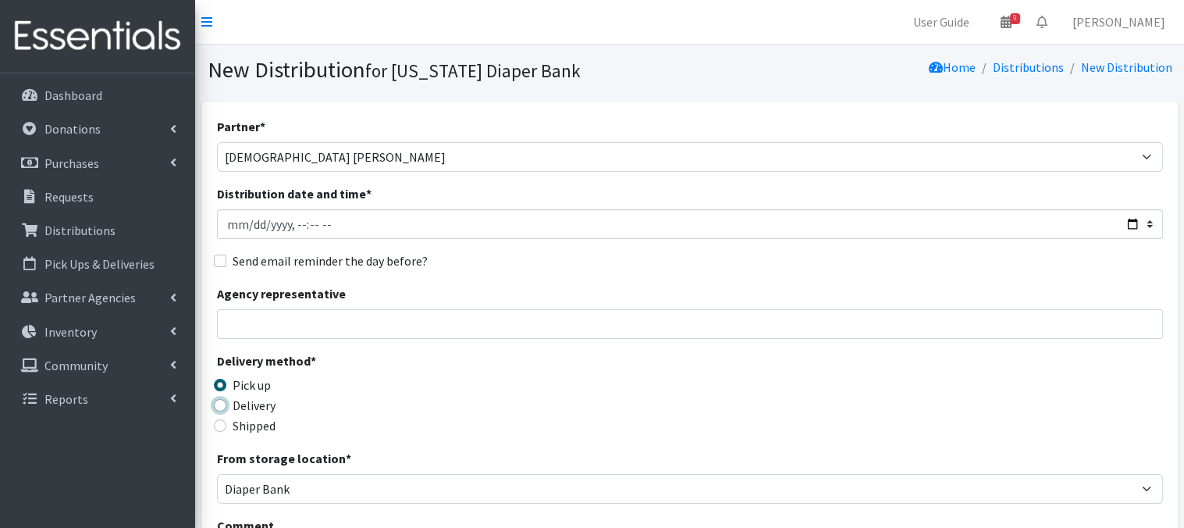
radio input "true"
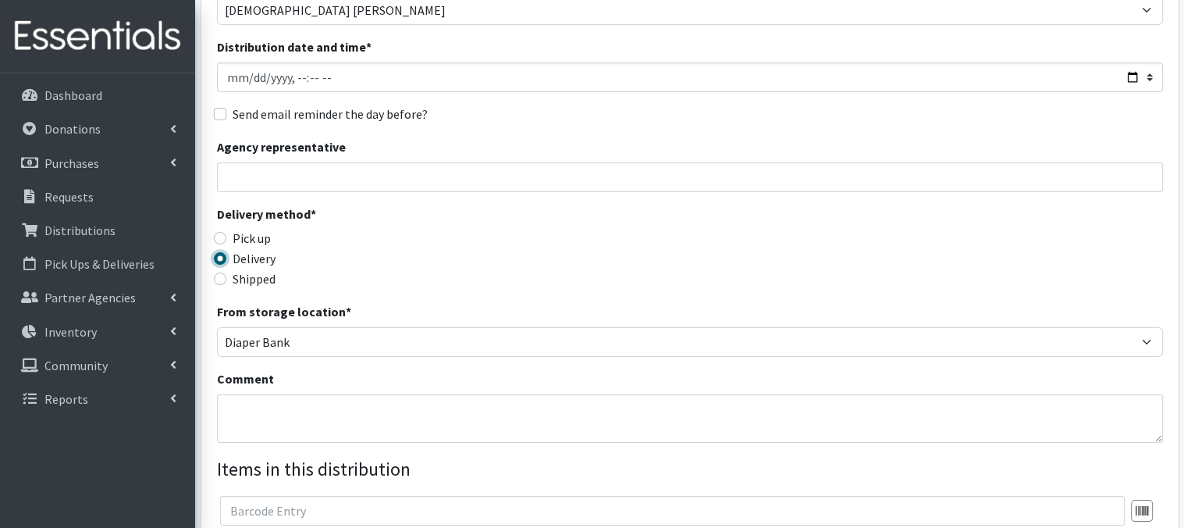
scroll to position [156, 0]
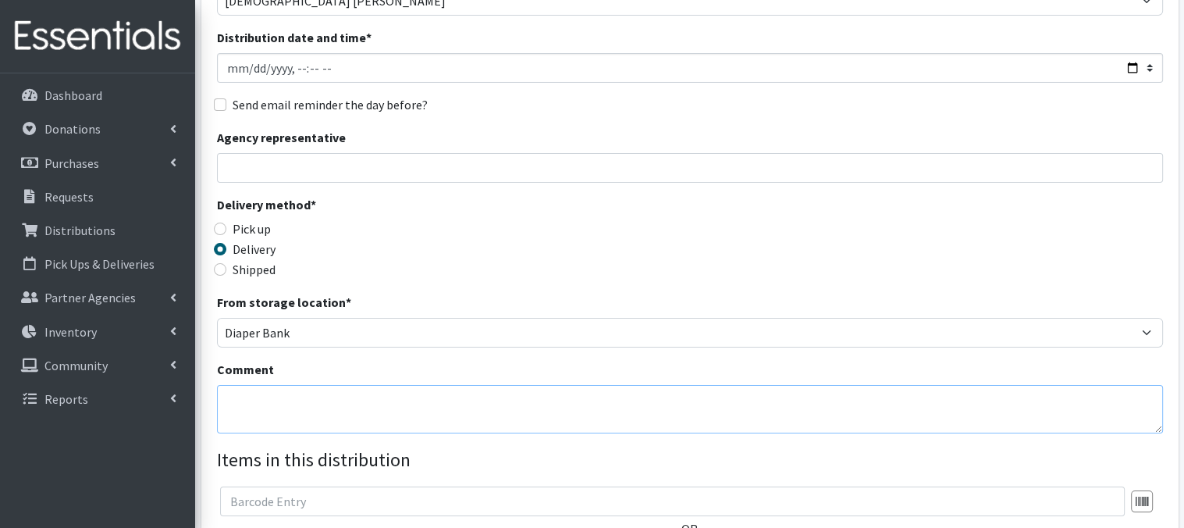
click at [256, 406] on textarea "Comment" at bounding box center [690, 409] width 946 height 48
paste textarea "IKEA Bags - Include postcards by number of babies (Delivered)"
type textarea "IKEA Bags - Include postcards by number of babies (Delivered)"
click at [637, 280] on div "Delivery method * Pick up Delivery Shipped Shipping cost" at bounding box center [690, 244] width 946 height 98
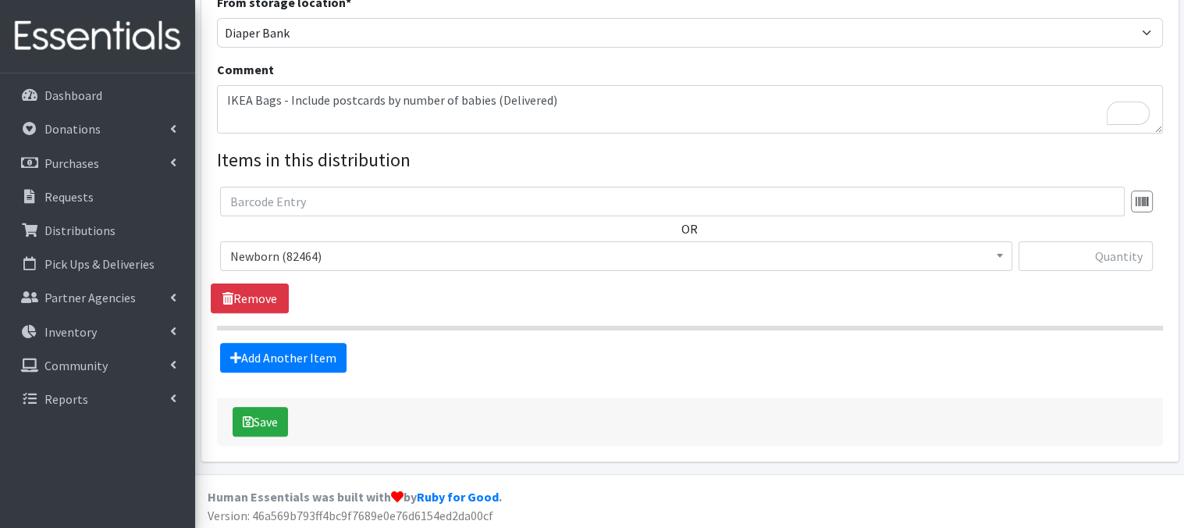
scroll to position [459, 0]
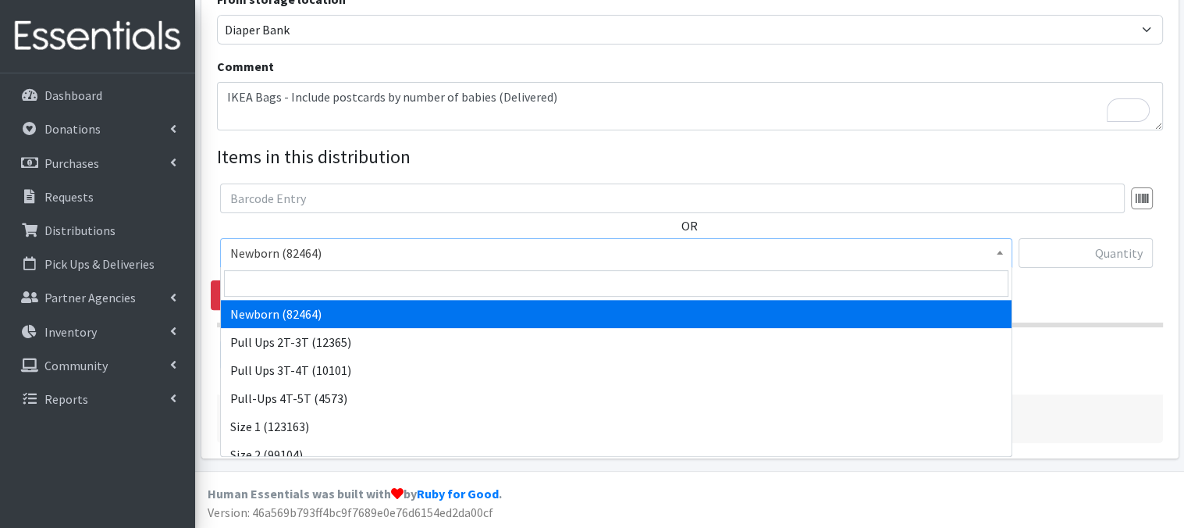
click at [993, 254] on span at bounding box center [1000, 251] width 16 height 24
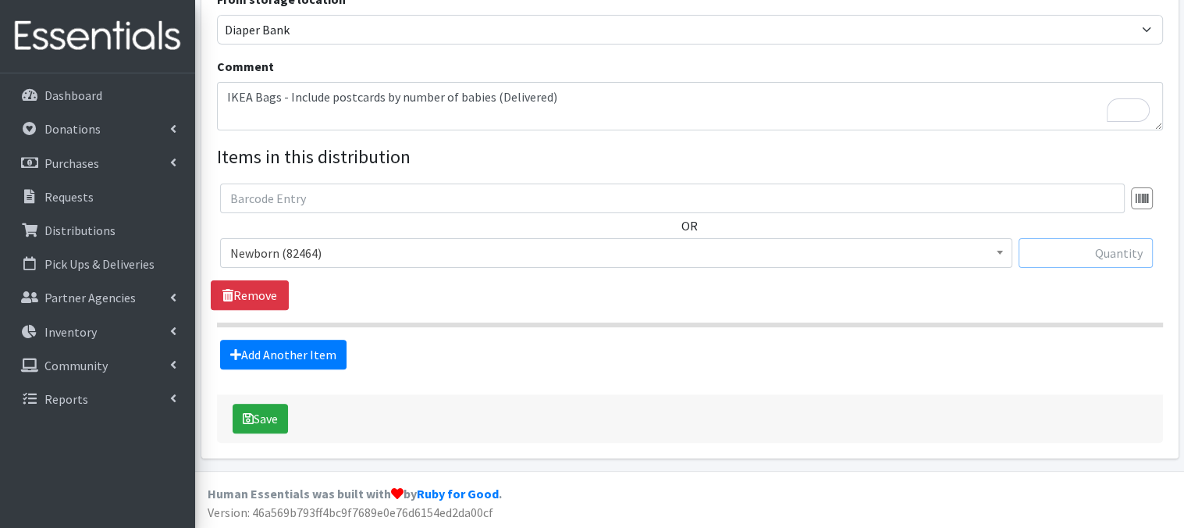
click at [1061, 255] on input "text" at bounding box center [1086, 253] width 134 height 30
type input "960"
click at [259, 356] on link "Add Another Item" at bounding box center [283, 355] width 126 height 30
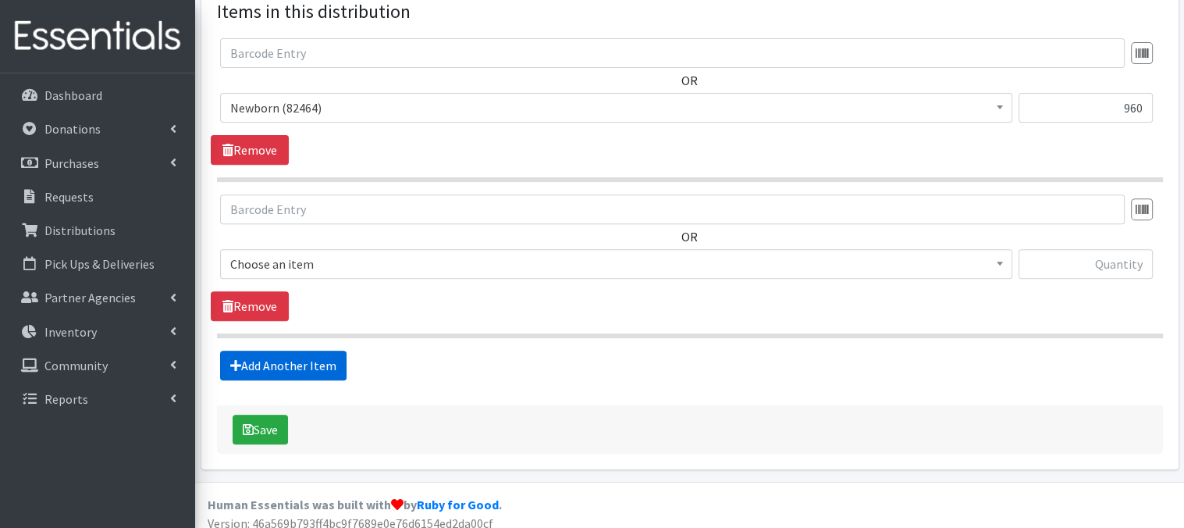
scroll to position [614, 0]
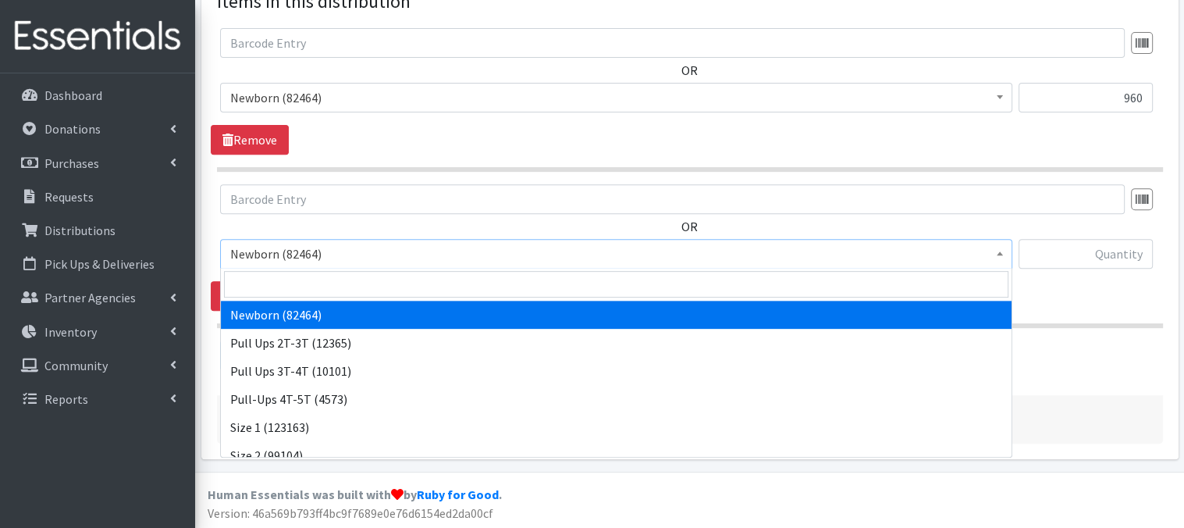
click at [998, 254] on b at bounding box center [1000, 253] width 6 height 4
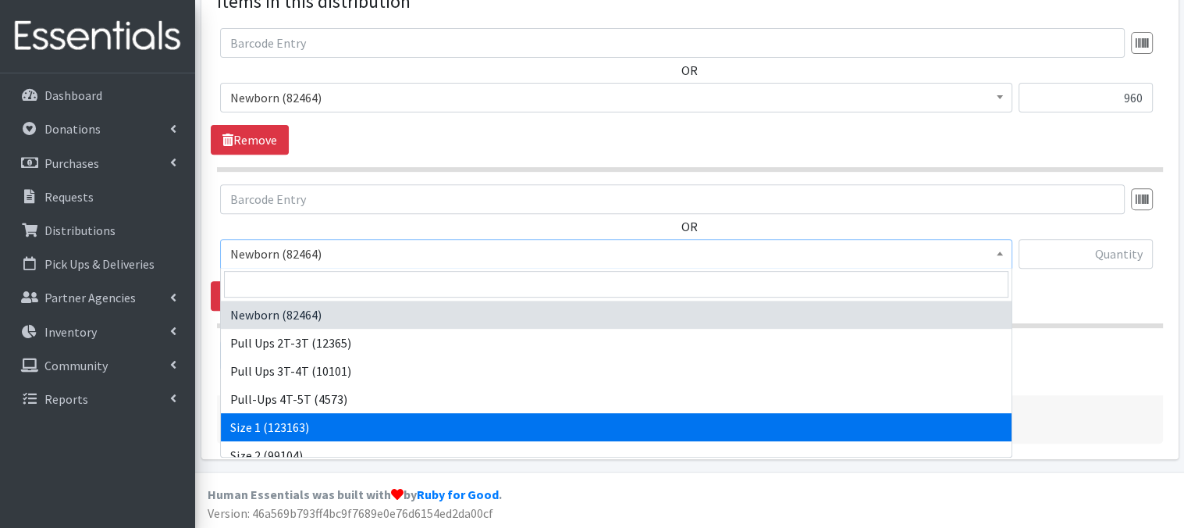
select select "3682"
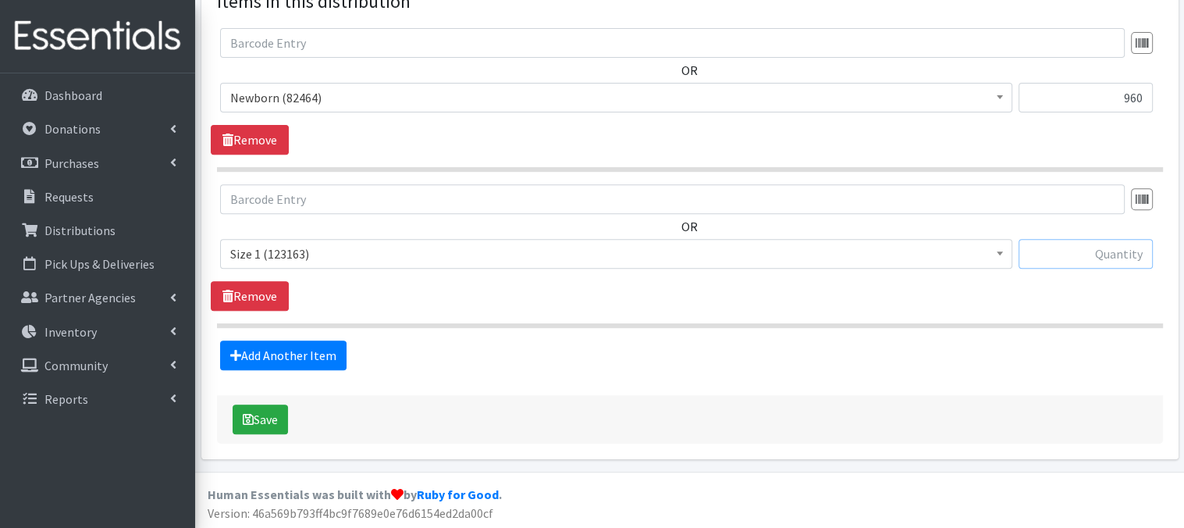
click at [1046, 258] on input "text" at bounding box center [1086, 254] width 134 height 30
type input "1200"
click at [259, 414] on button "Save" at bounding box center [260, 419] width 55 height 30
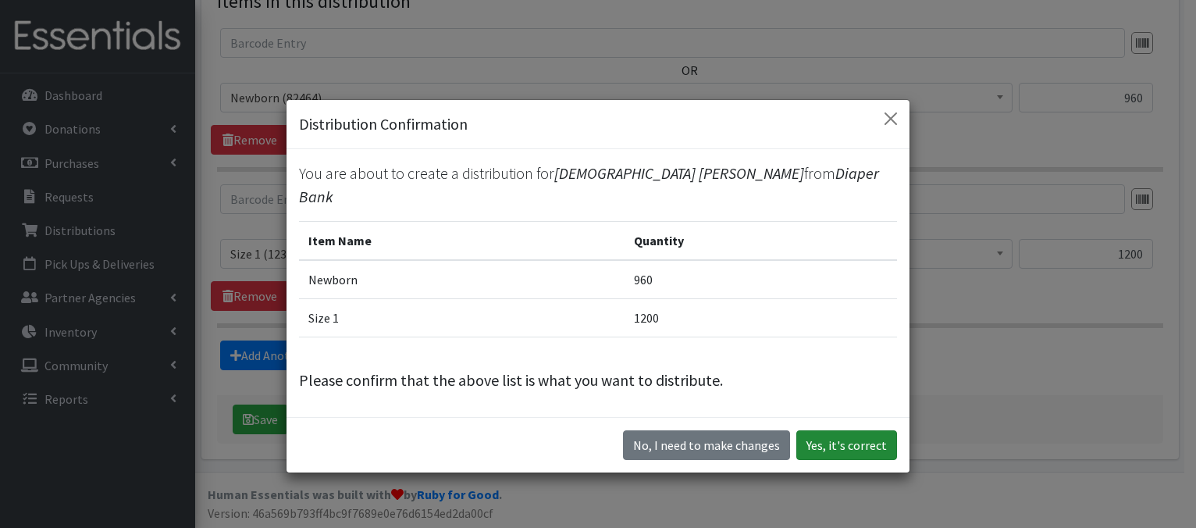
click at [840, 435] on button "Yes, it's correct" at bounding box center [846, 445] width 101 height 30
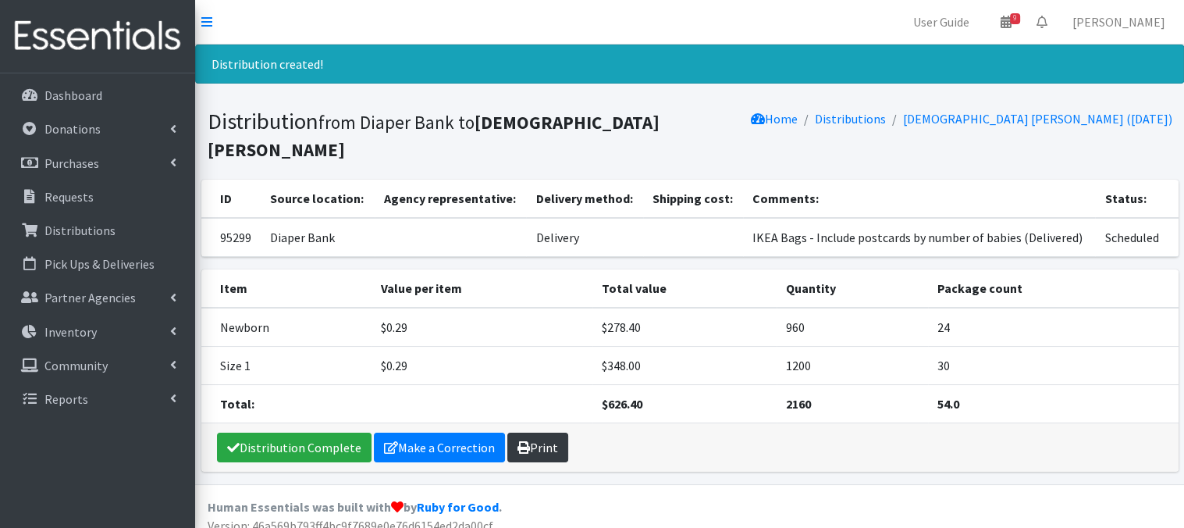
click at [526, 449] on link "Print" at bounding box center [537, 447] width 61 height 30
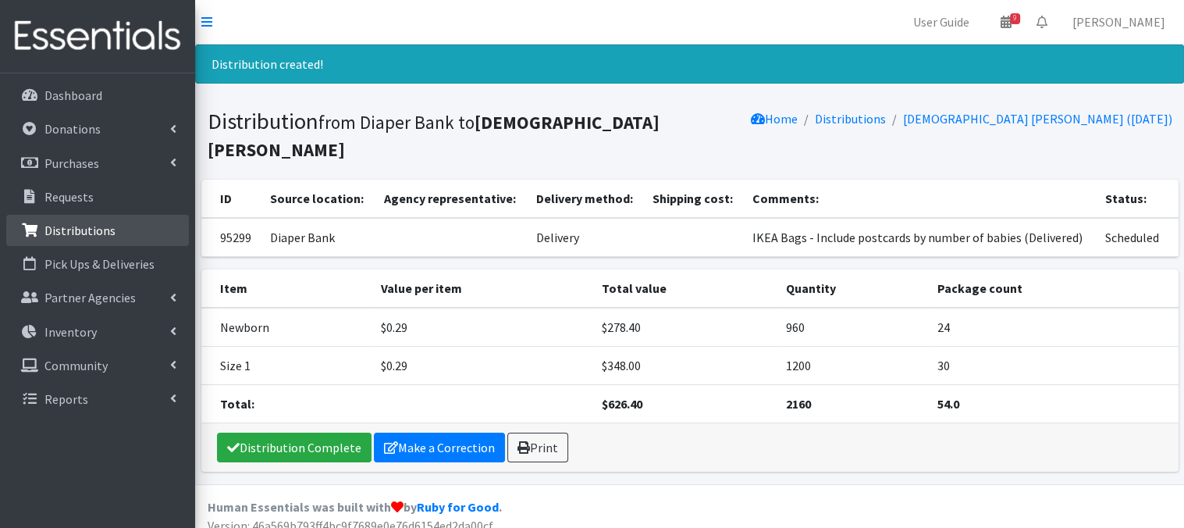
click at [87, 229] on p "Distributions" at bounding box center [79, 230] width 71 height 16
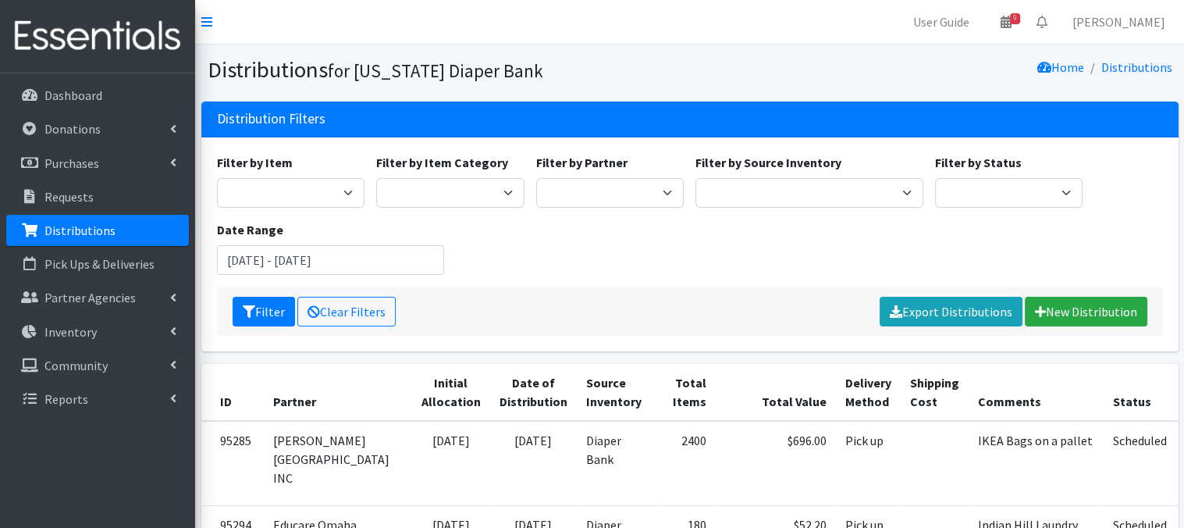
click at [89, 229] on p "Distributions" at bounding box center [79, 230] width 71 height 16
click at [1076, 311] on link "New Distribution" at bounding box center [1086, 312] width 123 height 30
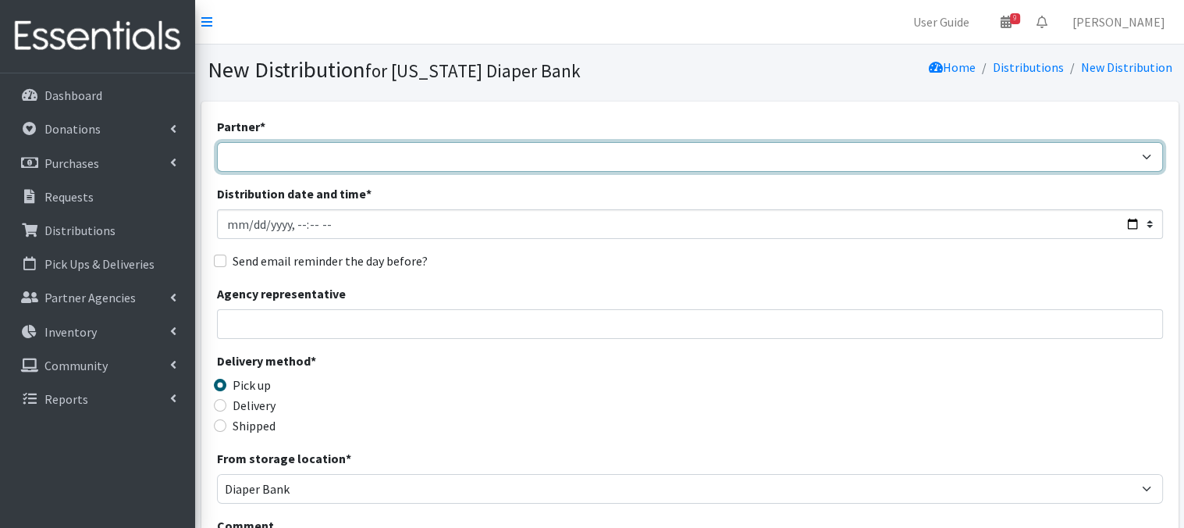
click at [275, 160] on select "Abide A Mother's Love [PERSON_NAME] Area Refugee Taskforce Big Brothers Big Sis…" at bounding box center [690, 157] width 946 height 30
select select "5851"
click at [217, 142] on select "Abide A Mother's Love [PERSON_NAME] Area Refugee Taskforce Big Brothers Big Sis…" at bounding box center [690, 157] width 946 height 30
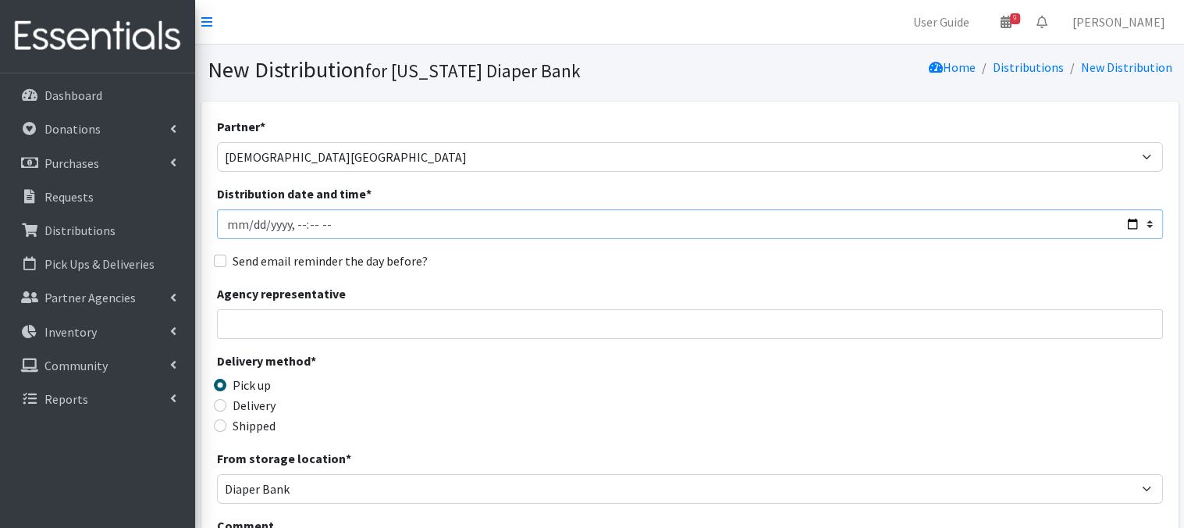
click at [248, 223] on input "Distribution date and time *" at bounding box center [690, 224] width 946 height 30
click at [293, 221] on input "Distribution date and time *" at bounding box center [690, 224] width 946 height 30
click at [309, 221] on input "Distribution date and time *" at bounding box center [690, 224] width 946 height 30
type input "[DATE]T13:00"
click at [524, 236] on input "Distribution date and time *" at bounding box center [690, 224] width 946 height 30
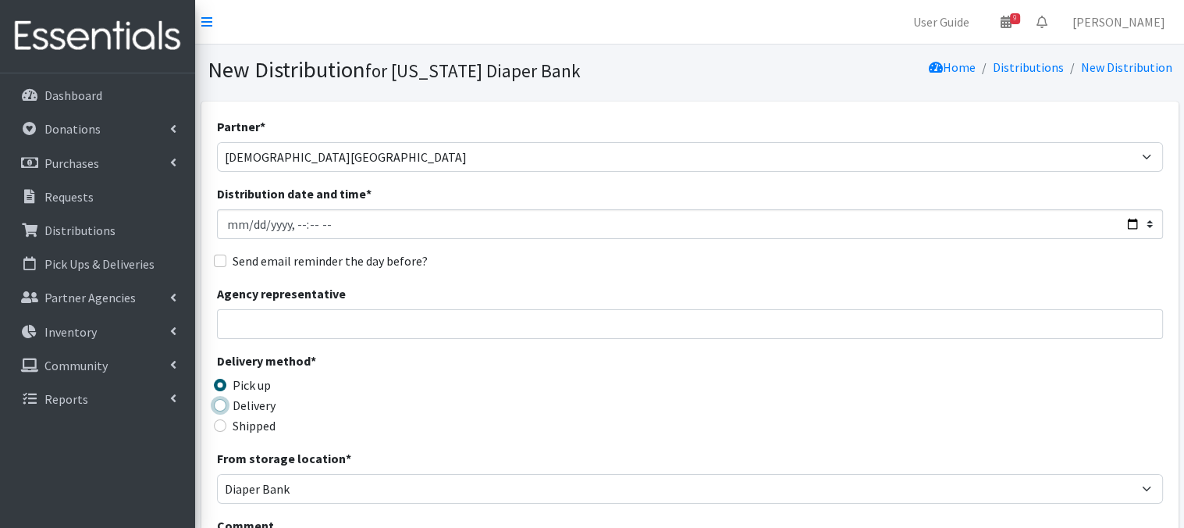
click at [214, 404] on input "Delivery" at bounding box center [220, 405] width 12 height 12
radio input "true"
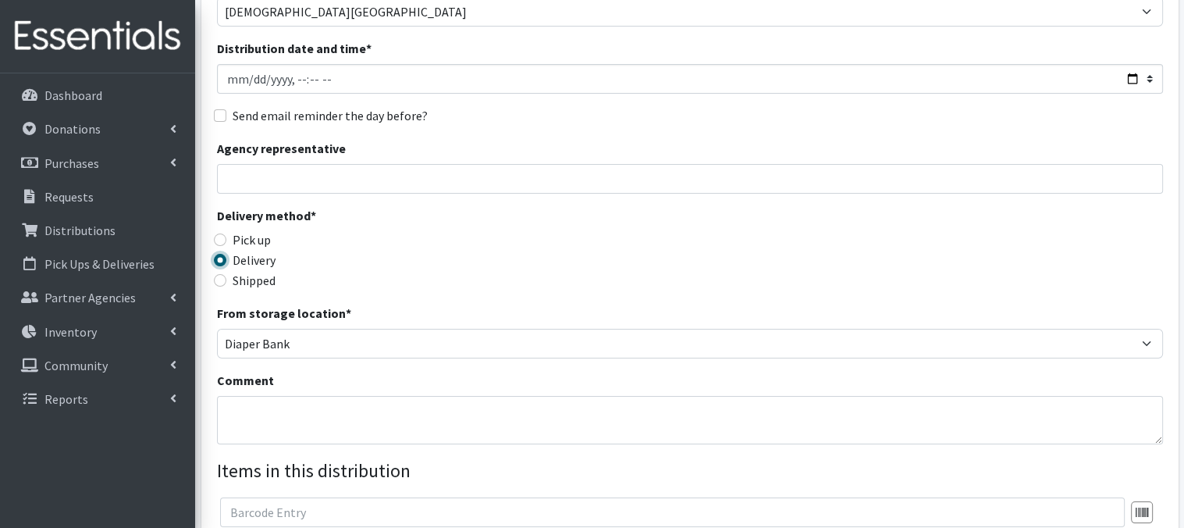
scroll to position [156, 0]
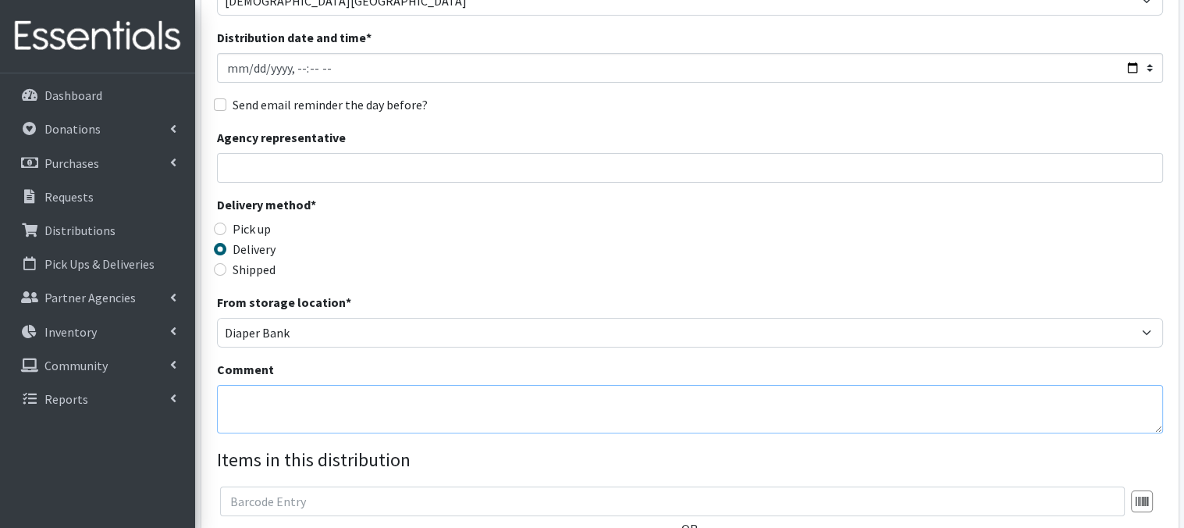
click at [281, 412] on textarea "Comment" at bounding box center [690, 409] width 946 height 48
paste textarea "IKEA Bags - Include postcards by number of babies (Delivered)"
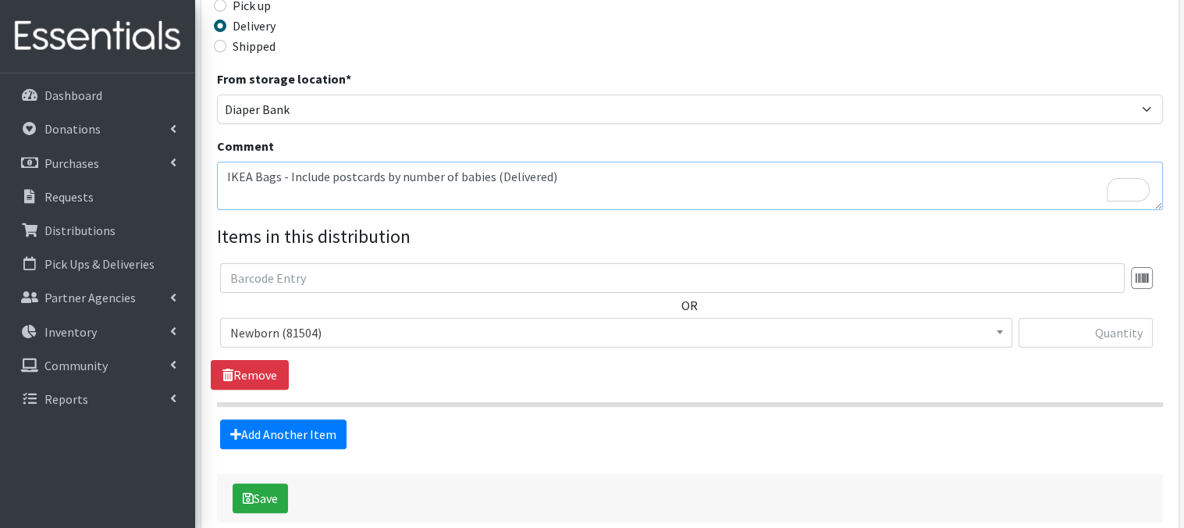
scroll to position [459, 0]
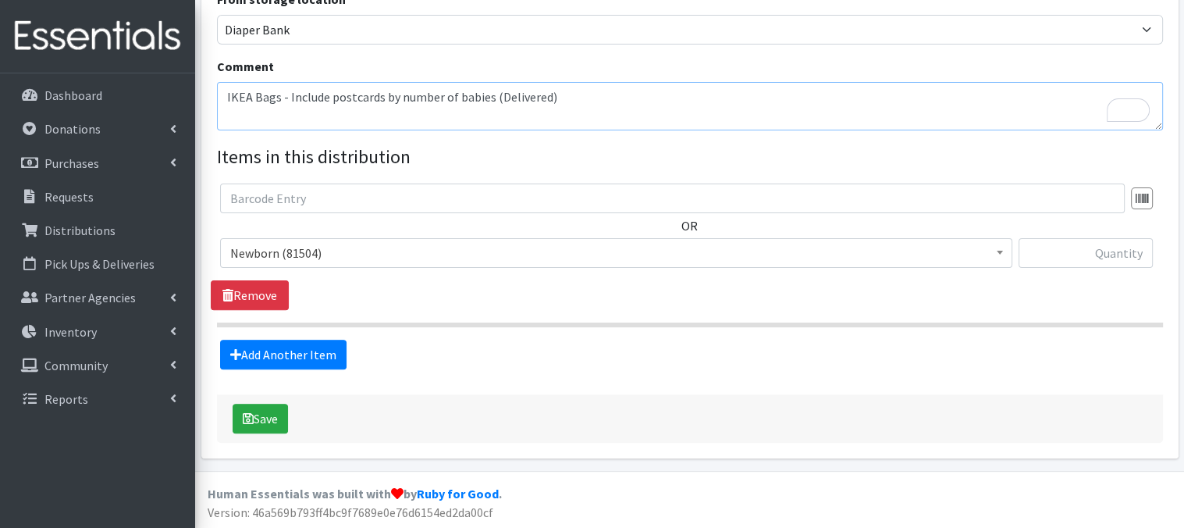
type textarea "IKEA Bags - Include postcards by number of babies (Delivered)"
click at [1005, 254] on span at bounding box center [1000, 251] width 16 height 24
click at [1037, 258] on input "text" at bounding box center [1086, 253] width 134 height 30
type input "3200"
click at [307, 358] on link "Add Another Item" at bounding box center [283, 355] width 126 height 30
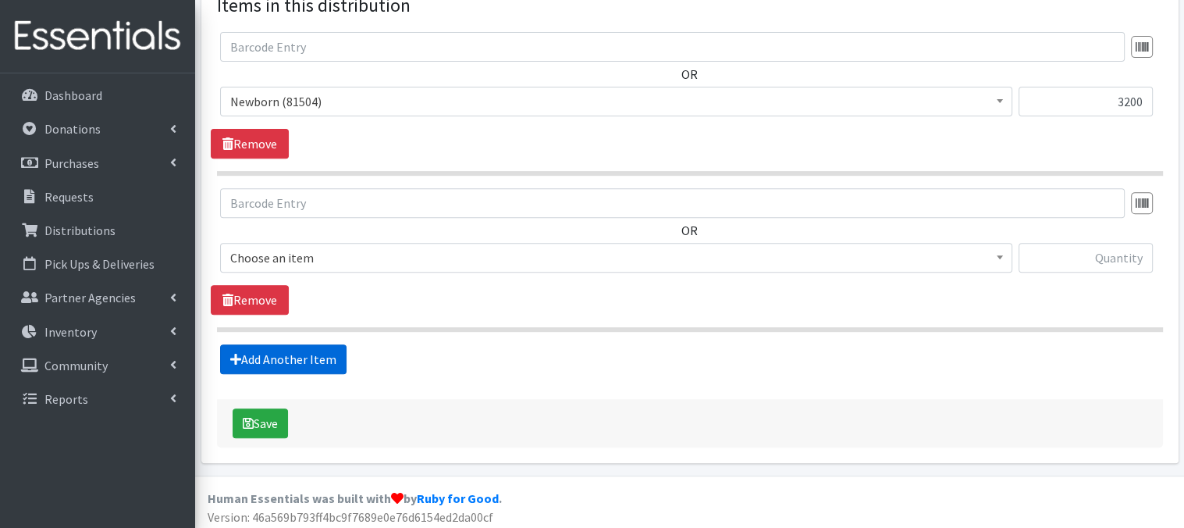
scroll to position [614, 0]
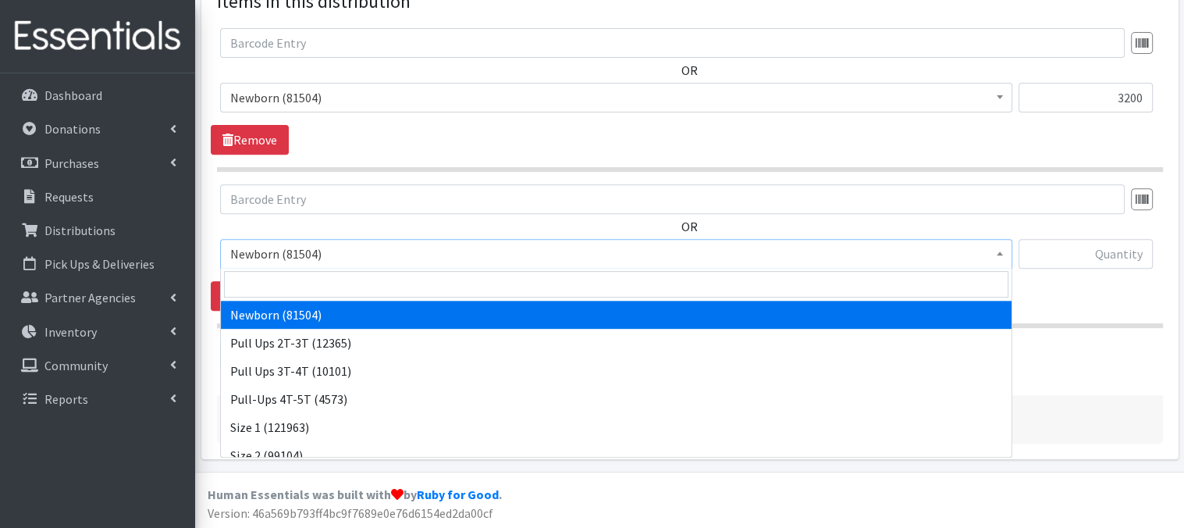
click at [1003, 258] on span at bounding box center [1000, 252] width 16 height 24
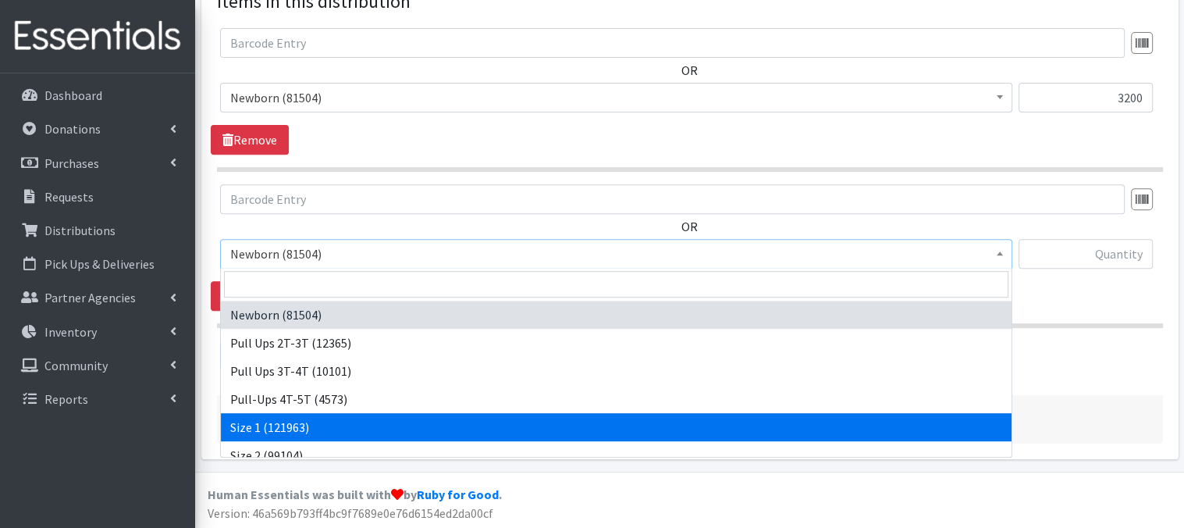
select select "3682"
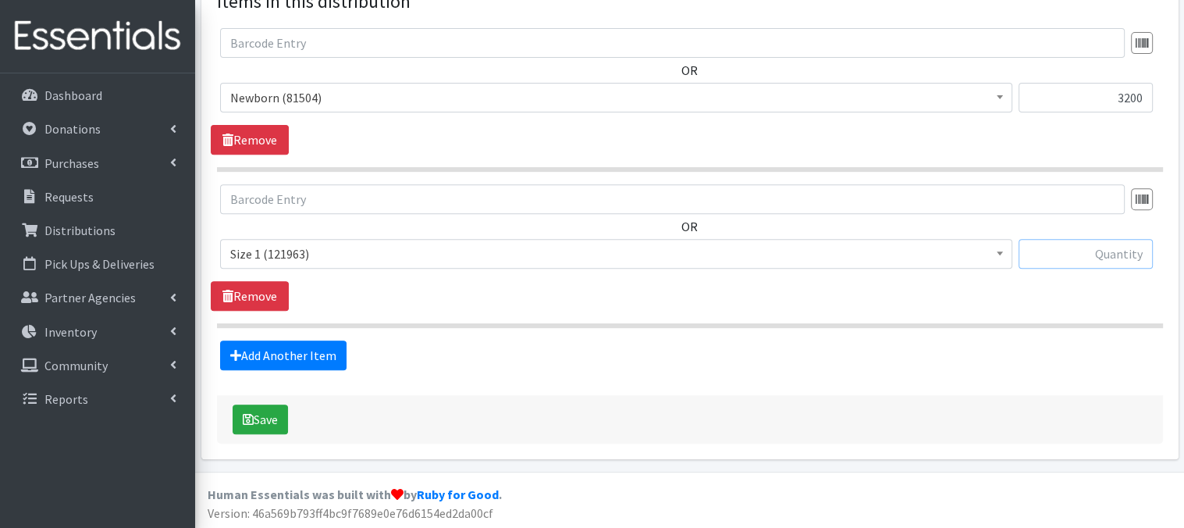
click at [1071, 251] on input "text" at bounding box center [1086, 254] width 134 height 30
type input "800"
click at [271, 418] on button "Save" at bounding box center [260, 419] width 55 height 30
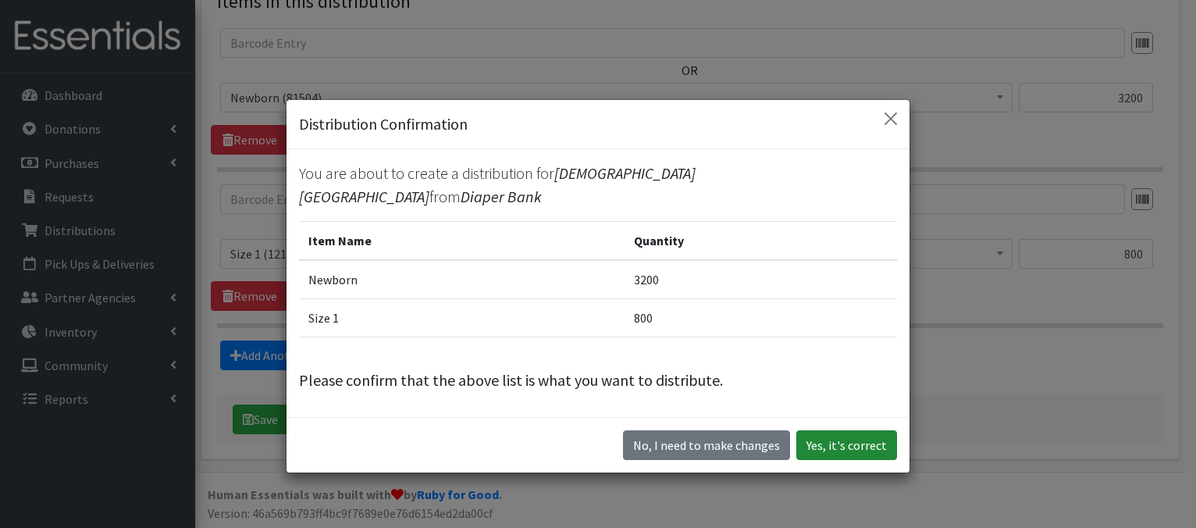
click at [834, 430] on button "Yes, it's correct" at bounding box center [846, 445] width 101 height 30
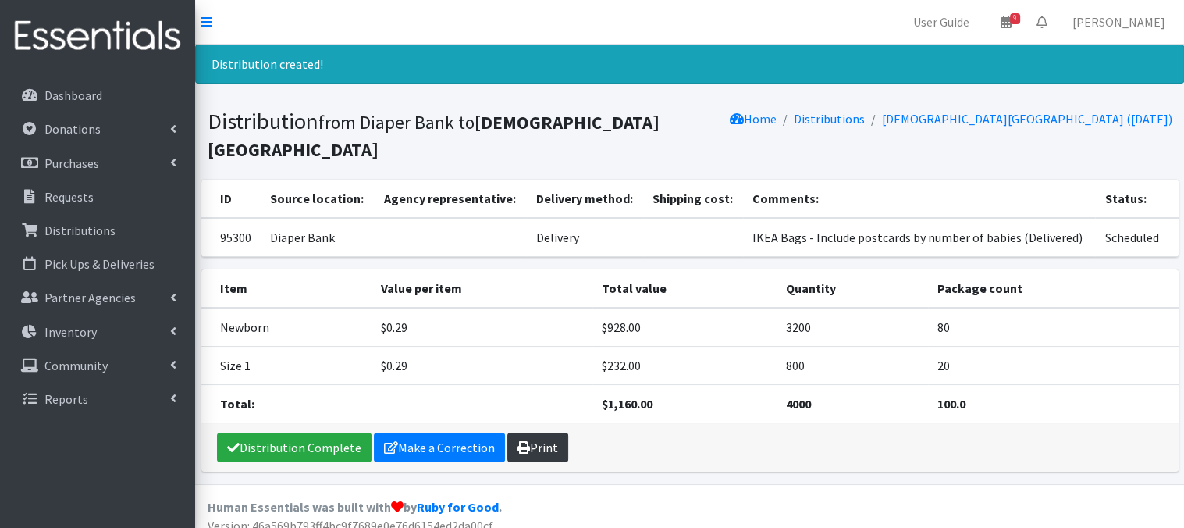
click at [537, 446] on link "Print" at bounding box center [537, 447] width 61 height 30
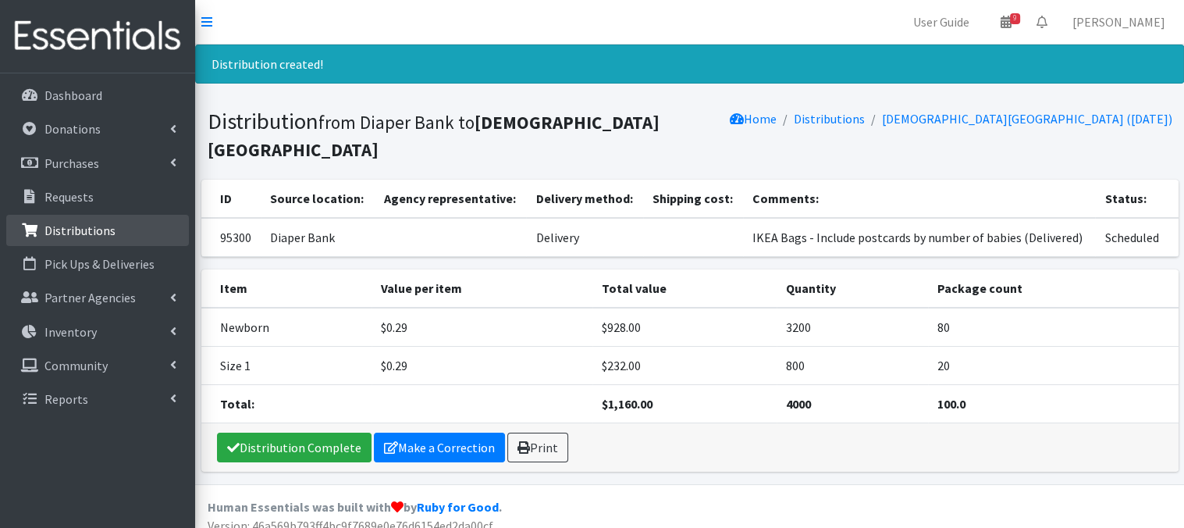
click at [97, 233] on p "Distributions" at bounding box center [79, 230] width 71 height 16
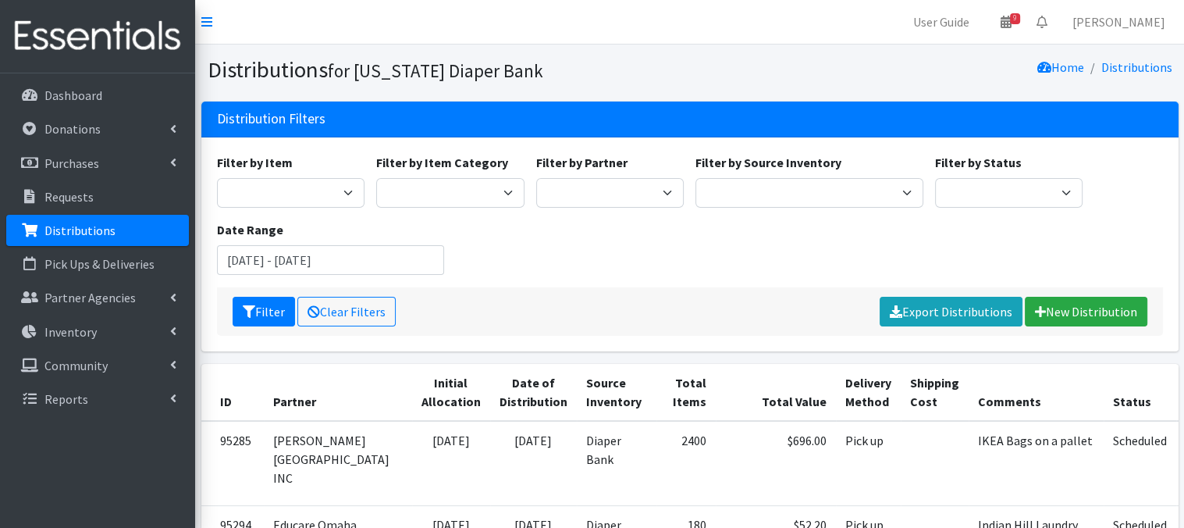
click at [143, 237] on link "Distributions" at bounding box center [97, 230] width 183 height 31
